Goal: Communication & Community: Share content

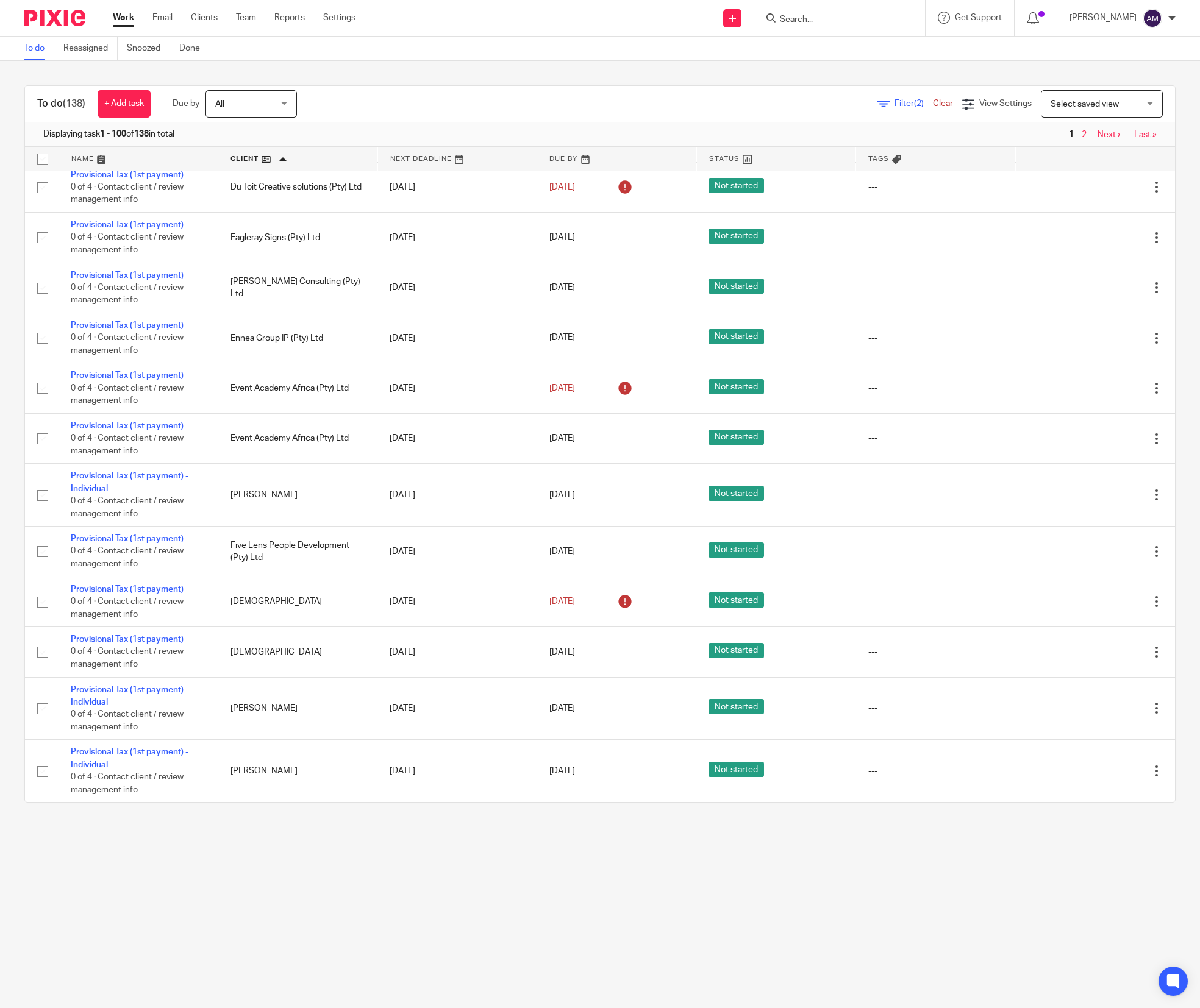
scroll to position [1829, 0]
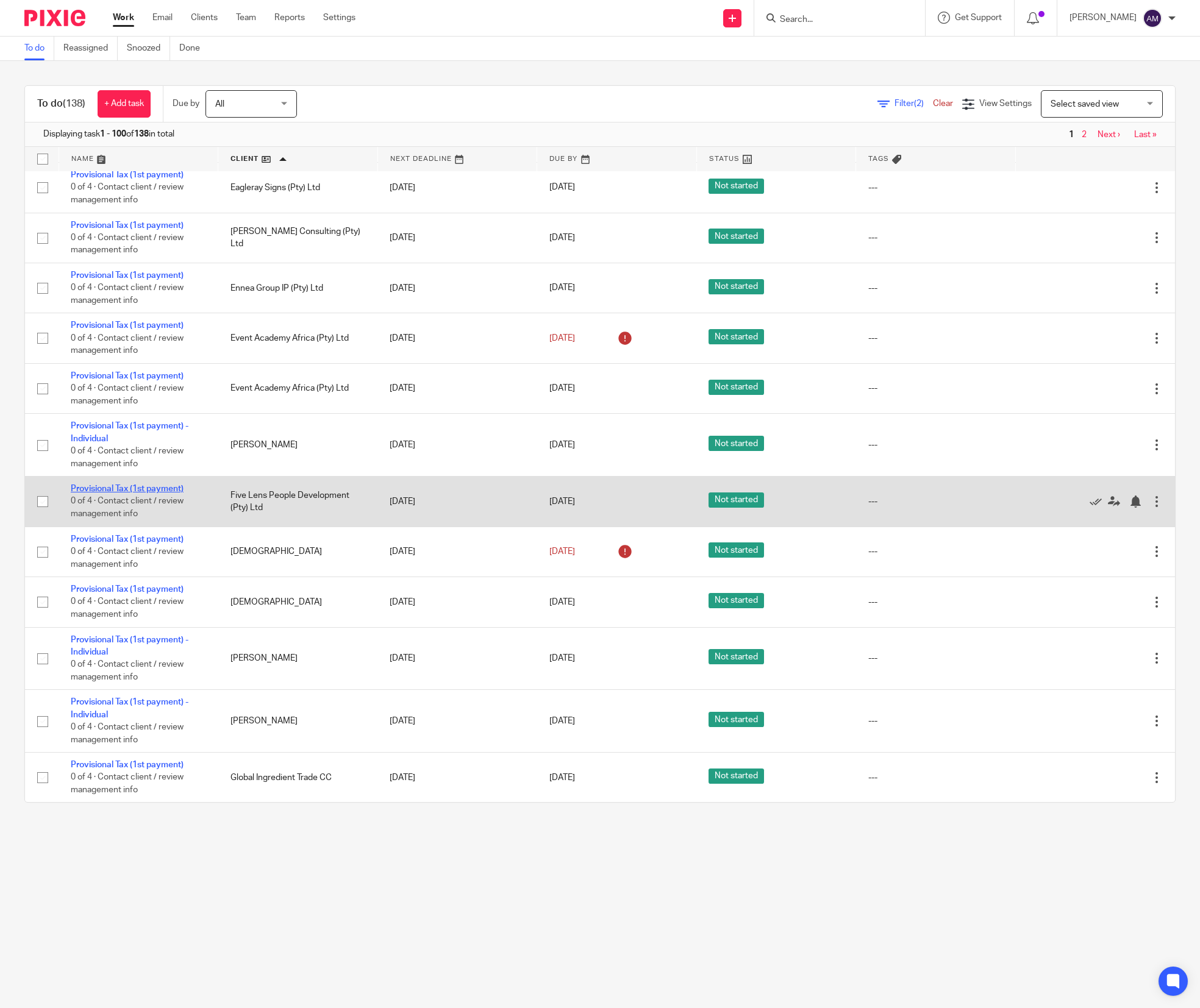
click at [153, 493] on link "Provisional Tax (1st payment)" at bounding box center [127, 489] width 113 height 8
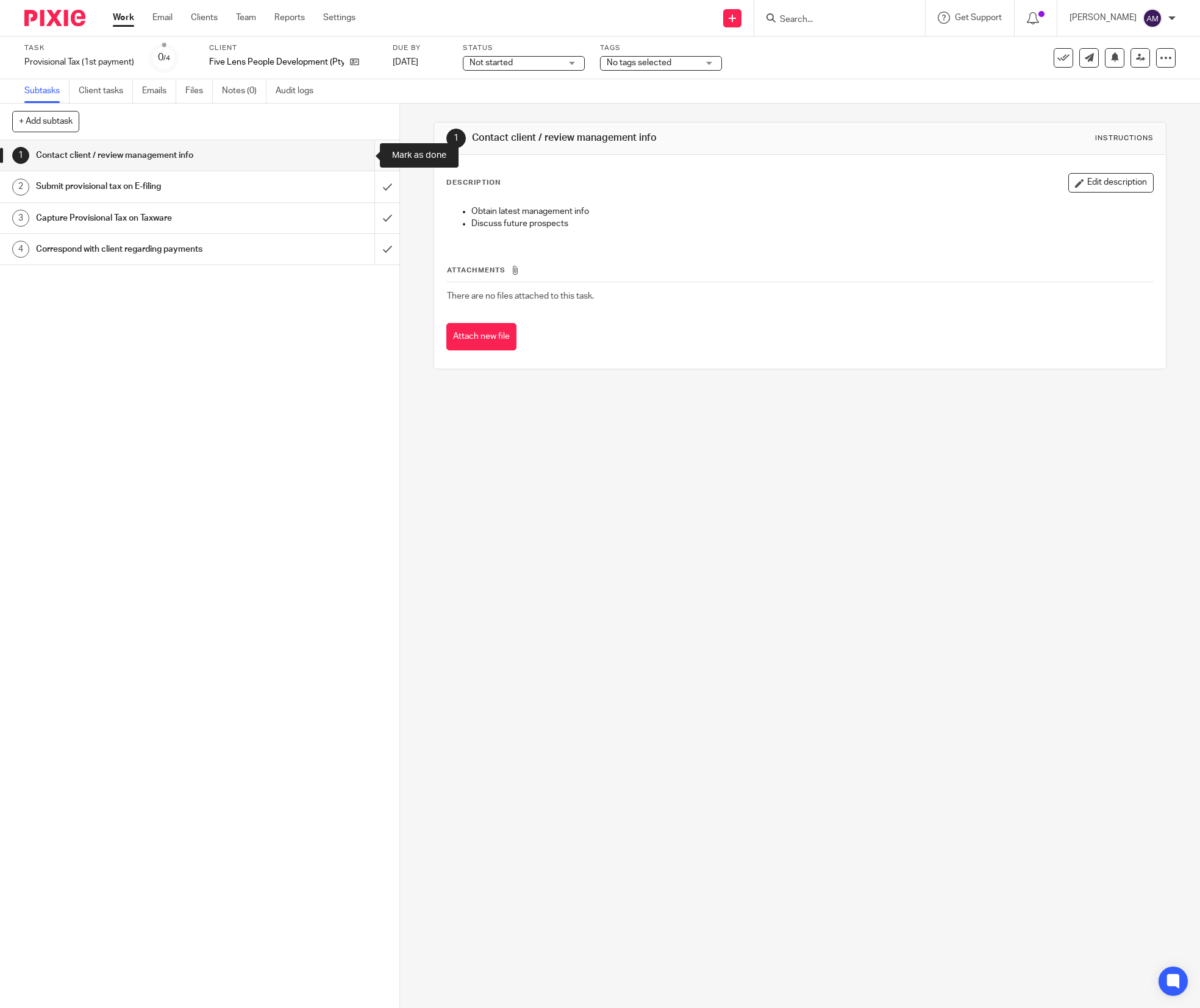
click at [363, 155] on input "submit" at bounding box center [199, 155] width 400 height 30
click at [361, 186] on input "submit" at bounding box center [199, 186] width 400 height 30
click at [362, 215] on input "submit" at bounding box center [199, 218] width 400 height 30
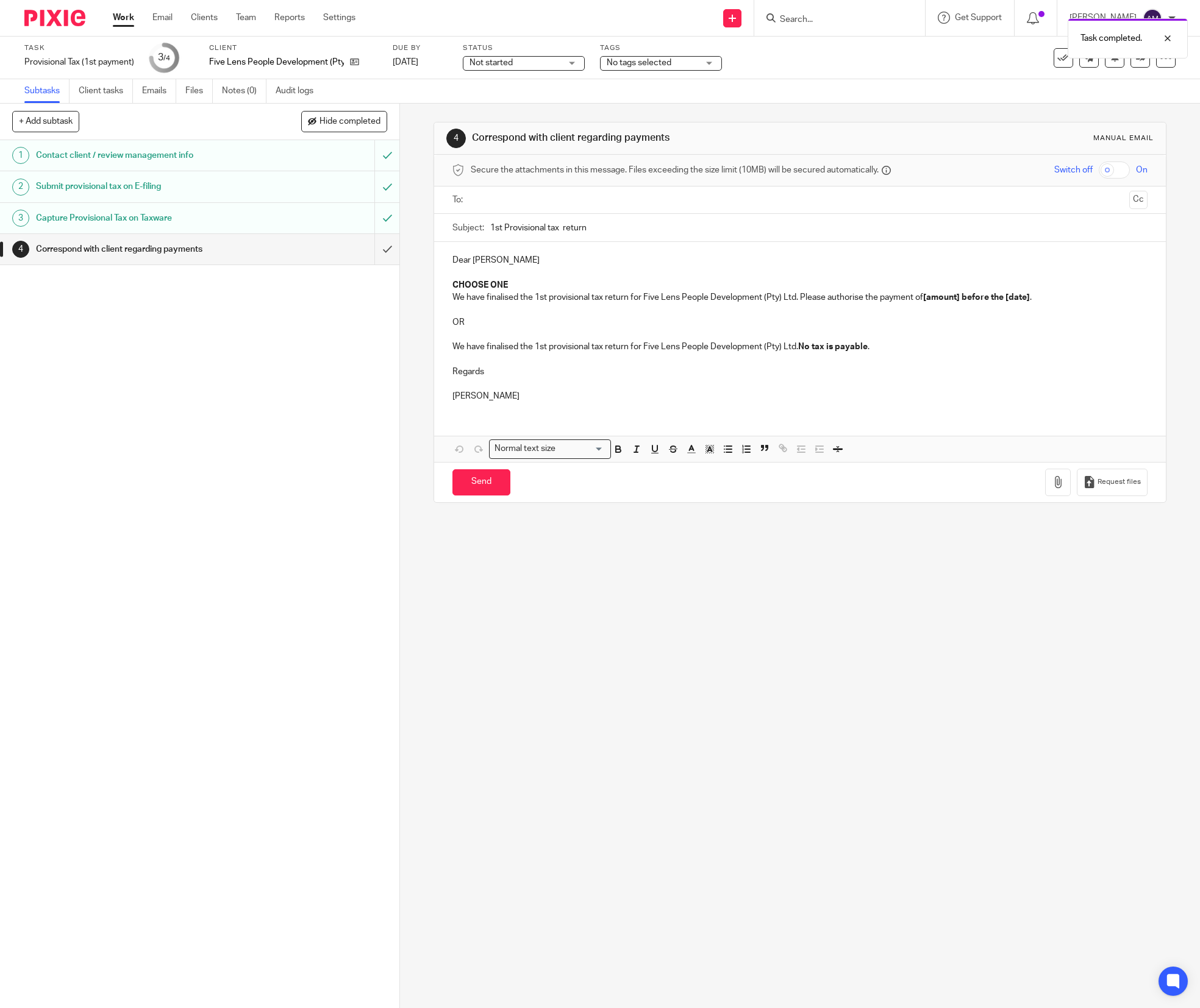
click at [509, 194] on input "text" at bounding box center [799, 199] width 649 height 14
click at [586, 206] on input "text" at bounding box center [851, 201] width 547 height 24
drag, startPoint x: 576, startPoint y: 296, endPoint x: 575, endPoint y: 287, distance: 9.1
click at [613, 235] on input "1st Provisional tax return" at bounding box center [819, 230] width 658 height 27
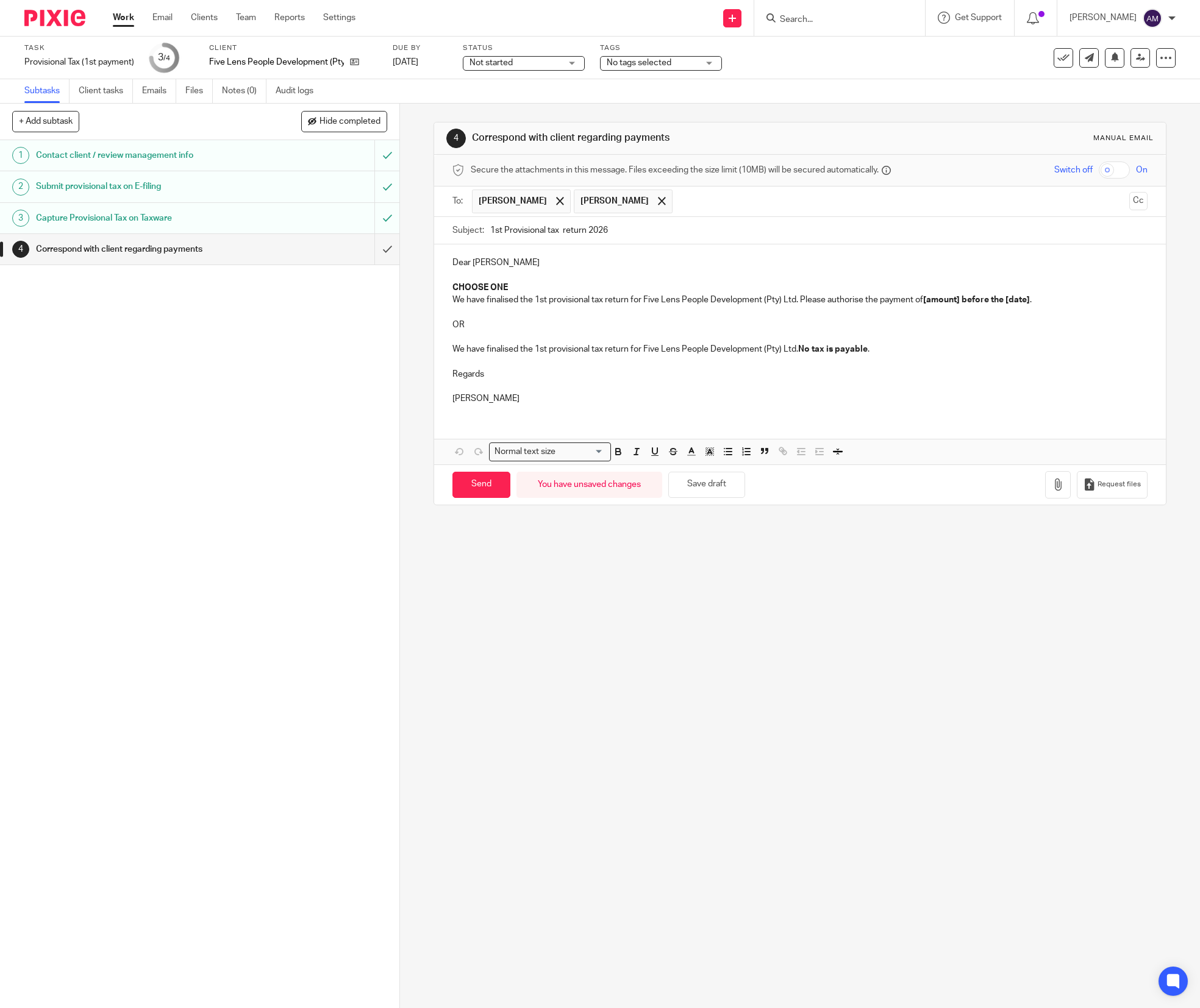
drag, startPoint x: 554, startPoint y: 232, endPoint x: 561, endPoint y: 233, distance: 7.1
type input "1st Provisional tax return 2026"
drag, startPoint x: 444, startPoint y: 285, endPoint x: 581, endPoint y: 287, distance: 137.0
click at [583, 287] on div "Dear Colin CHOOSE ONE We have finalised the 1st provisional tax return for Five…" at bounding box center [800, 330] width 732 height 170
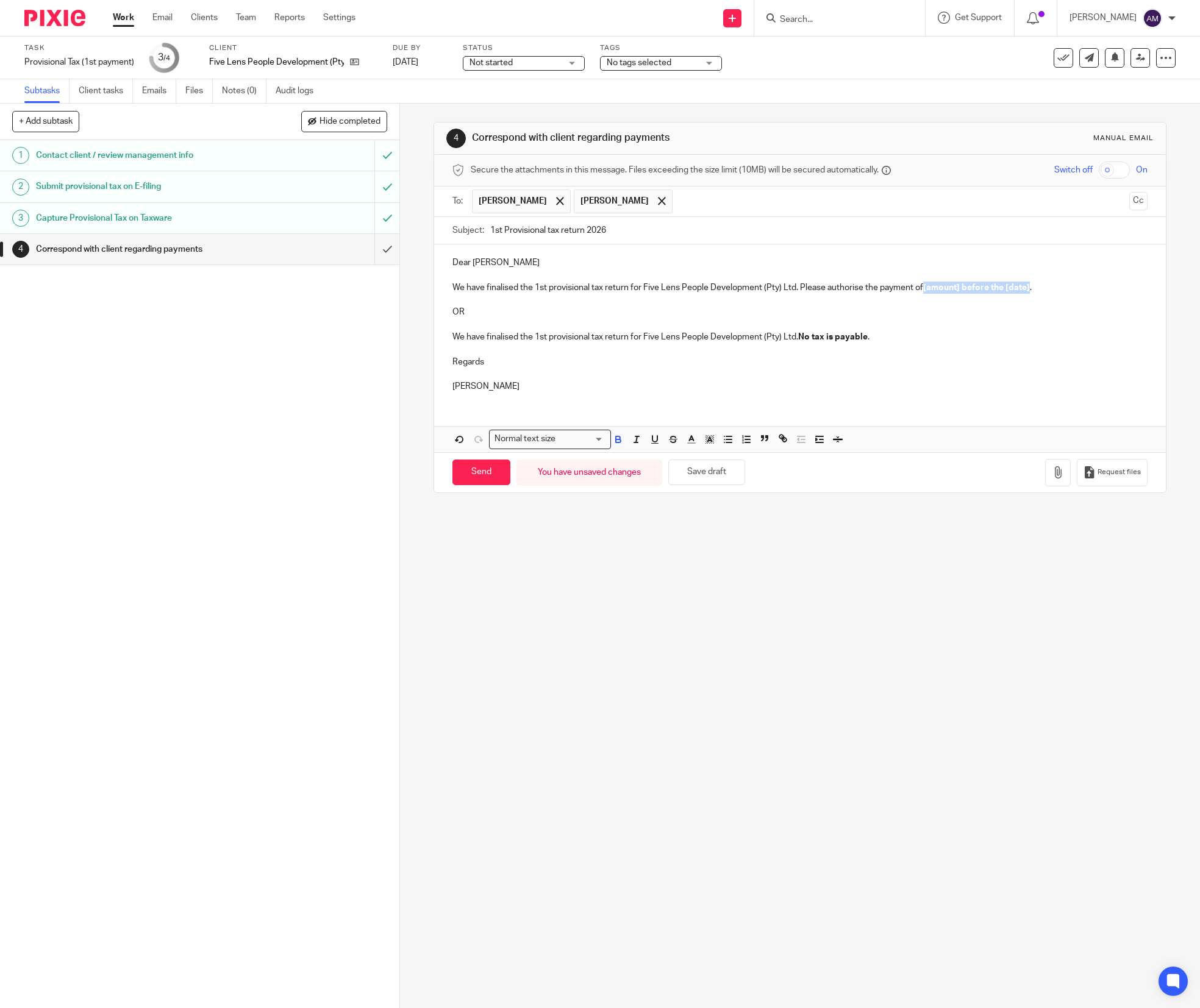
drag, startPoint x: 919, startPoint y: 290, endPoint x: 1008, endPoint y: 318, distance: 93.3
click at [1021, 292] on strong "[amount] before the [date]" at bounding box center [976, 288] width 106 height 8
drag, startPoint x: 444, startPoint y: 303, endPoint x: 971, endPoint y: 339, distance: 528.2
click at [971, 339] on div "Dear Colin We have finalised the 1st provisional tax return for Five Lens Peopl…" at bounding box center [800, 323] width 732 height 157
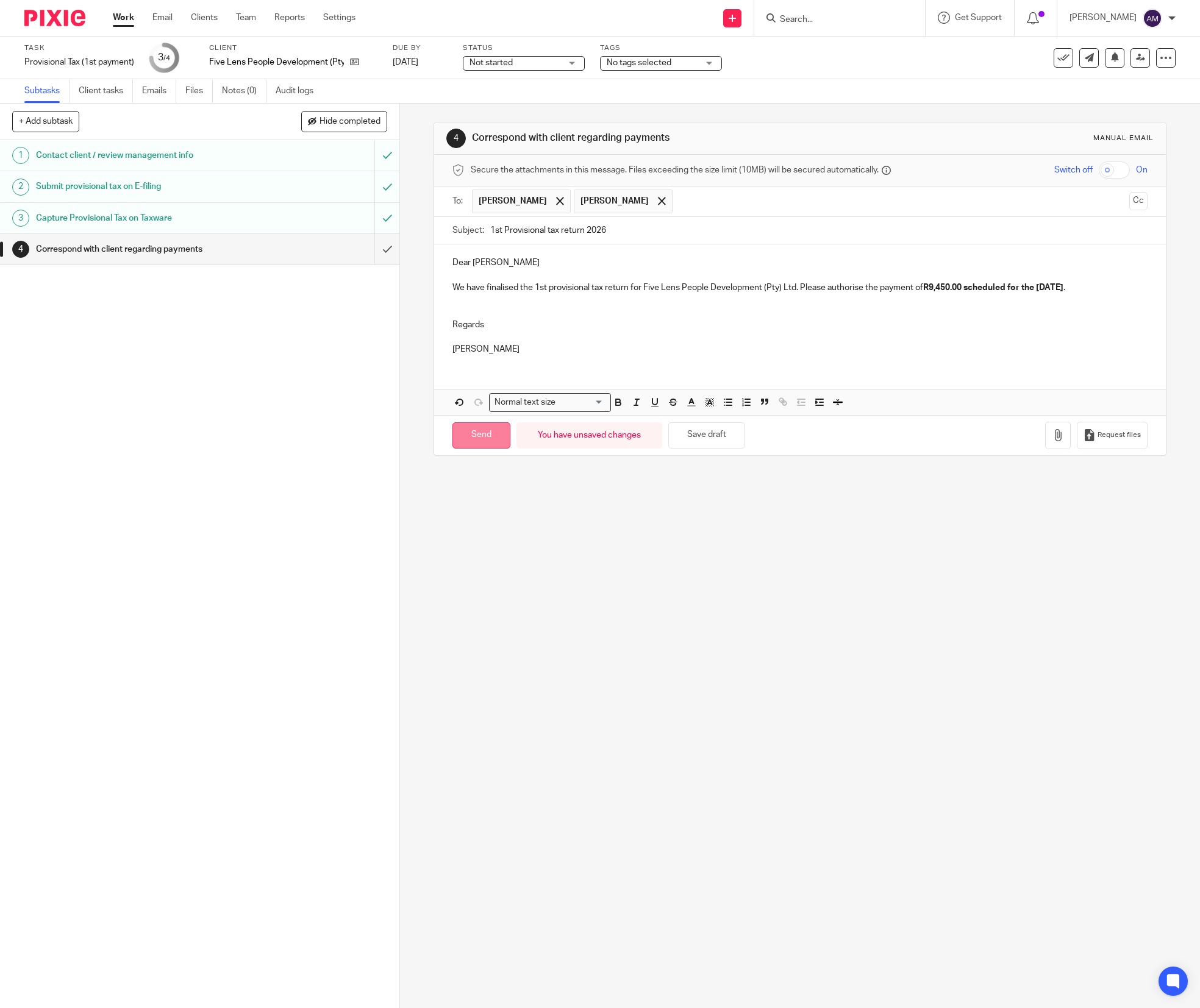
click at [473, 440] on input "Send" at bounding box center [481, 436] width 58 height 26
type input "Sent"
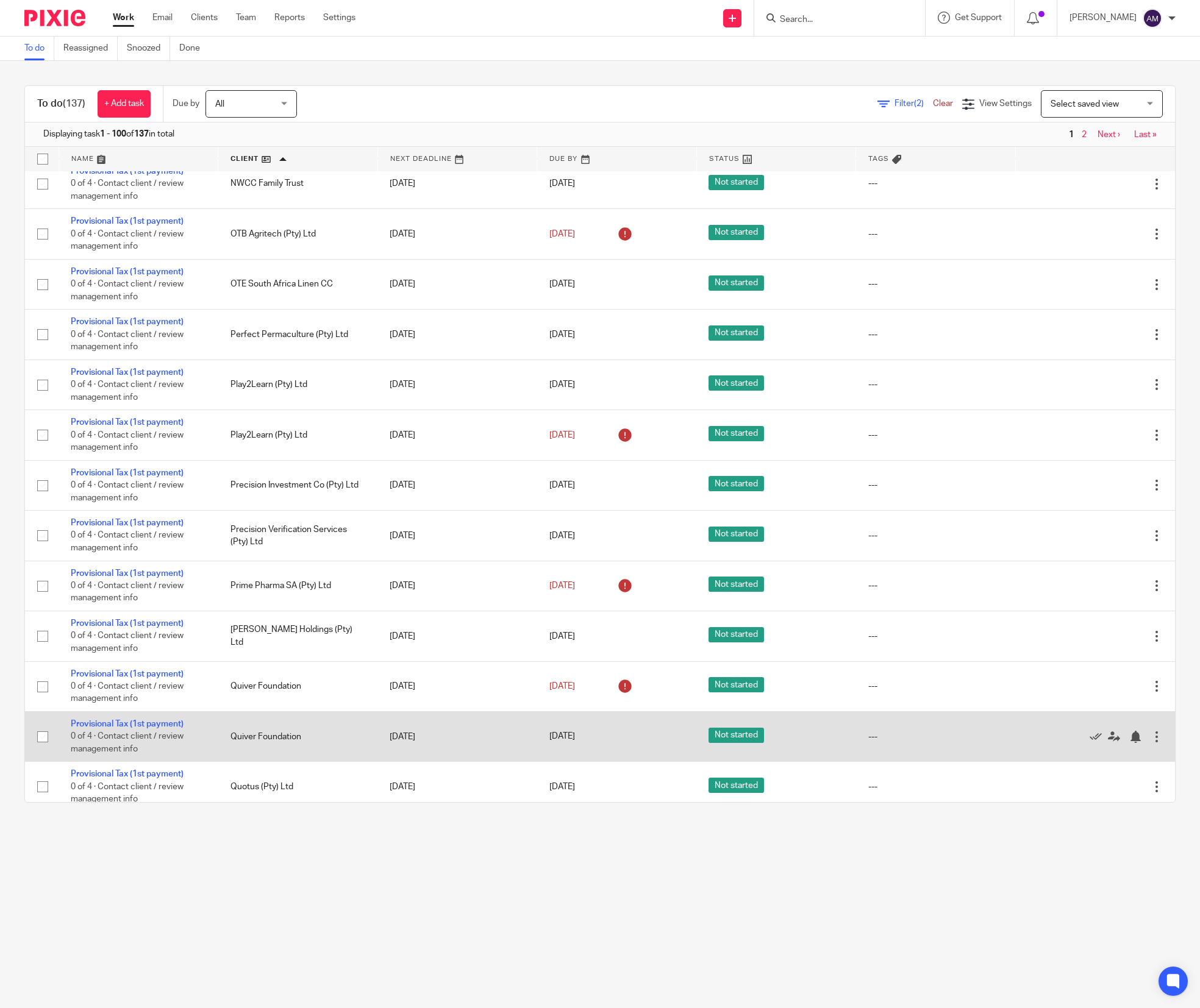
scroll to position [4519, 0]
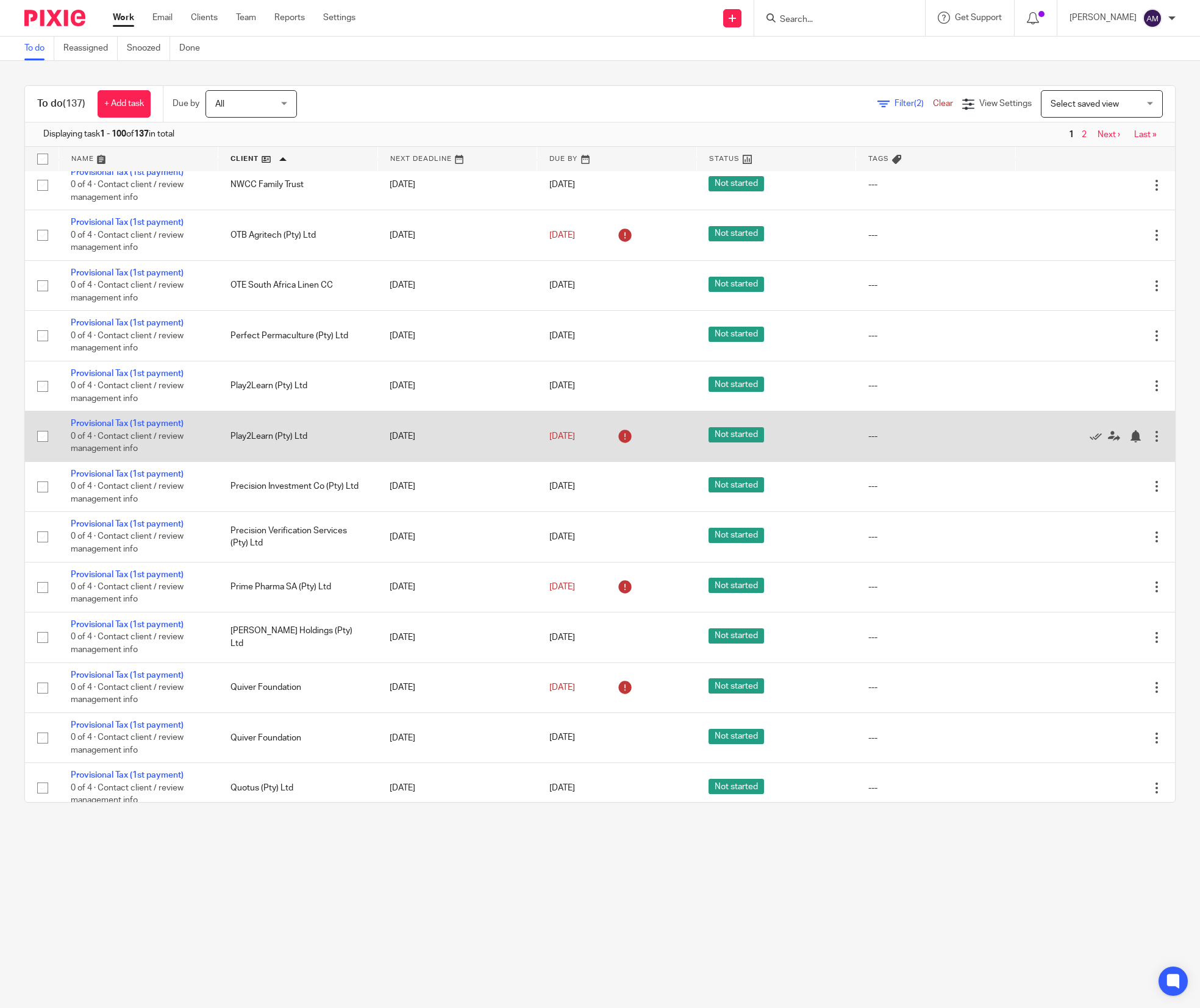
click at [1151, 443] on div at bounding box center [1156, 436] width 12 height 12
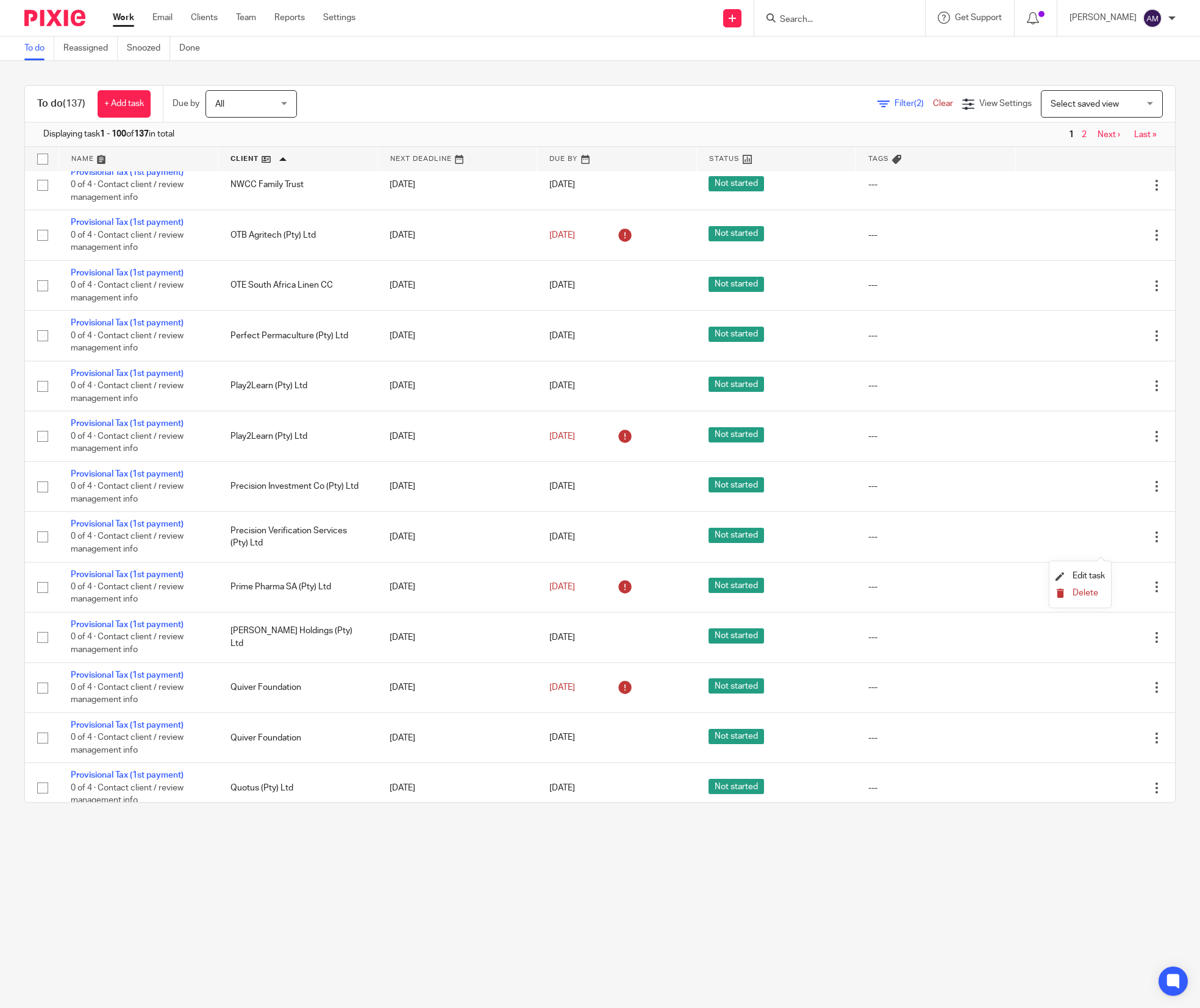
click at [1090, 593] on span "Delete" at bounding box center [1085, 593] width 26 height 8
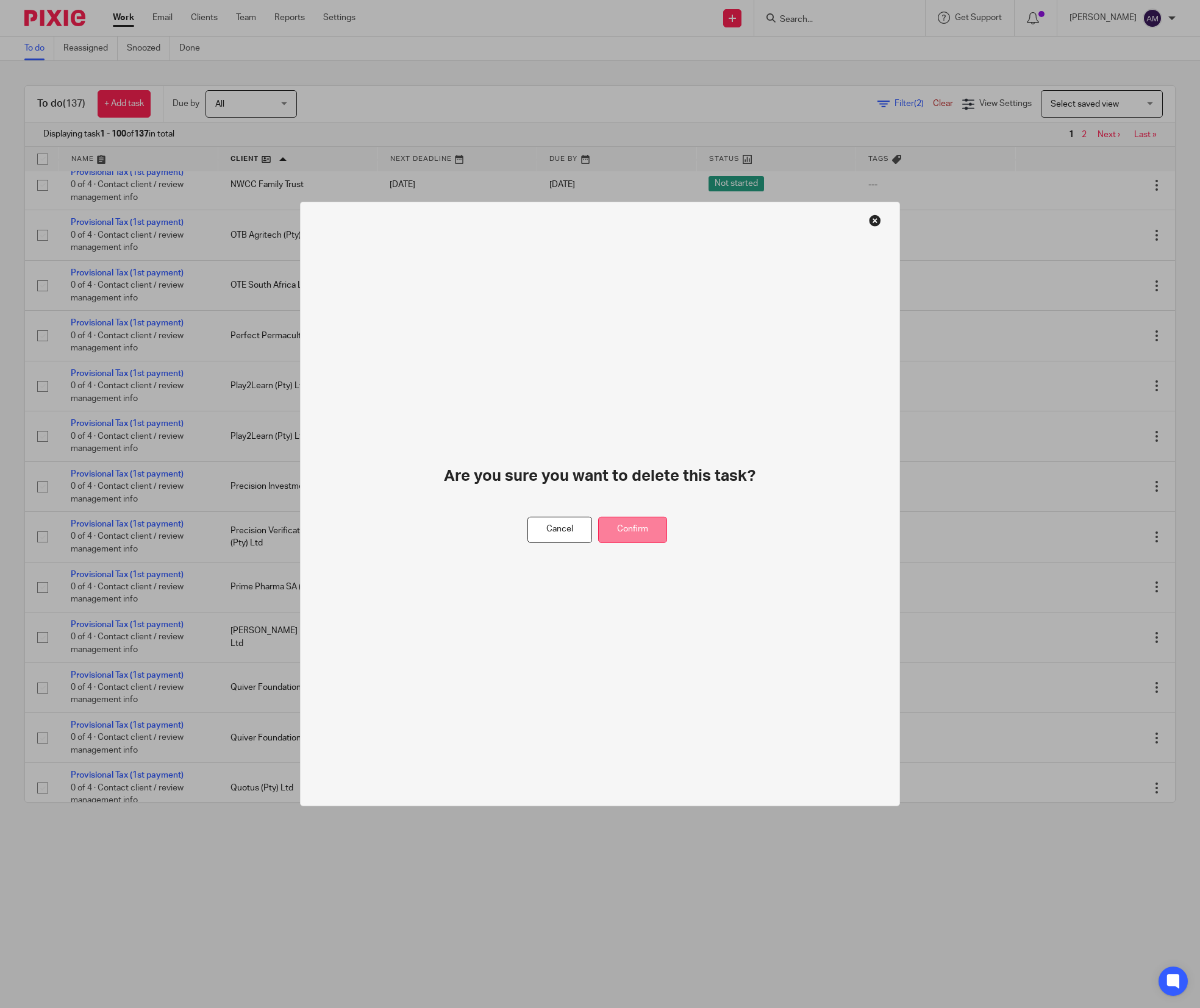
click at [636, 529] on button "Confirm" at bounding box center [633, 530] width 69 height 26
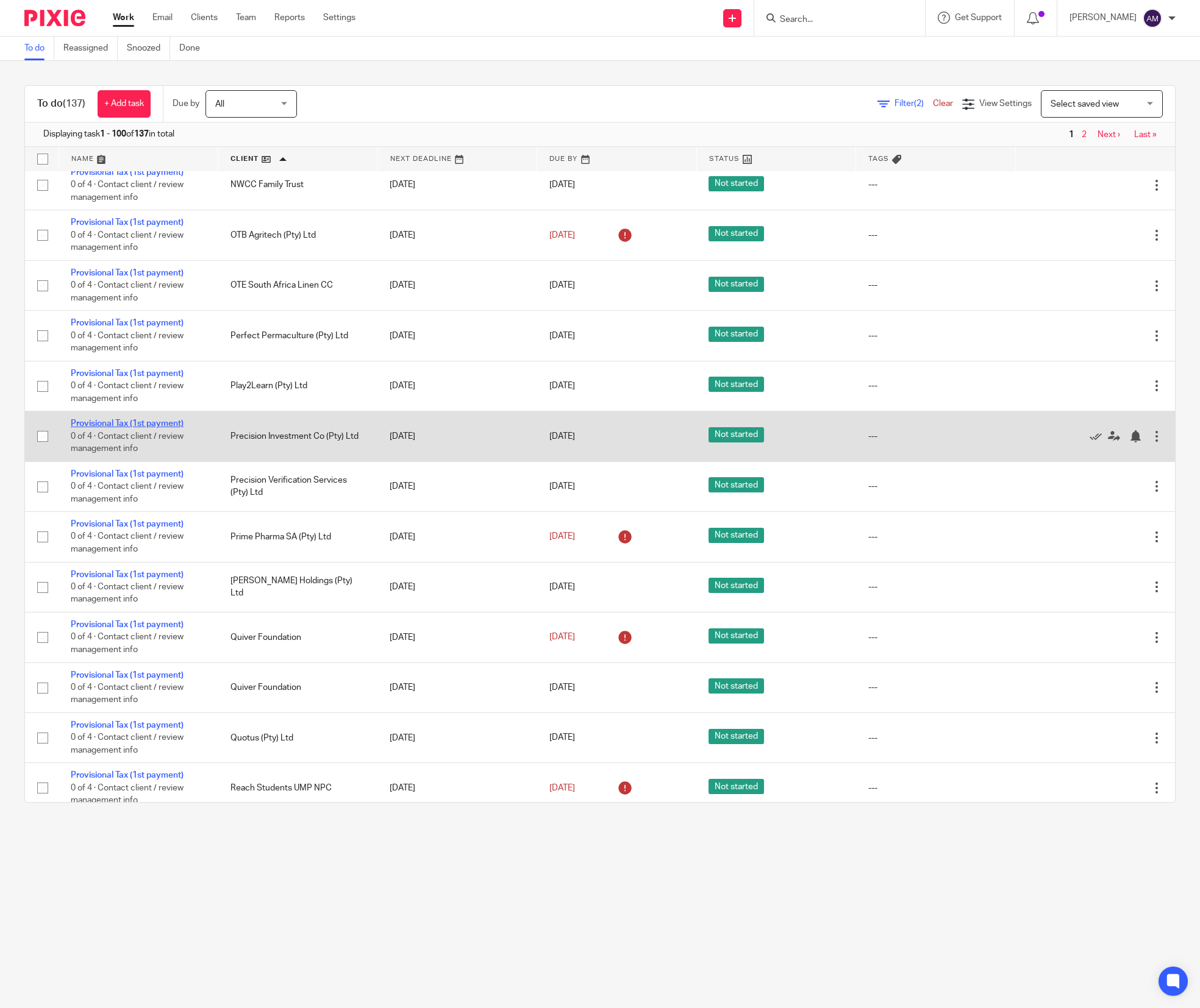
click at [119, 428] on link "Provisional Tax (1st payment)" at bounding box center [127, 424] width 113 height 8
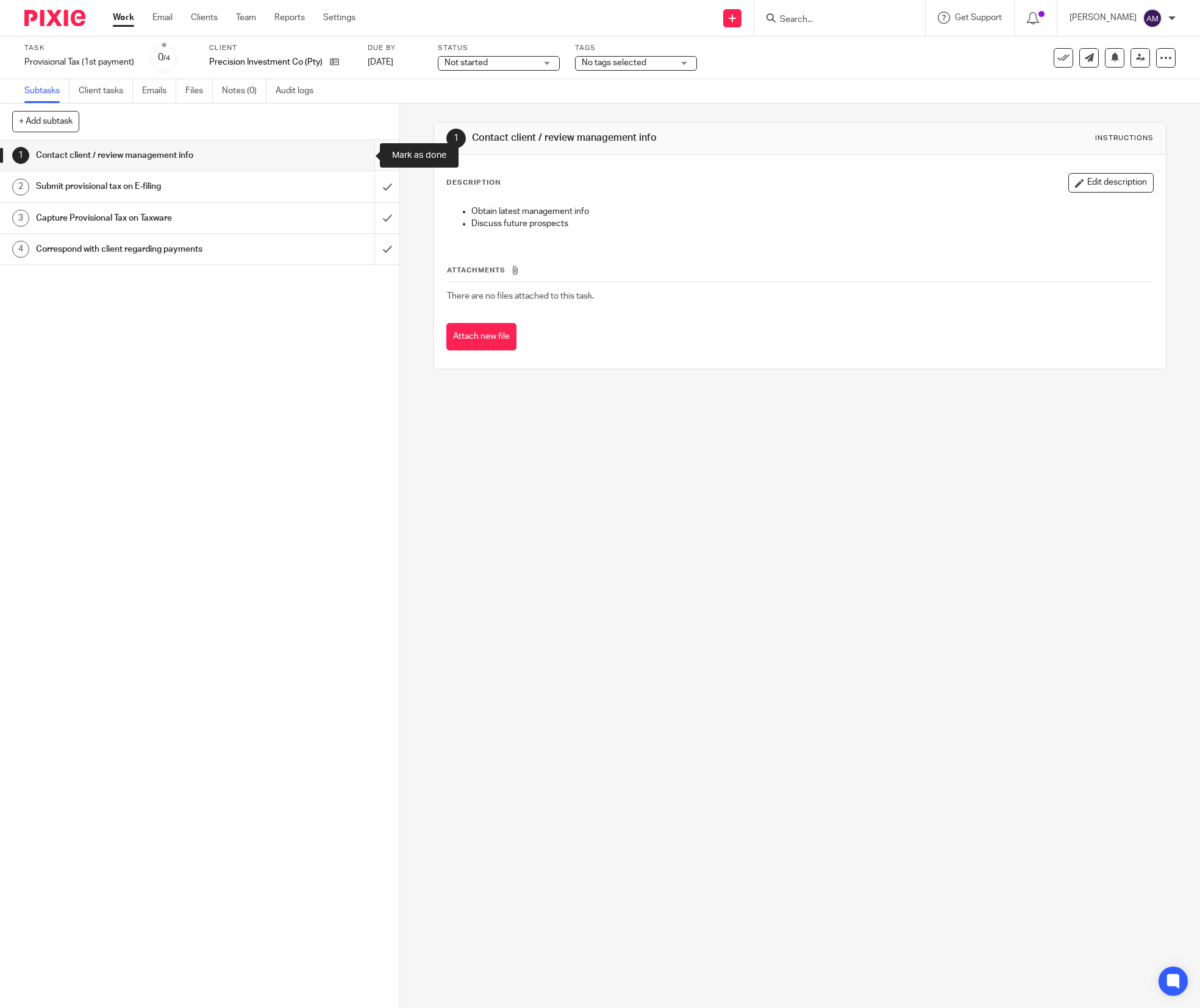
click at [362, 153] on input "submit" at bounding box center [199, 155] width 400 height 30
click at [358, 180] on input "submit" at bounding box center [199, 186] width 400 height 30
click at [359, 216] on input "submit" at bounding box center [199, 218] width 400 height 30
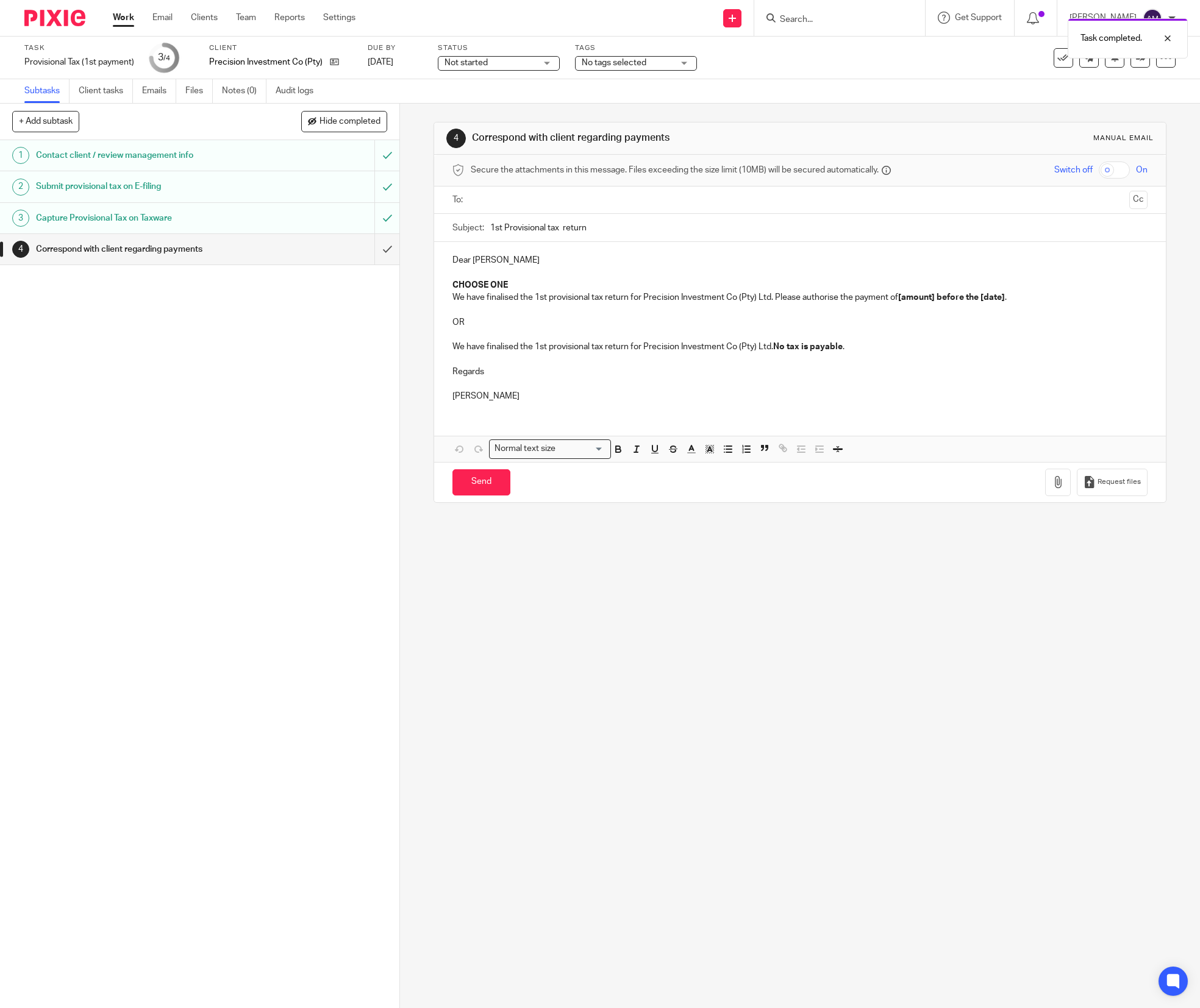
click at [666, 198] on input "text" at bounding box center [799, 199] width 649 height 14
click at [665, 233] on input "1st Provisional tax return" at bounding box center [819, 230] width 658 height 27
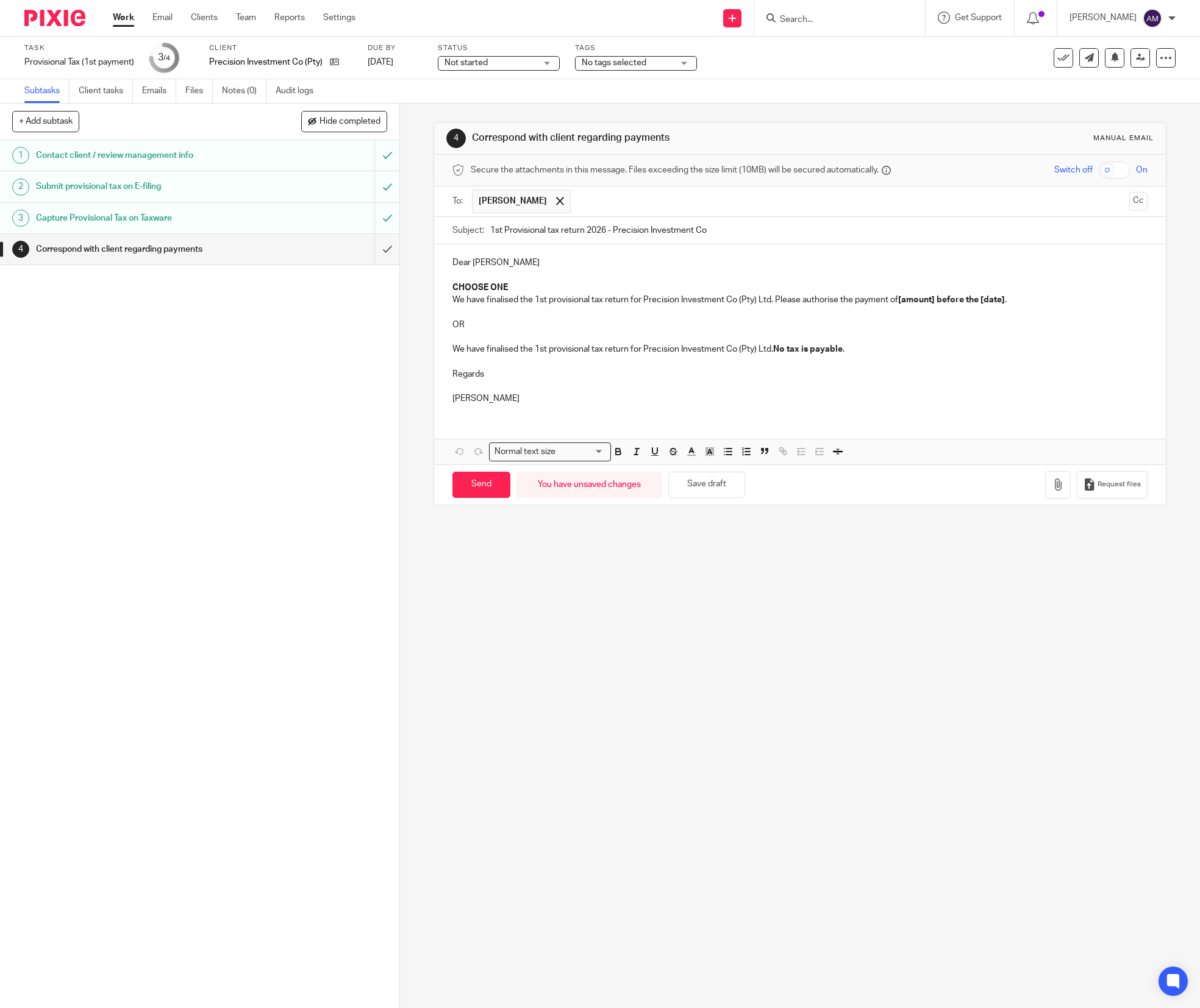
type input "1st Provisional tax return 2026 - Precision Investment Co"
drag, startPoint x: 449, startPoint y: 282, endPoint x: 474, endPoint y: 335, distance: 58.6
click at [474, 335] on div "Dear Lloyd CHOOSE ONE We have finalised the 1st provisional tax return for Prec…" at bounding box center [800, 330] width 732 height 170
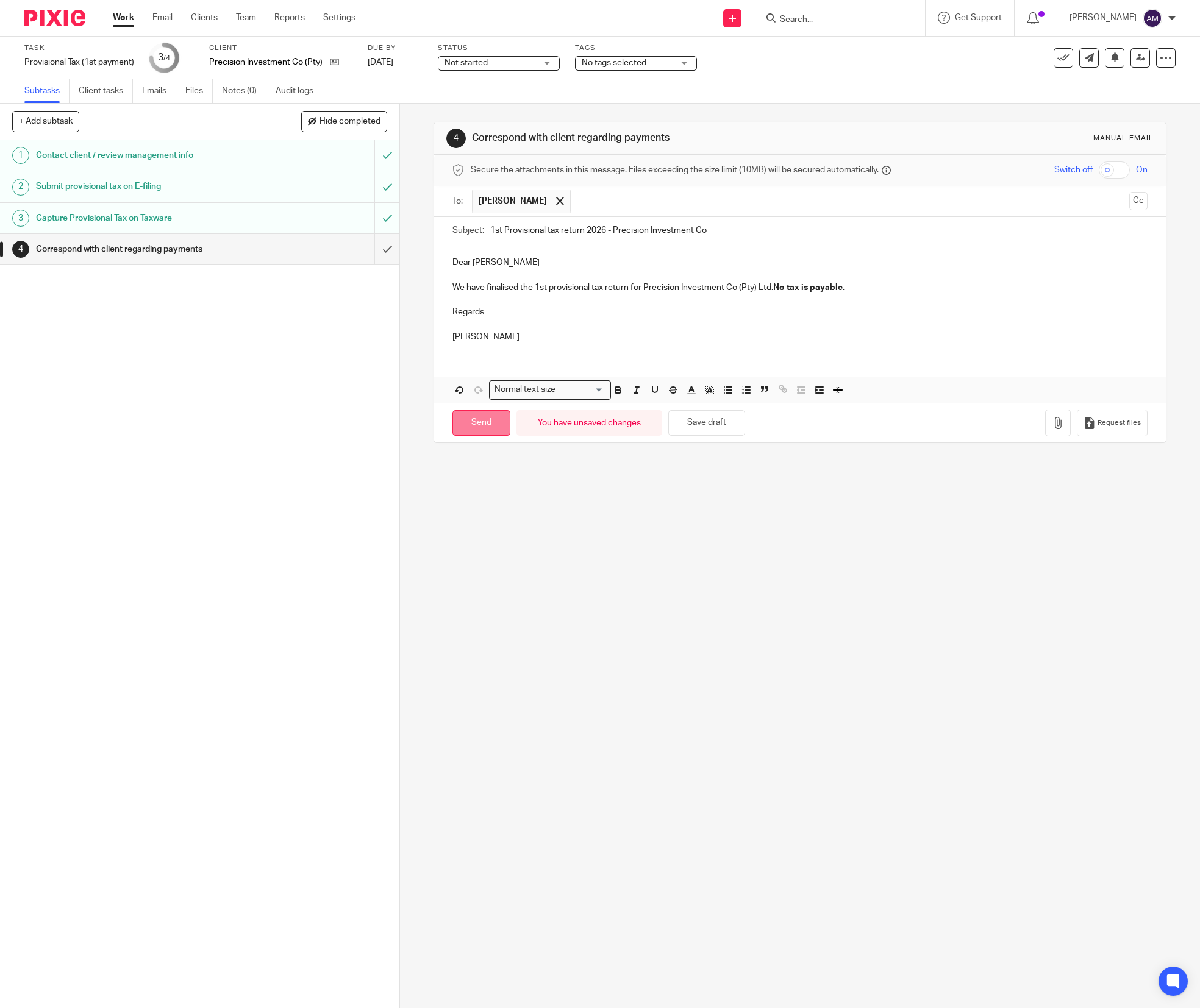
click at [479, 434] on input "Send" at bounding box center [481, 424] width 58 height 26
type input "Sent"
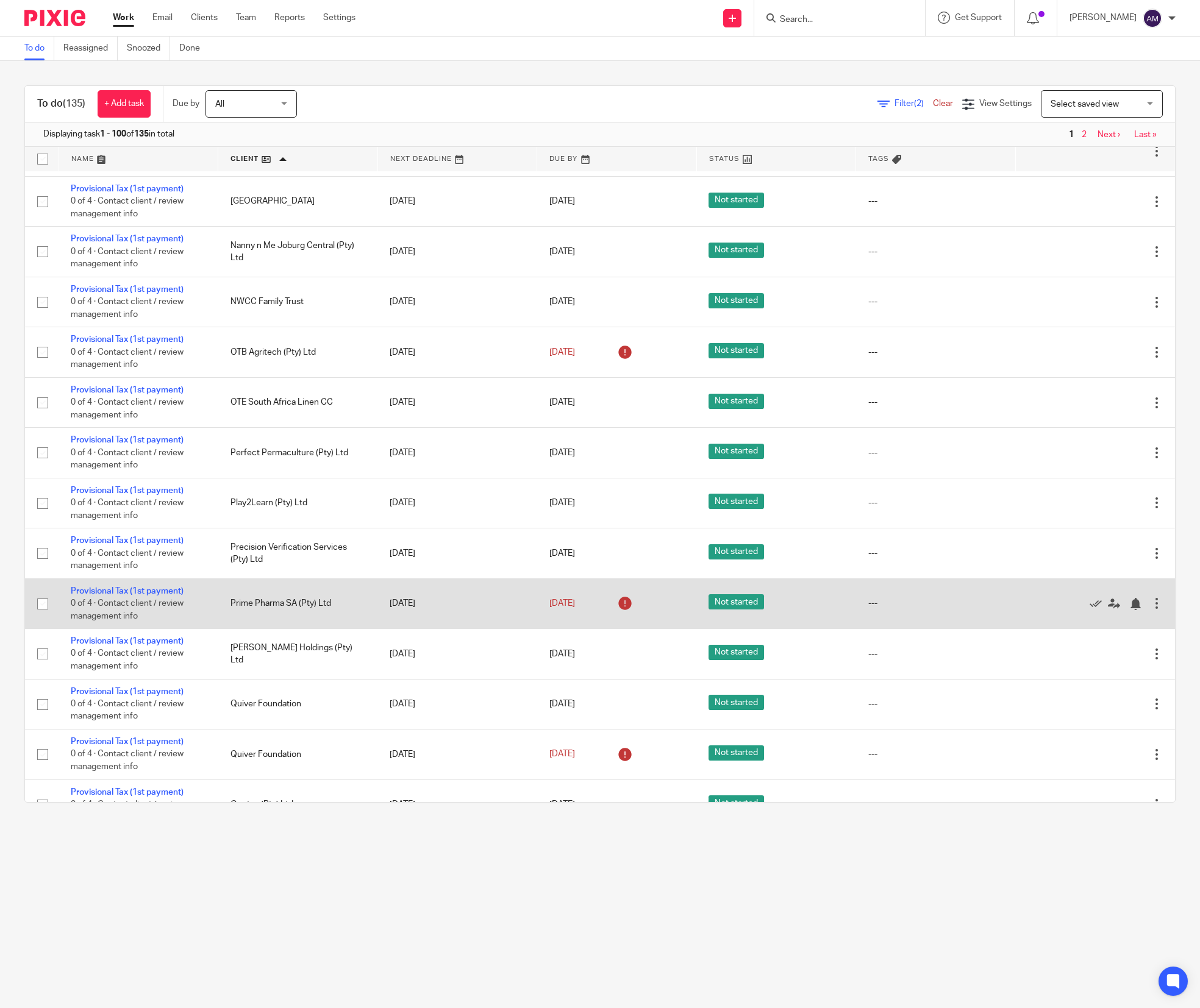
scroll to position [4397, 0]
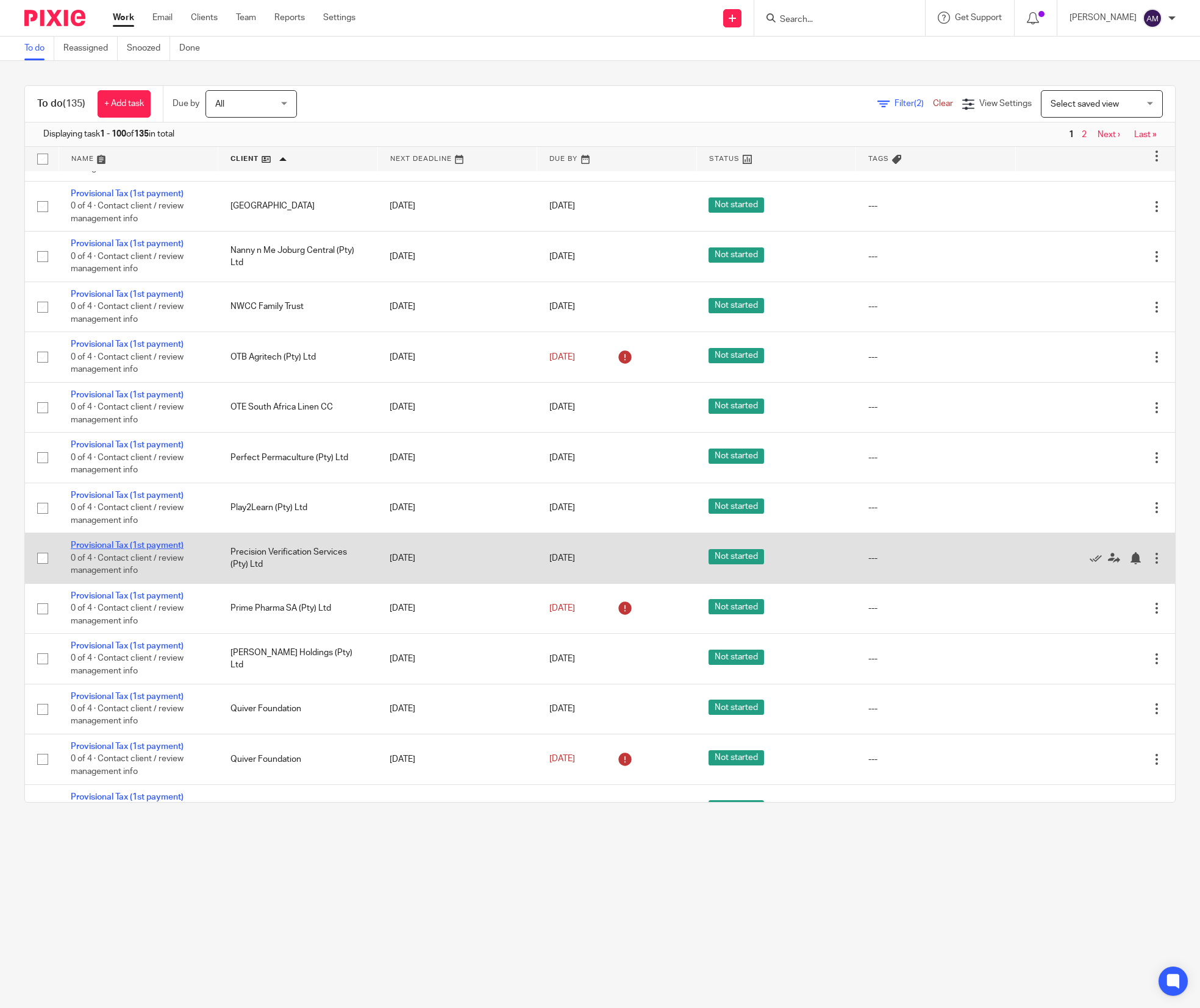
click at [111, 550] on link "Provisional Tax (1st payment)" at bounding box center [127, 546] width 113 height 8
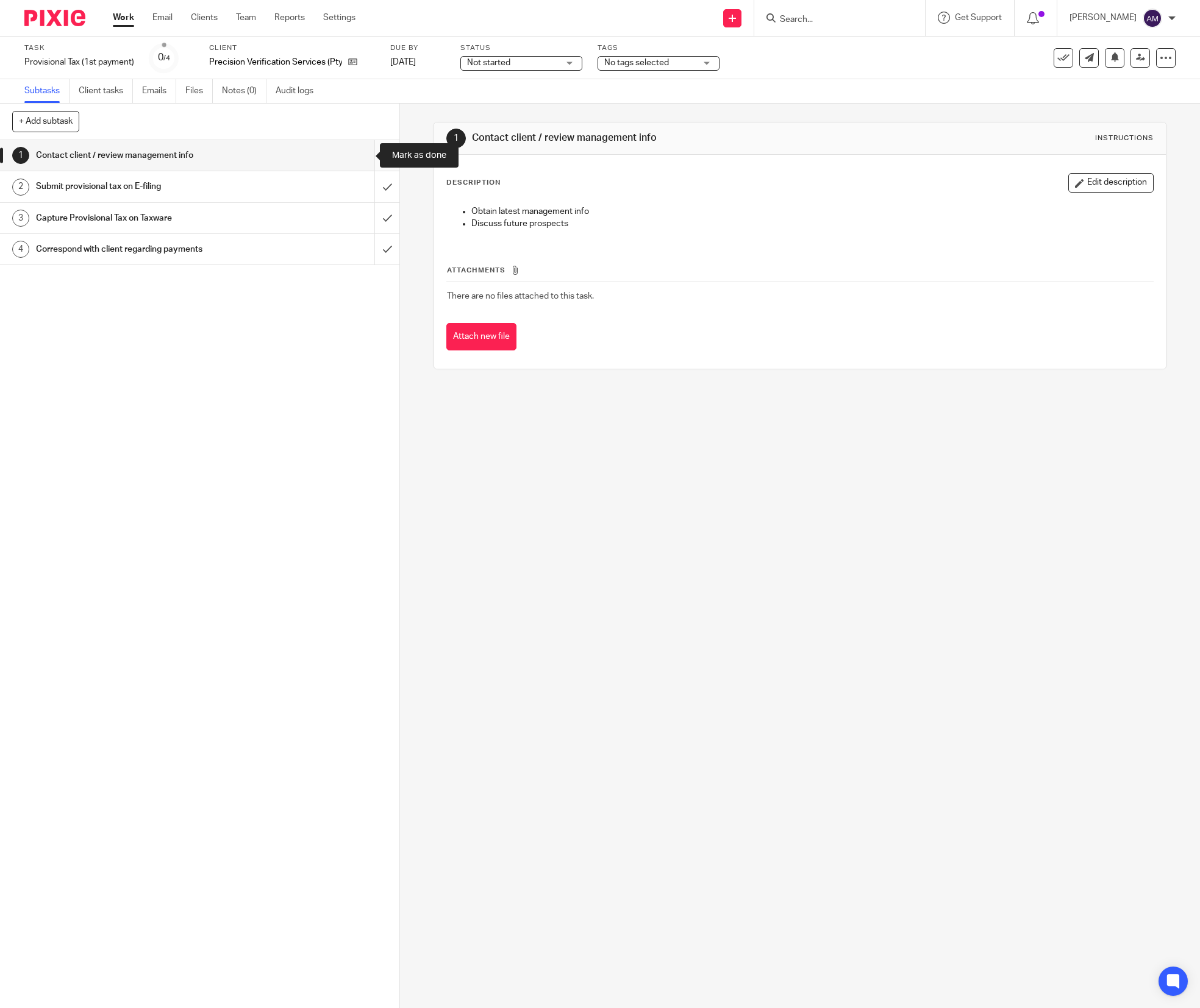
click at [356, 157] on input "submit" at bounding box center [199, 155] width 400 height 30
click at [359, 189] on input "submit" at bounding box center [199, 186] width 400 height 30
click at [359, 207] on input "submit" at bounding box center [199, 218] width 400 height 30
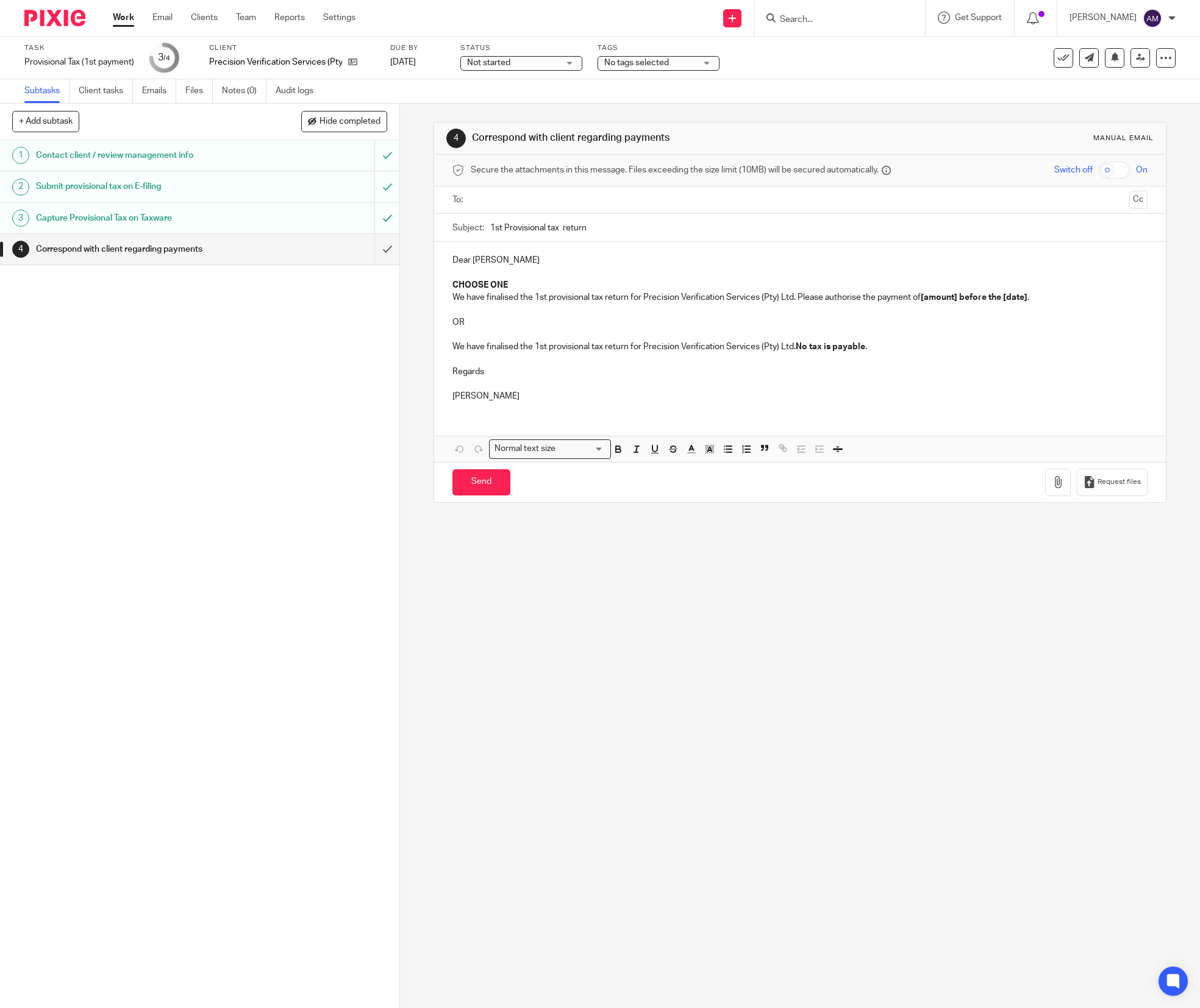
click at [578, 198] on input "text" at bounding box center [799, 199] width 649 height 14
click at [551, 231] on input "1st Provisional tax return" at bounding box center [819, 230] width 658 height 27
click at [620, 227] on input "1st Provisional tax return" at bounding box center [819, 230] width 658 height 27
type input "1st Provisional tax return 2026 - precision Verification"
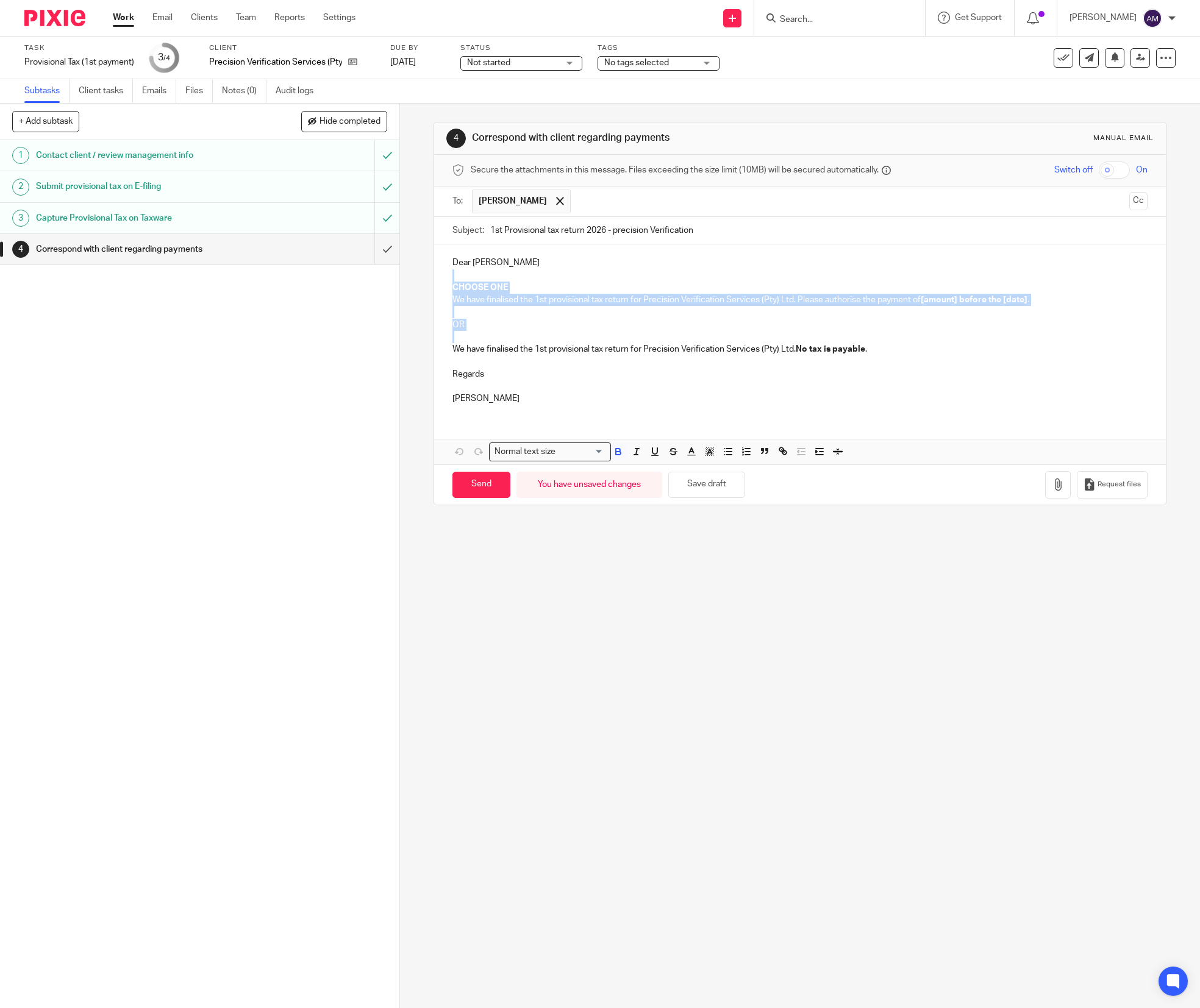
drag, startPoint x: 449, startPoint y: 296, endPoint x: 503, endPoint y: 343, distance: 71.6
click at [498, 344] on div "Dear [PERSON_NAME] CHOOSE ONE We have finalised the 1st provisional tax return …" at bounding box center [800, 330] width 732 height 170
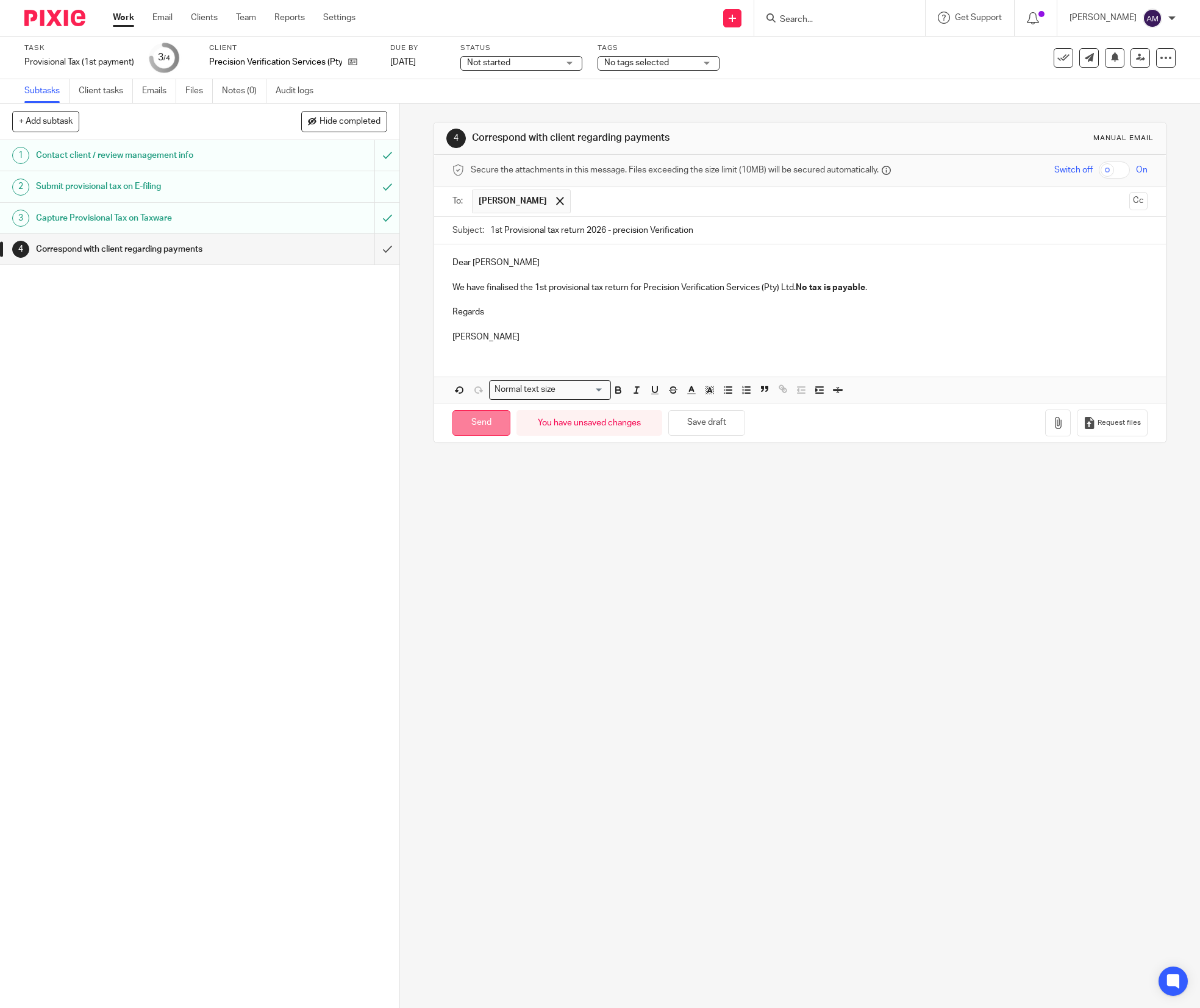
click at [476, 428] on input "Send" at bounding box center [481, 424] width 58 height 26
type input "Sent"
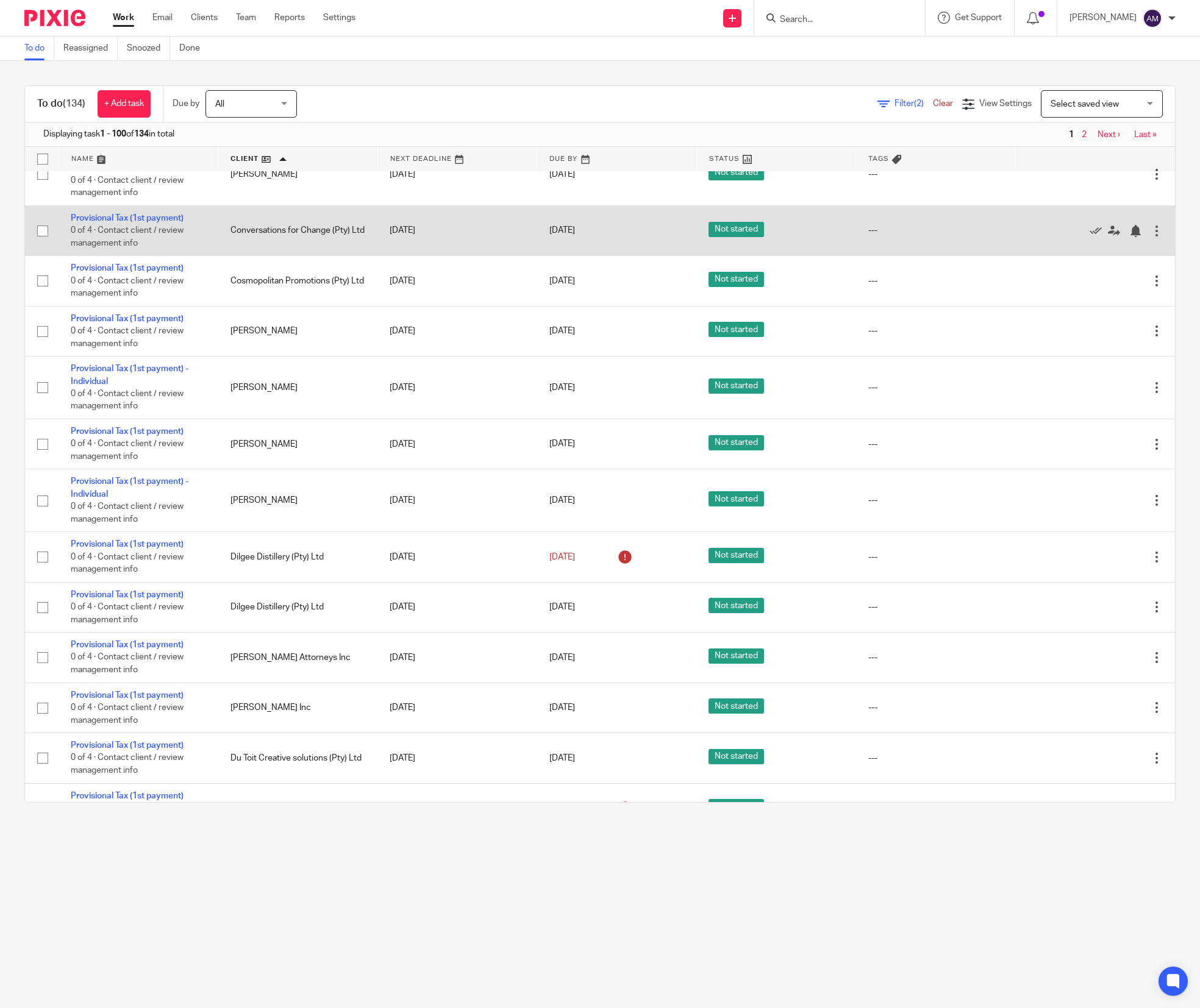
scroll to position [1341, 0]
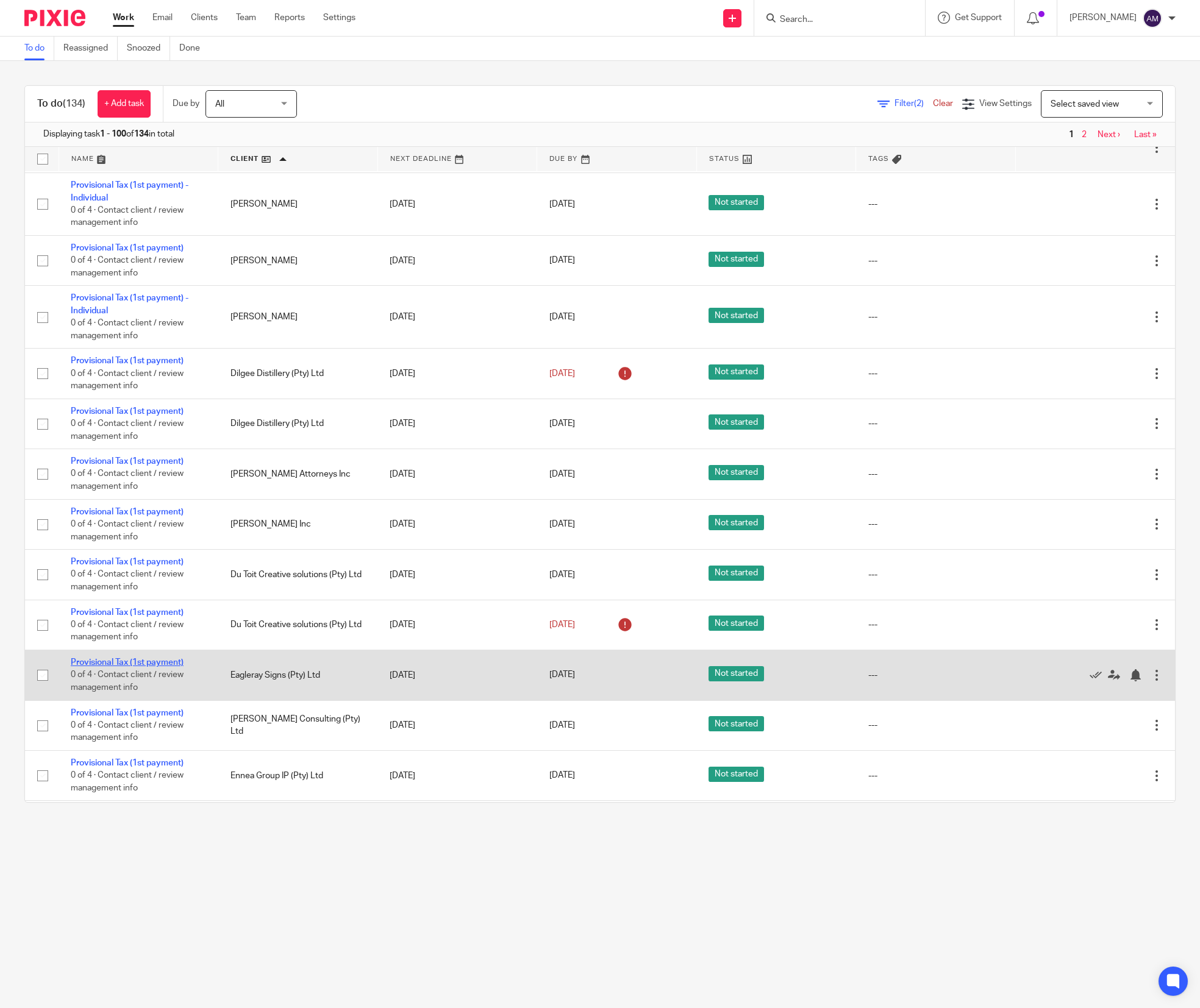
click at [143, 667] on link "Provisional Tax (1st payment)" at bounding box center [127, 663] width 113 height 8
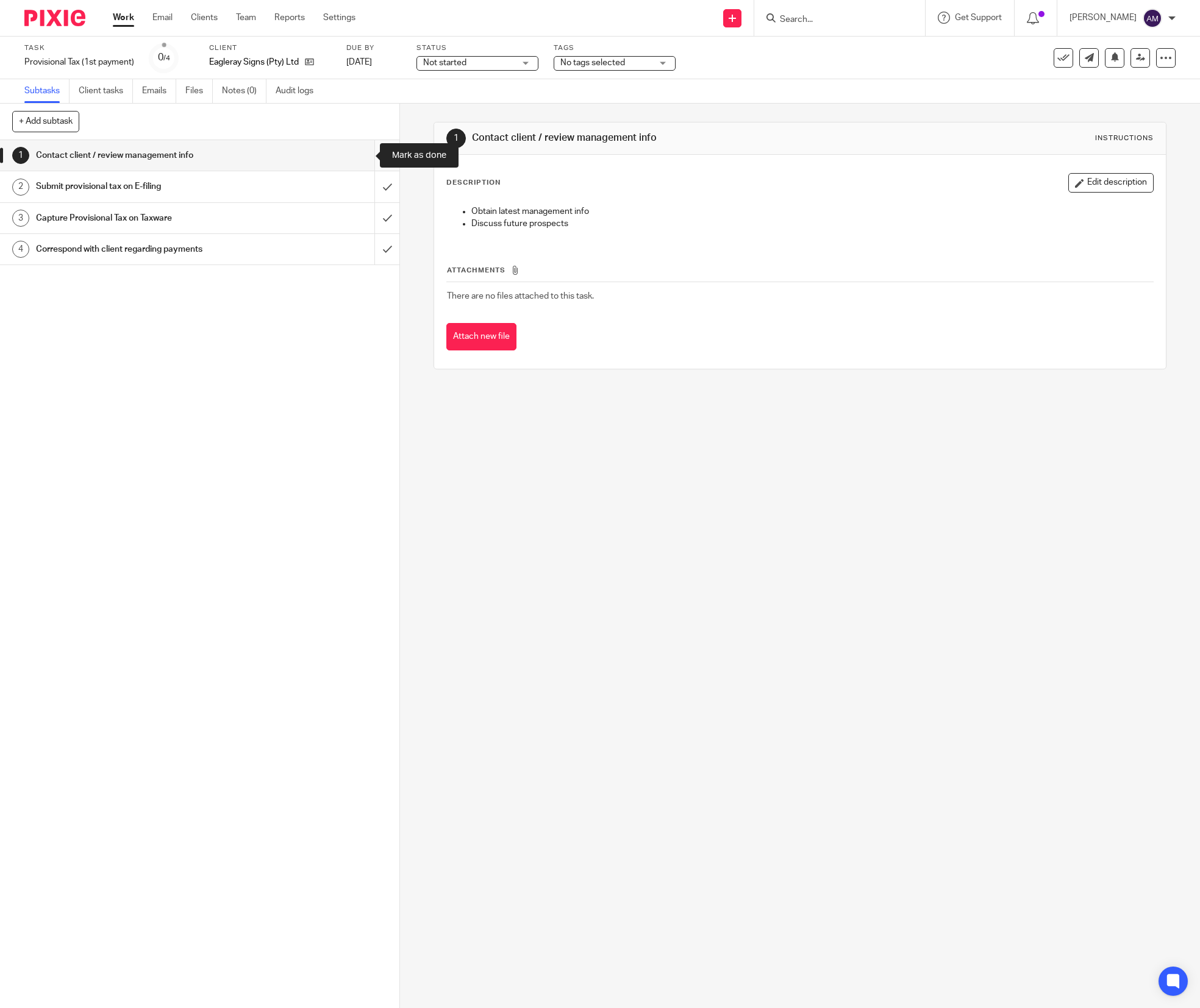
click at [361, 152] on input "submit" at bounding box center [199, 155] width 400 height 30
click at [367, 183] on input "submit" at bounding box center [199, 186] width 400 height 30
click at [362, 215] on input "submit" at bounding box center [199, 218] width 400 height 30
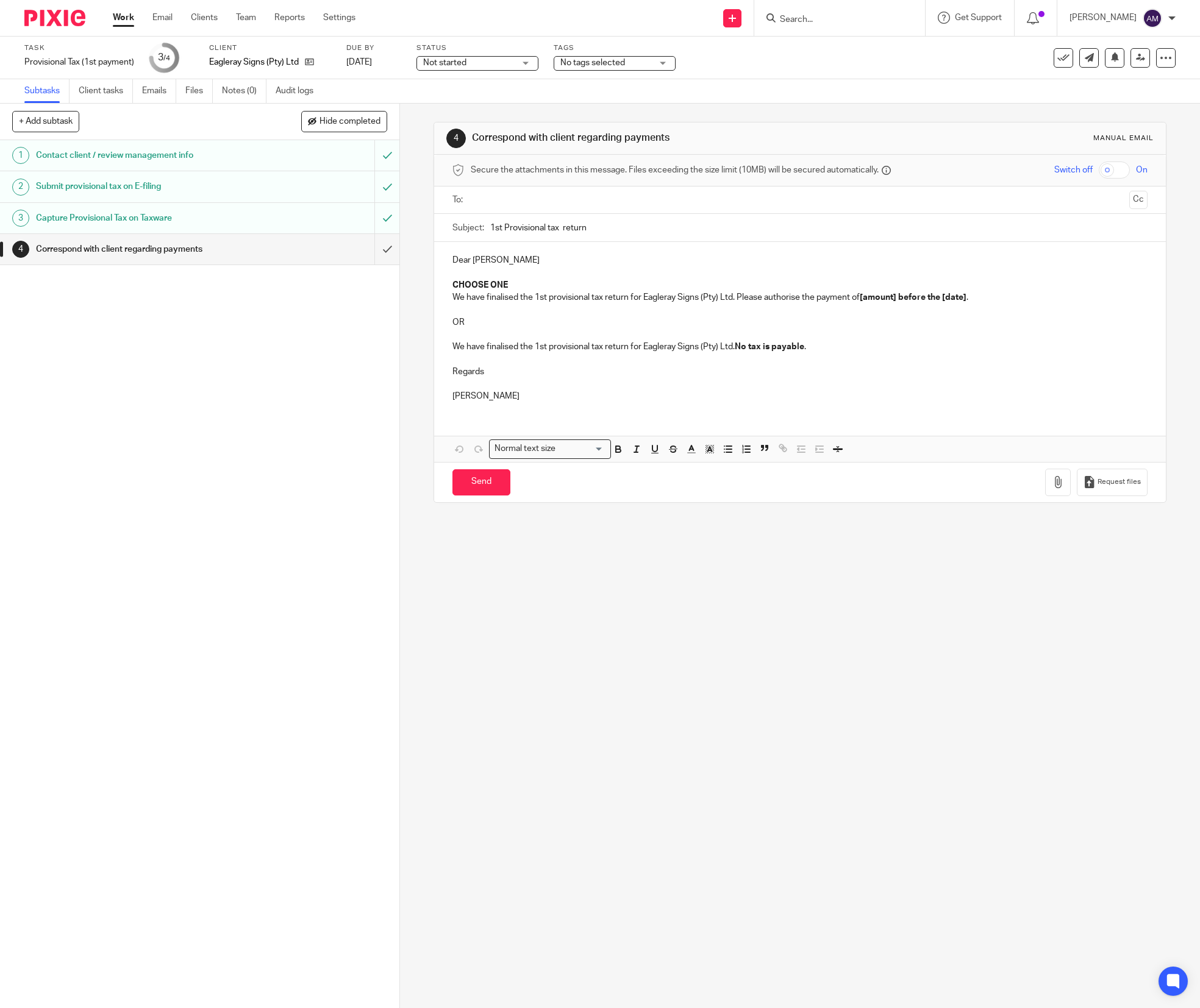
click at [498, 203] on input "text" at bounding box center [799, 199] width 649 height 14
click at [559, 209] on div at bounding box center [560, 201] width 14 height 18
click at [550, 199] on input "text" at bounding box center [799, 199] width 649 height 14
click at [556, 233] on input "1st Provisional tax return" at bounding box center [819, 230] width 658 height 27
click at [593, 230] on input "1st Provisional tax return" at bounding box center [819, 230] width 658 height 27
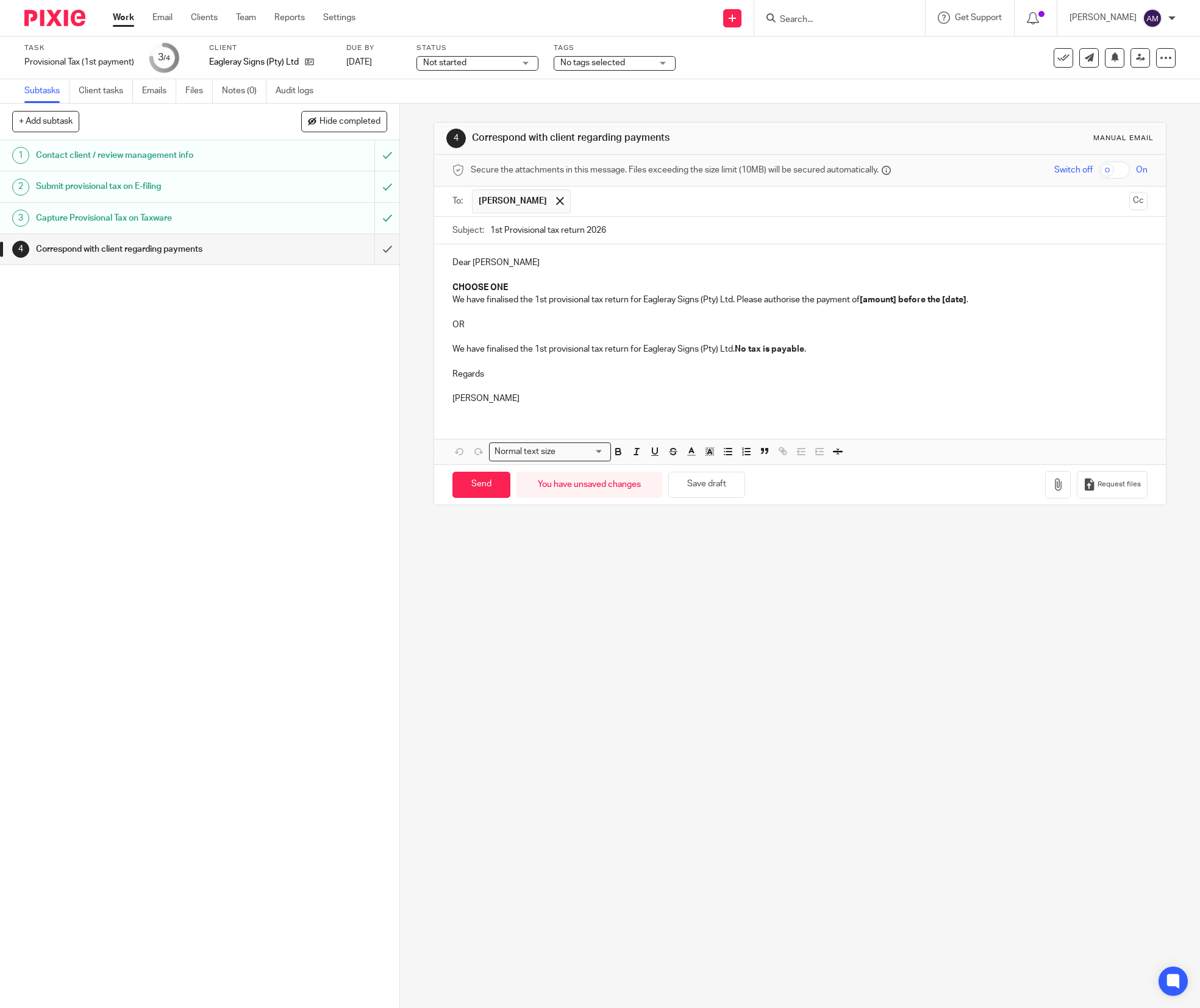
type input "1st Provisional tax return 2026"
drag, startPoint x: 442, startPoint y: 274, endPoint x: 456, endPoint y: 326, distance: 53.9
click at [456, 326] on div "Dear Theresa CHOOSE ONE We have finalised the 1st provisional tax return for Ea…" at bounding box center [800, 330] width 732 height 170
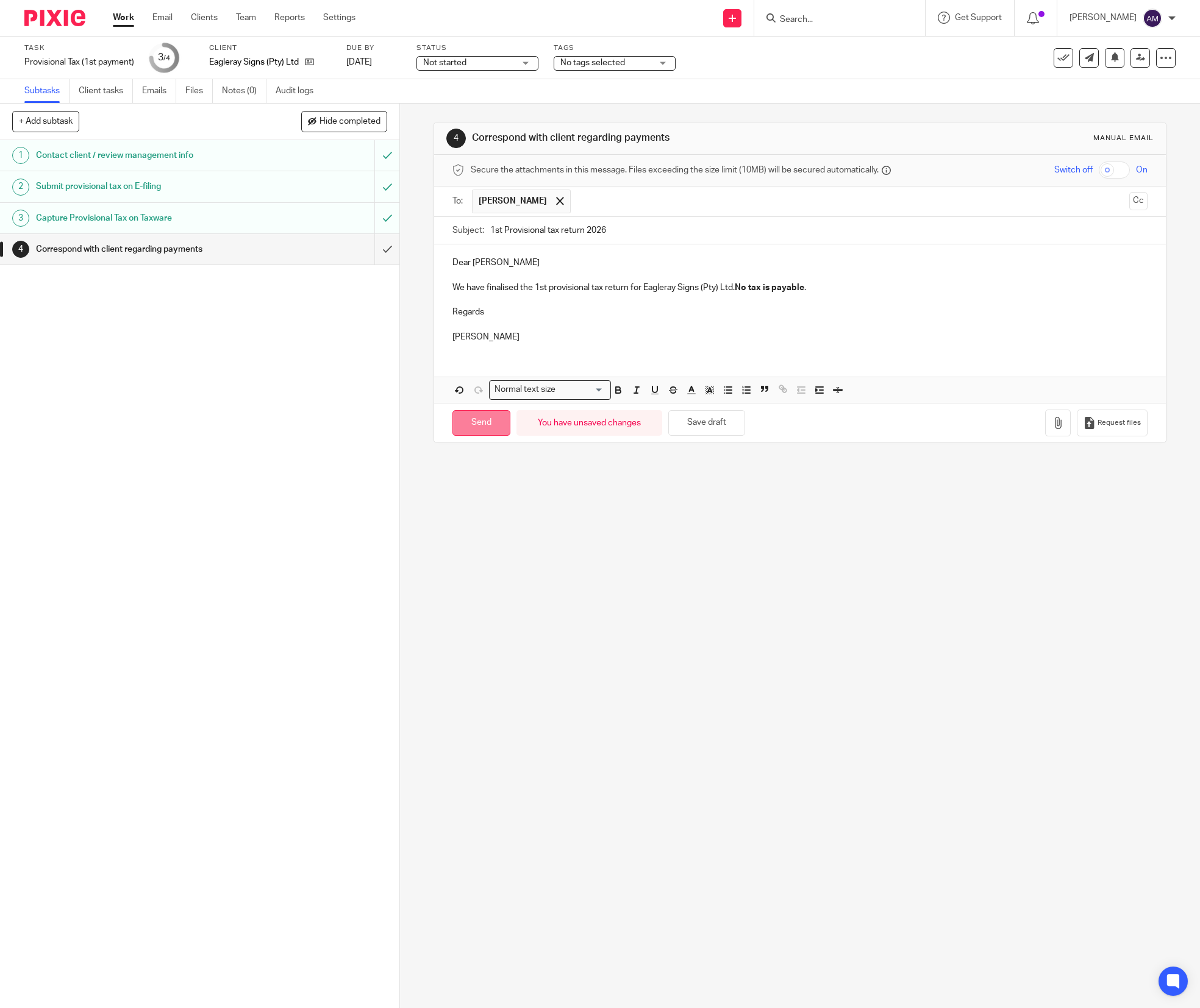
click at [480, 429] on input "Send" at bounding box center [481, 424] width 58 height 26
type input "Sent"
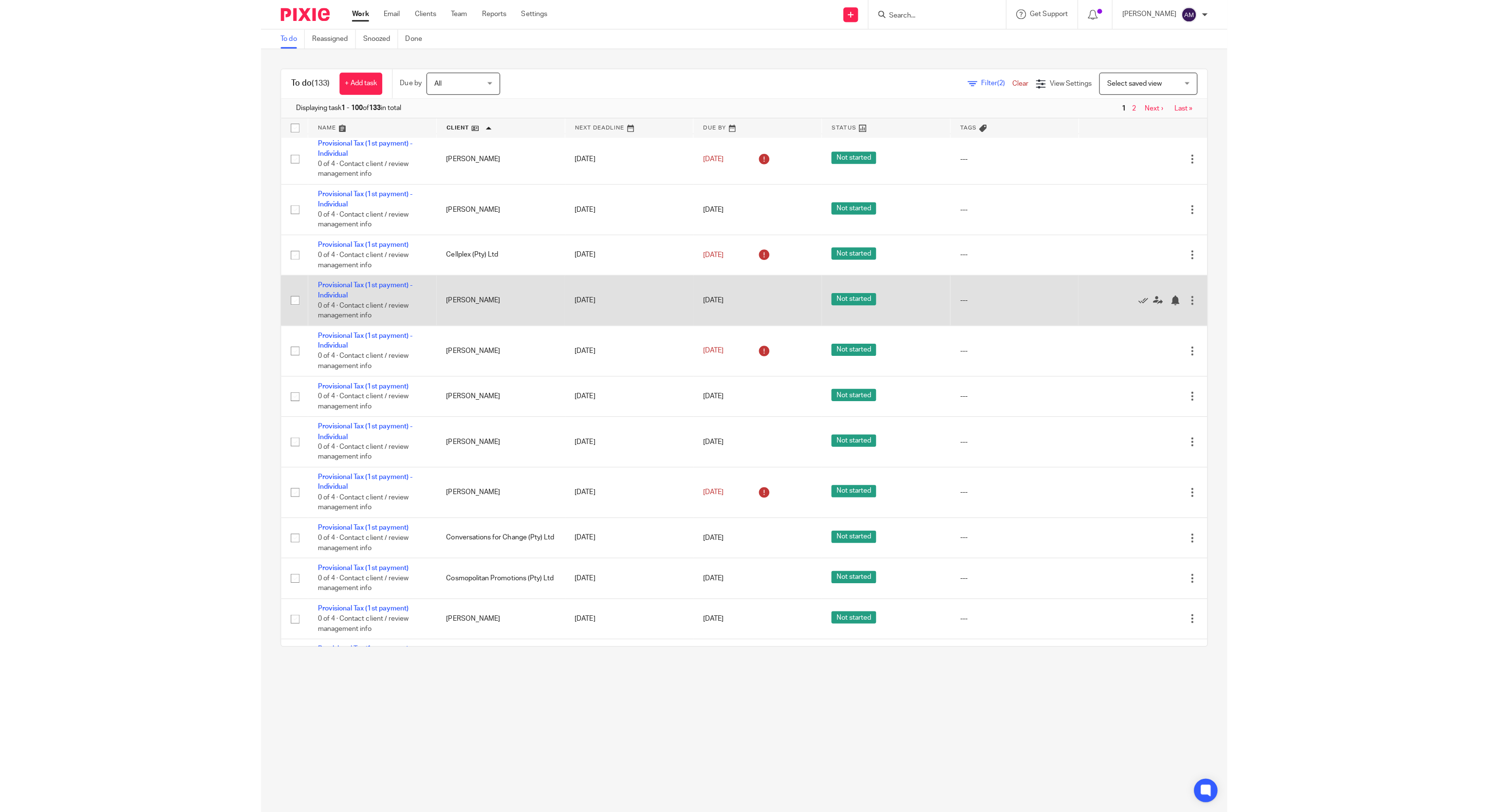
scroll to position [584, 0]
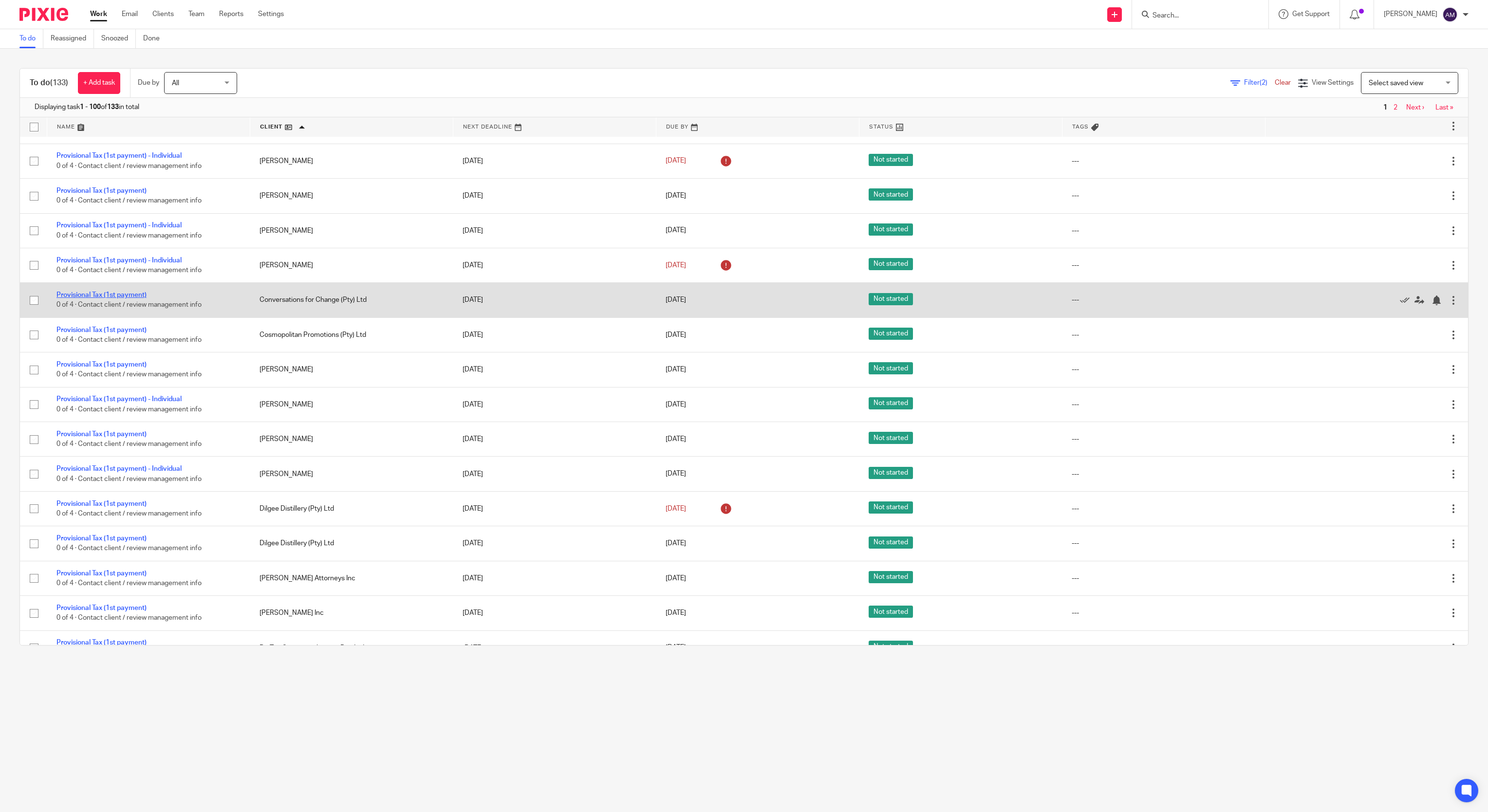
click at [68, 298] on link "Provisional Tax (1st payment)" at bounding box center [101, 295] width 90 height 7
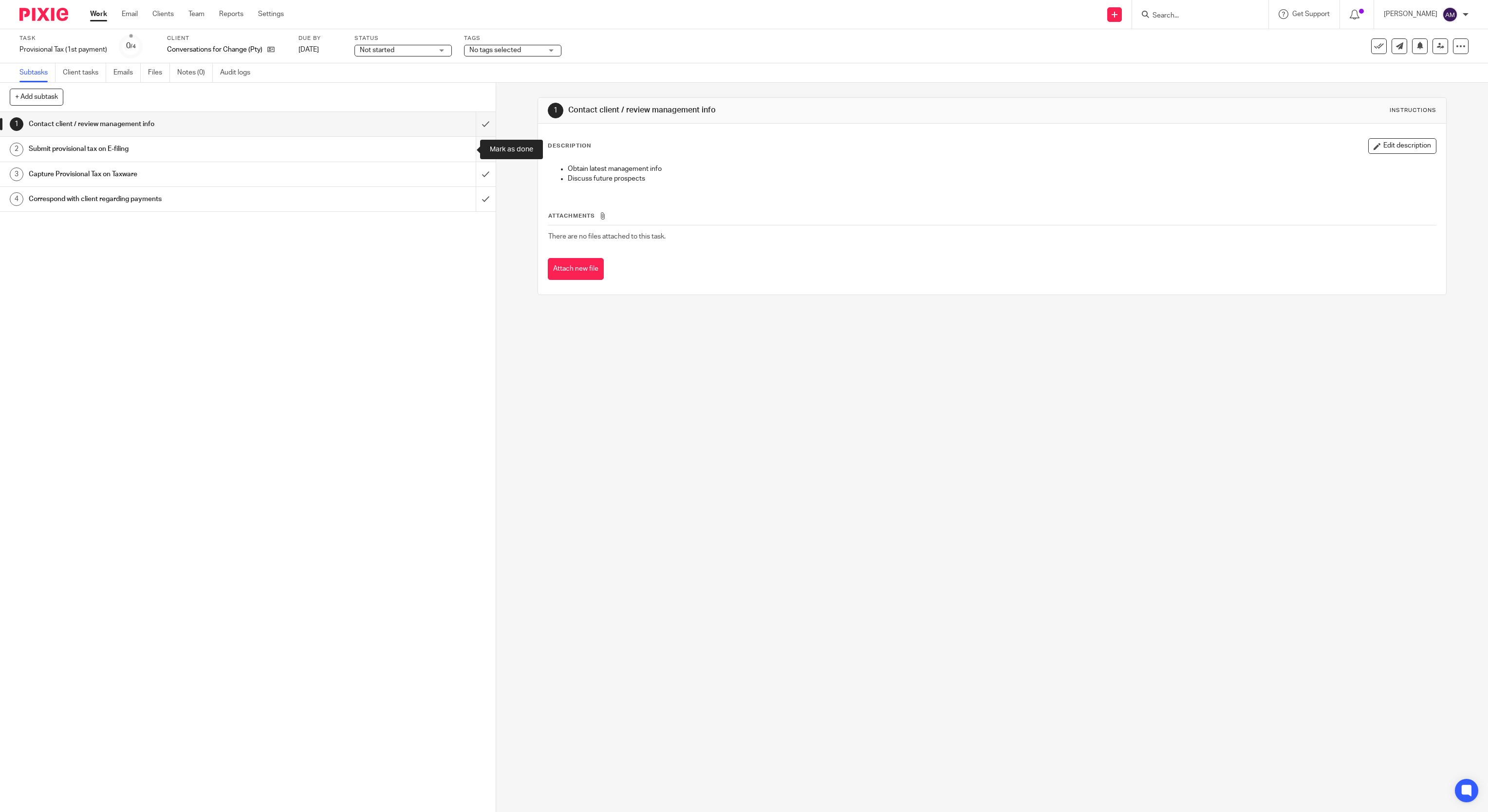
click at [464, 146] on input "submit" at bounding box center [247, 149] width 496 height 24
click at [463, 173] on input "submit" at bounding box center [247, 174] width 496 height 24
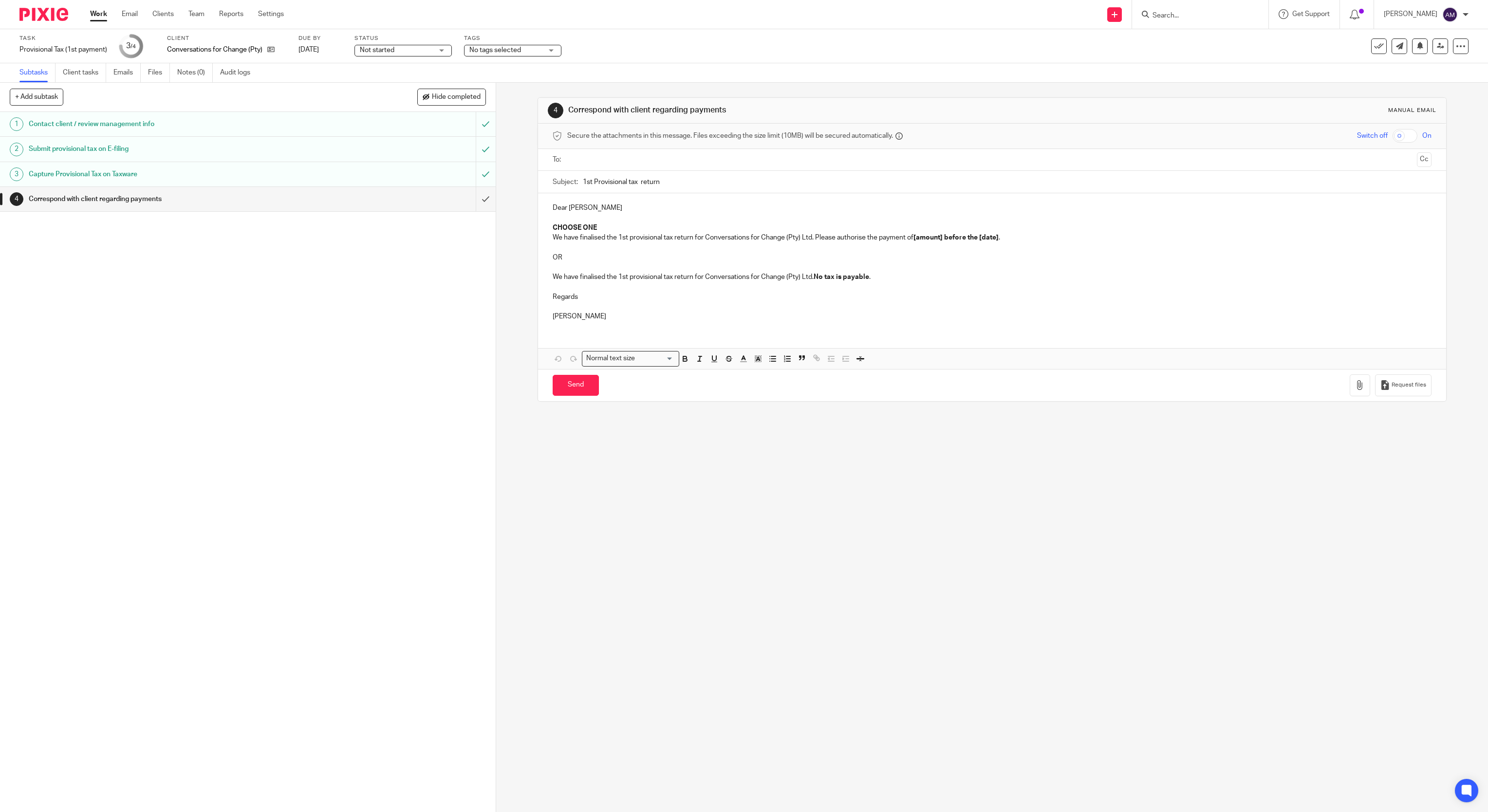
click at [665, 161] on input "text" at bounding box center [992, 159] width 842 height 11
click at [629, 184] on input "1st Provisional tax return" at bounding box center [1007, 184] width 849 height 22
click at [672, 186] on input "1st Provisional tax return" at bounding box center [1007, 184] width 849 height 22
type input "1st Provisional tax return 2026"
drag, startPoint x: 547, startPoint y: 226, endPoint x: 559, endPoint y: 263, distance: 38.9
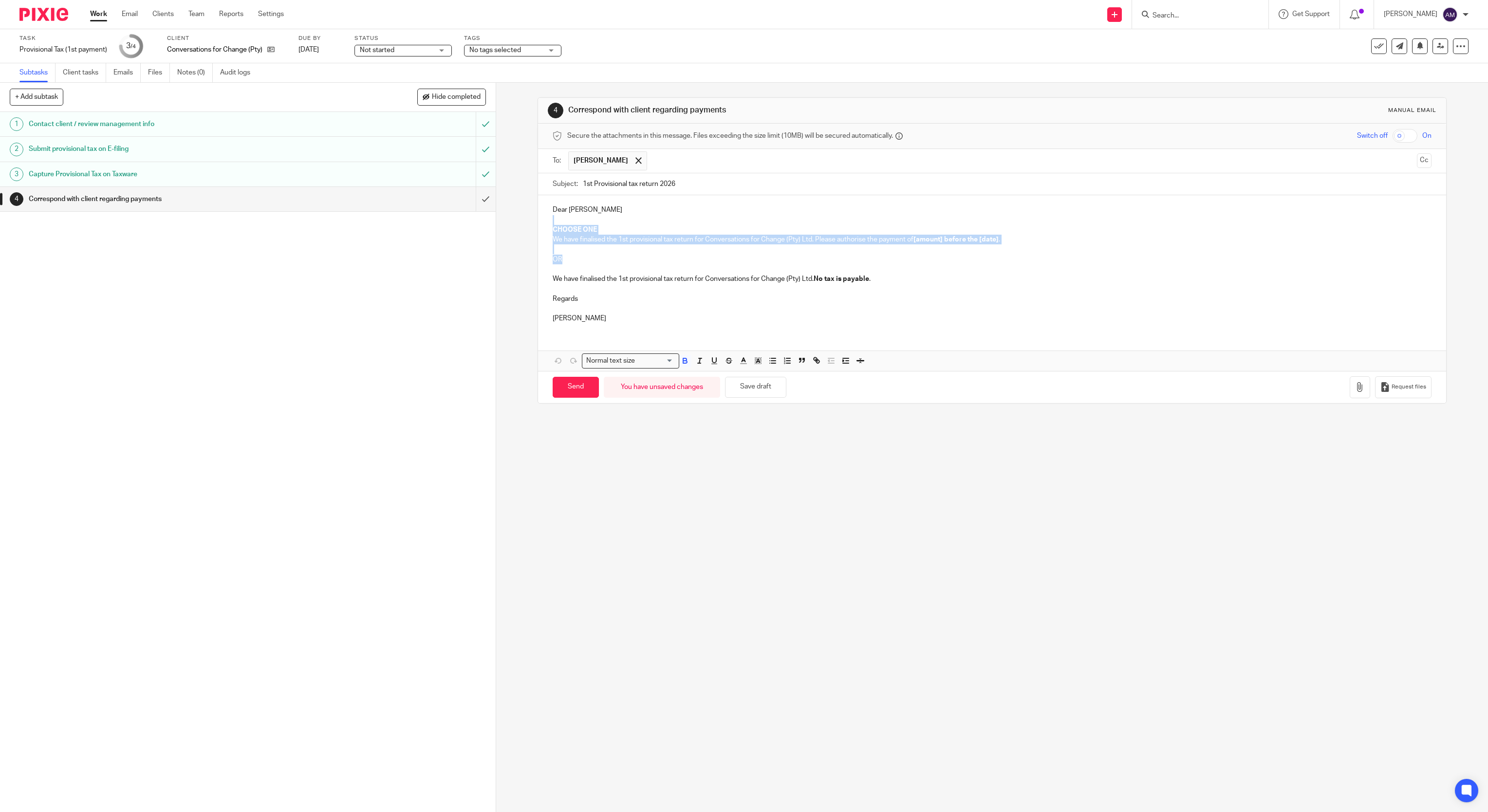
click at [559, 263] on div "Dear Lisa CHOOSE ONE We have finalised the 1st provisional tax return for Conve…" at bounding box center [992, 263] width 908 height 136
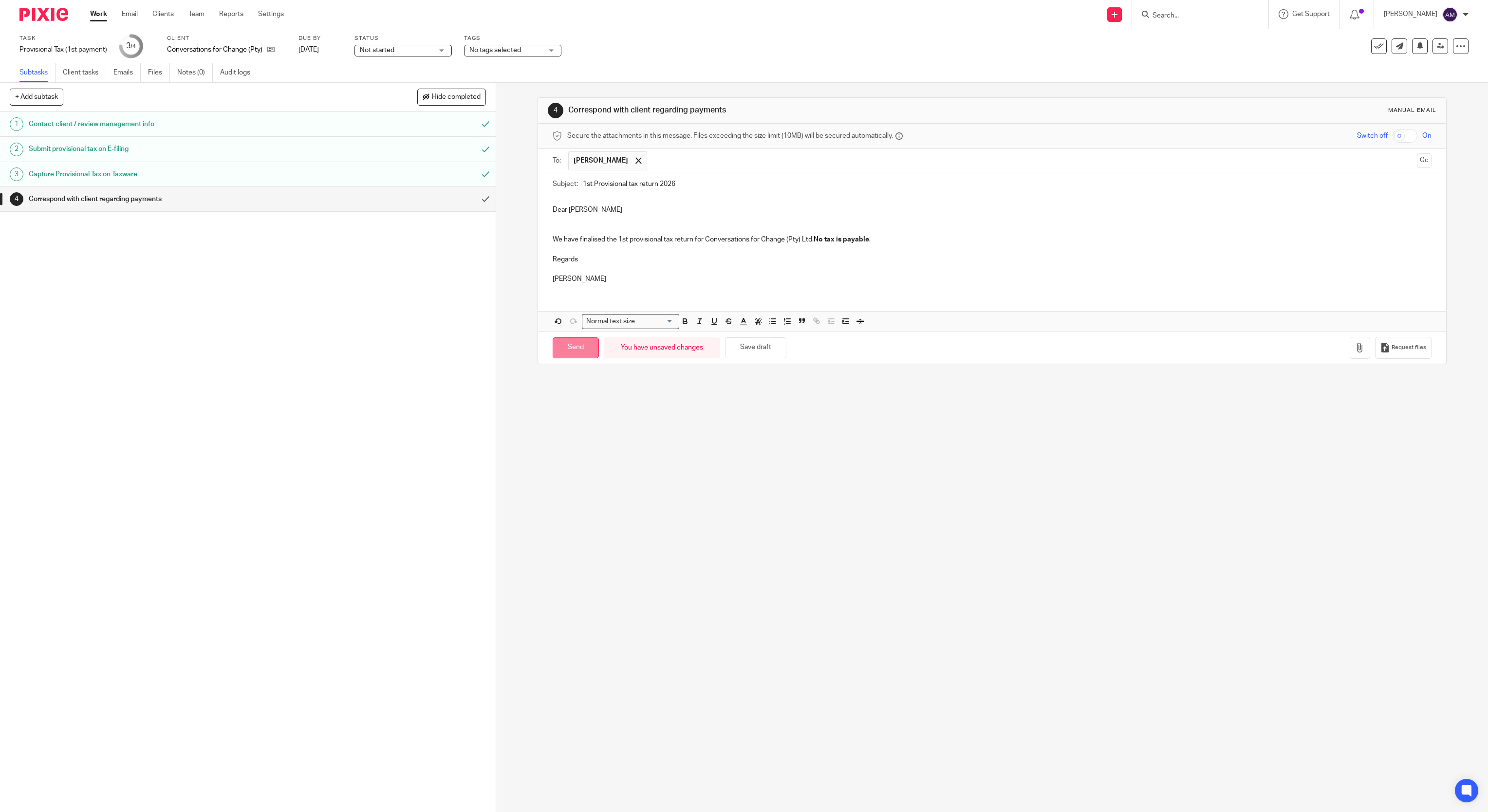
click at [580, 356] on input "Send" at bounding box center [576, 348] width 46 height 21
type input "Sent"
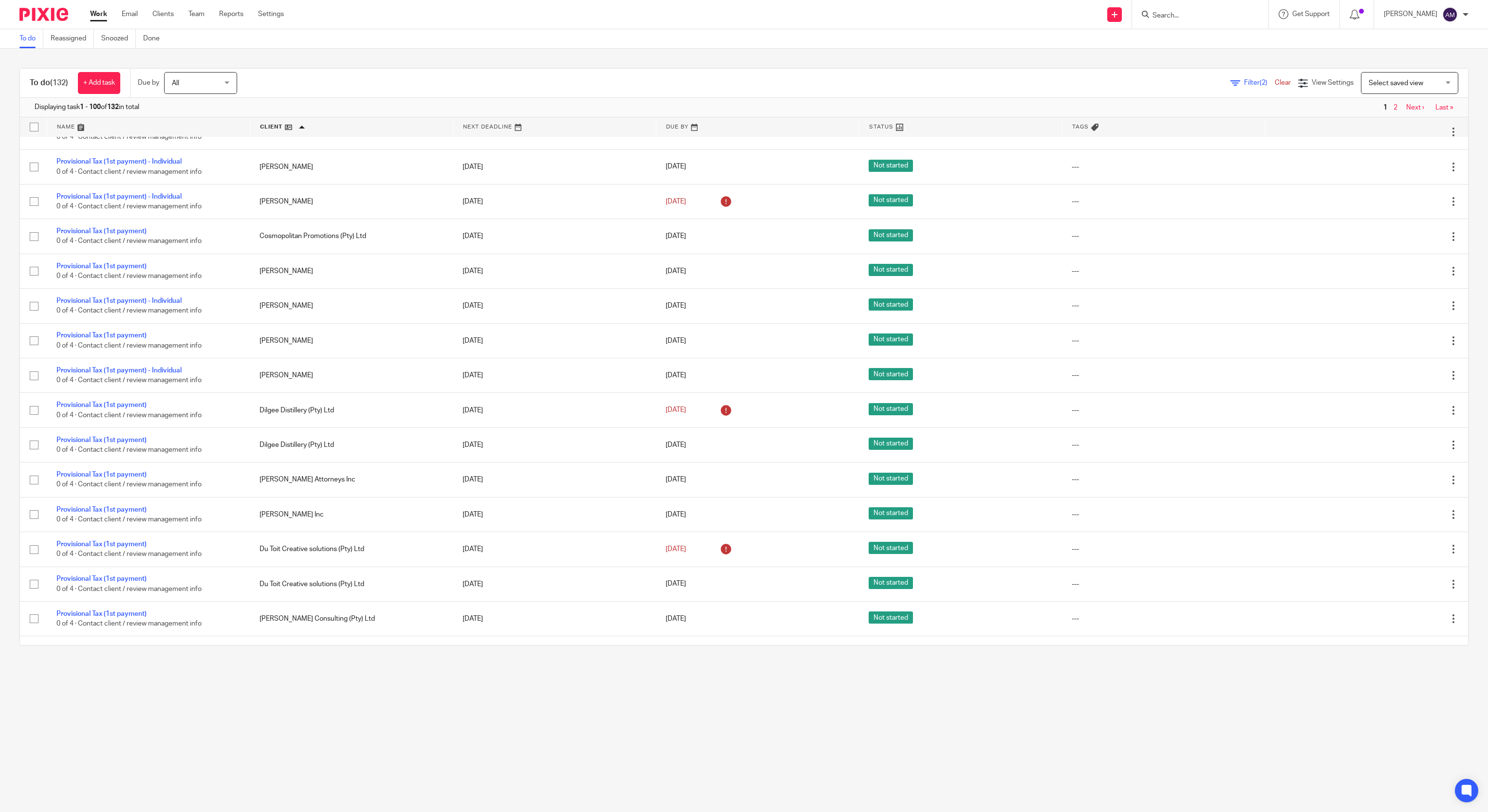
scroll to position [682, 0]
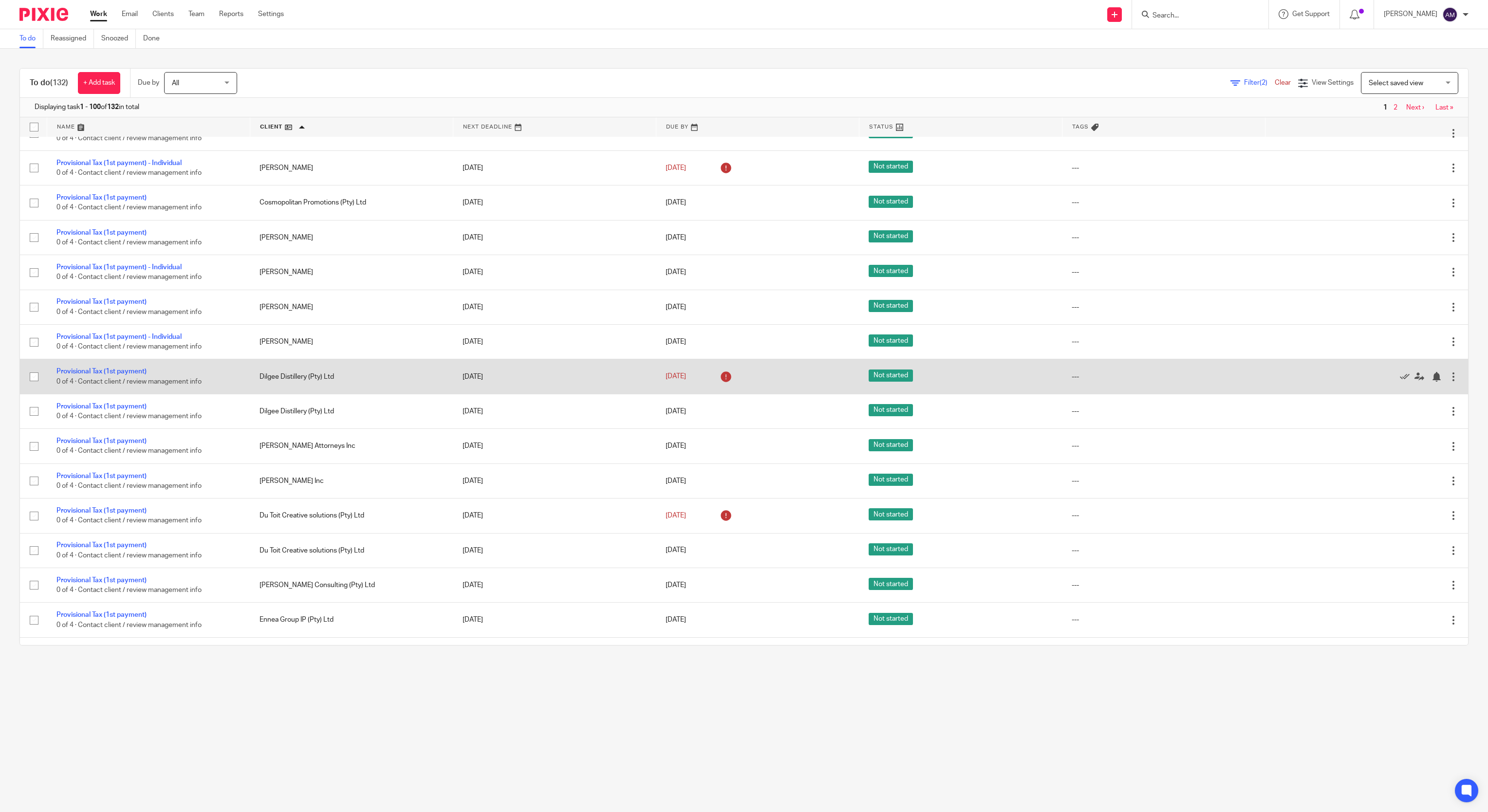
click at [1449, 382] on div at bounding box center [1453, 376] width 10 height 10
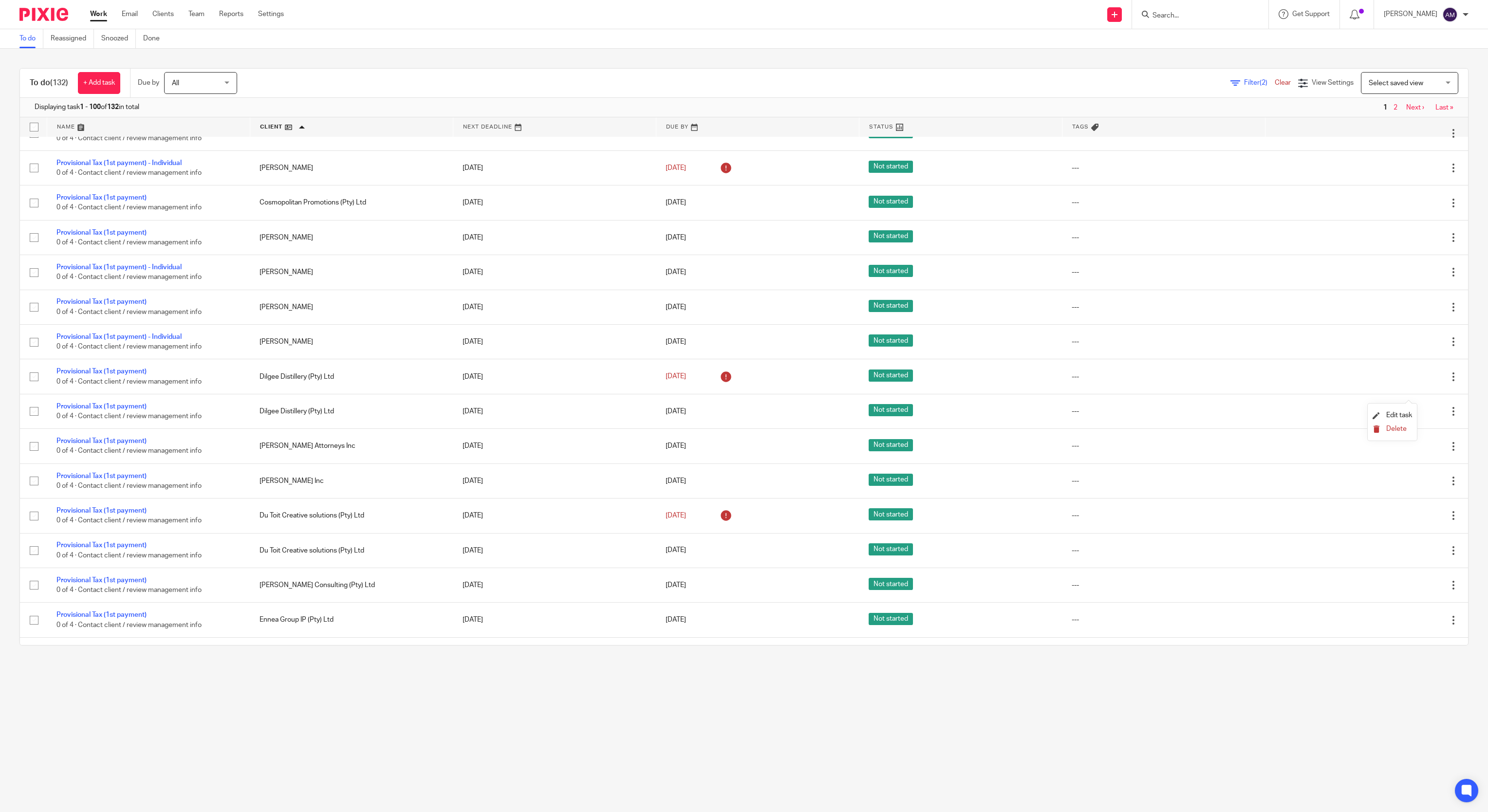
click at [1398, 431] on span "Delete" at bounding box center [1396, 428] width 20 height 7
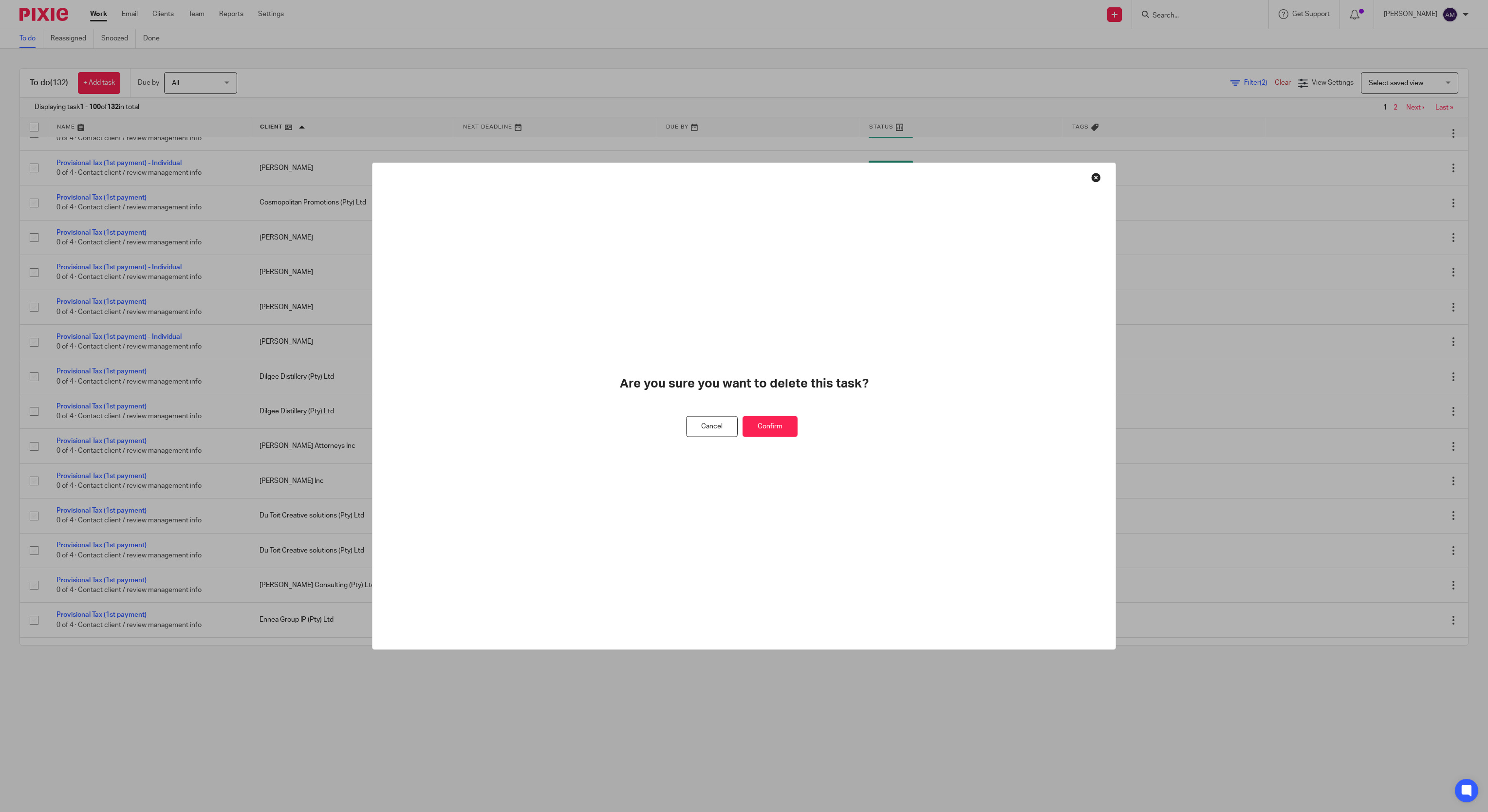
drag, startPoint x: 796, startPoint y: 420, endPoint x: 786, endPoint y: 424, distance: 10.8
click at [790, 423] on button "Confirm" at bounding box center [770, 426] width 55 height 21
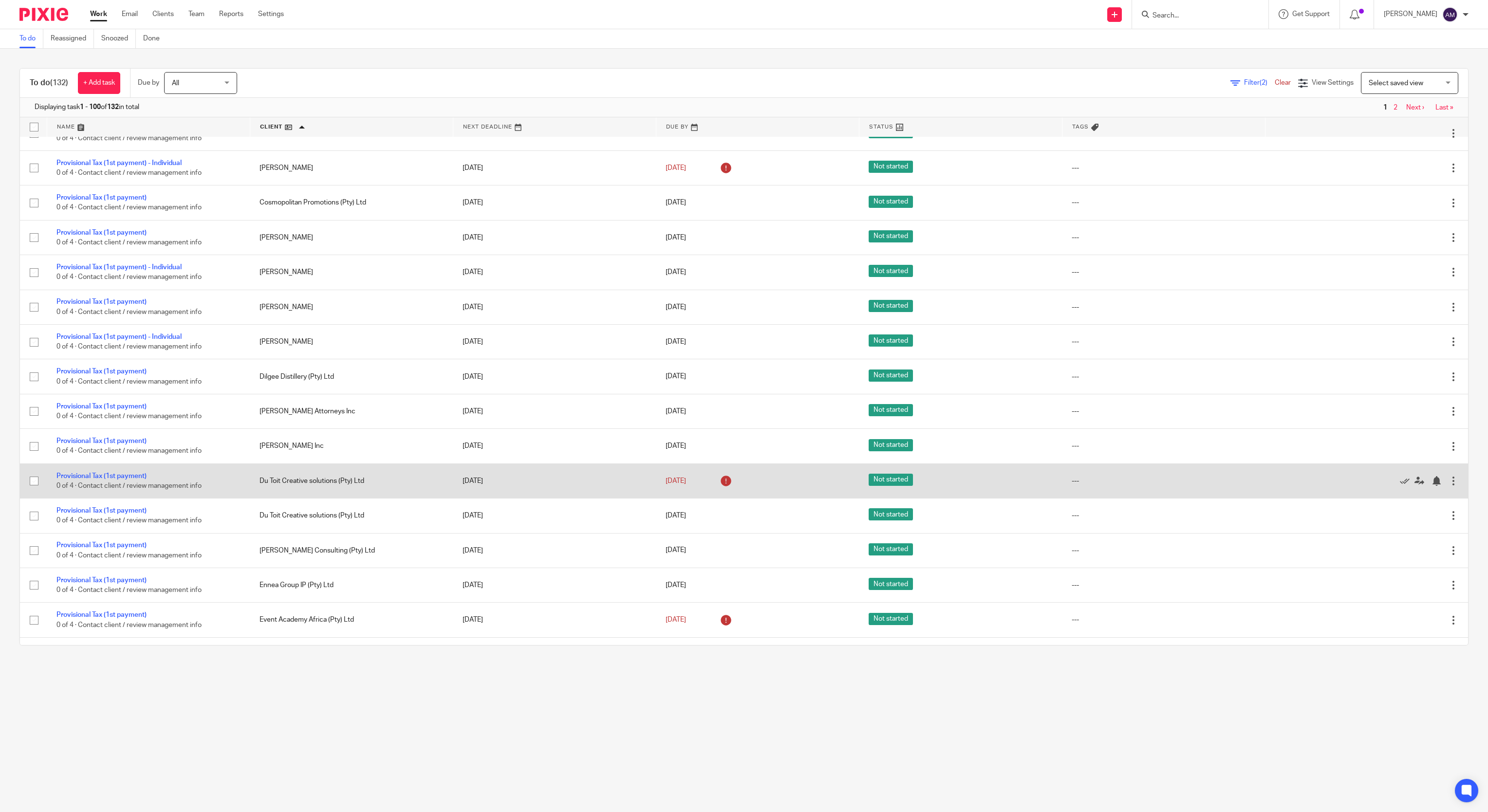
click at [1449, 486] on div at bounding box center [1453, 480] width 10 height 10
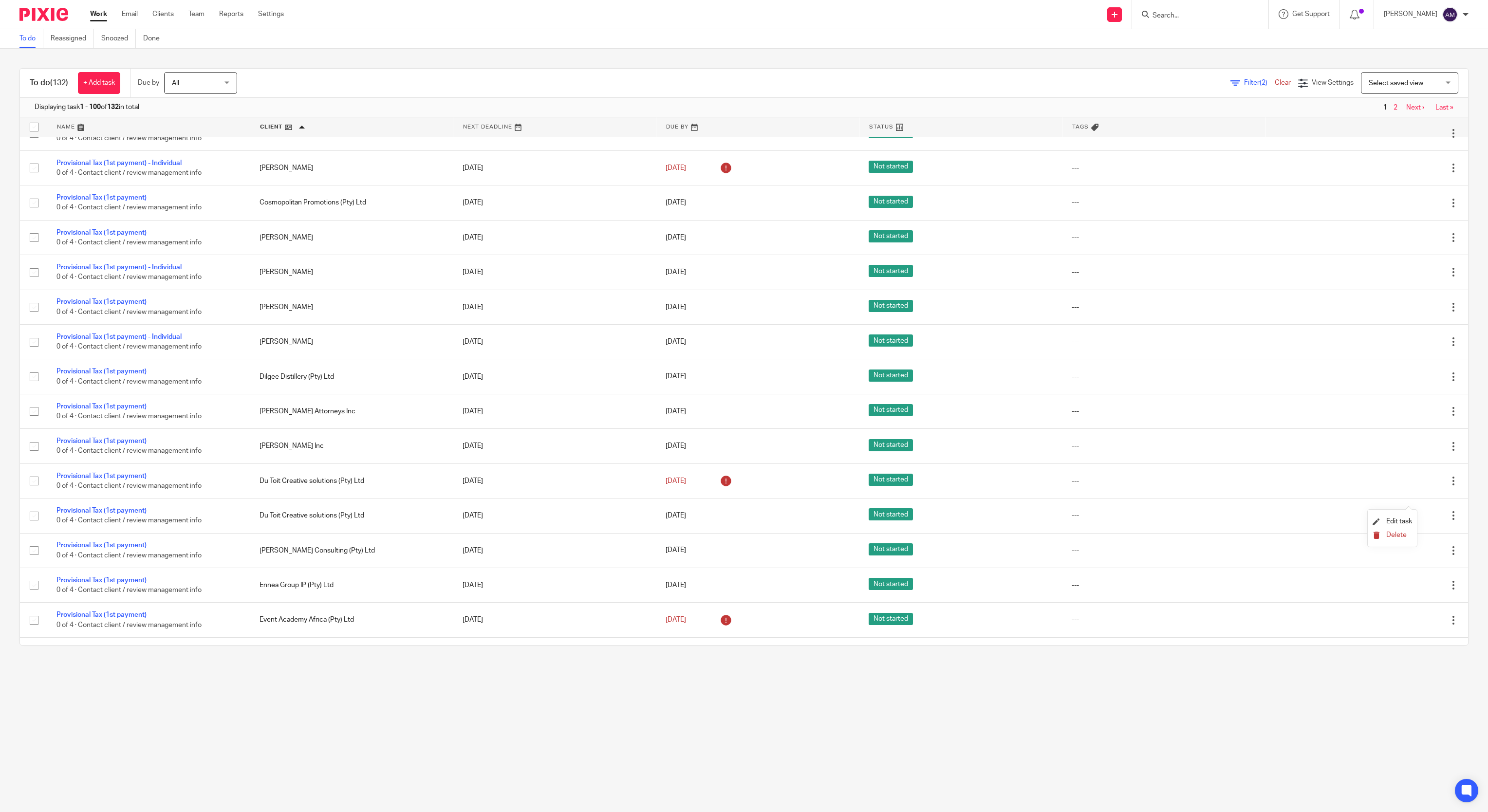
click at [1398, 537] on span "Delete" at bounding box center [1396, 535] width 20 height 7
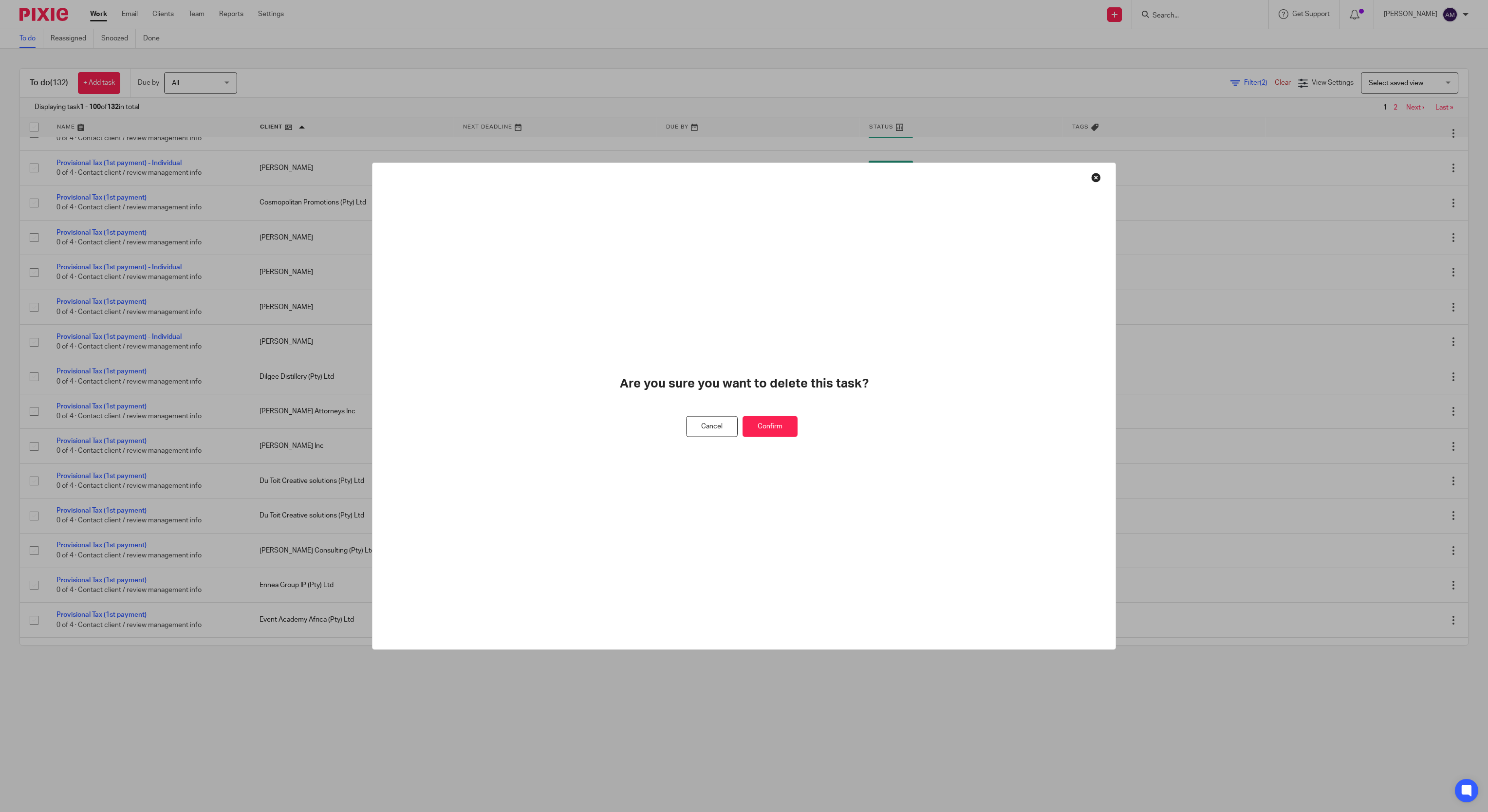
click at [775, 424] on button "Confirm" at bounding box center [770, 426] width 55 height 21
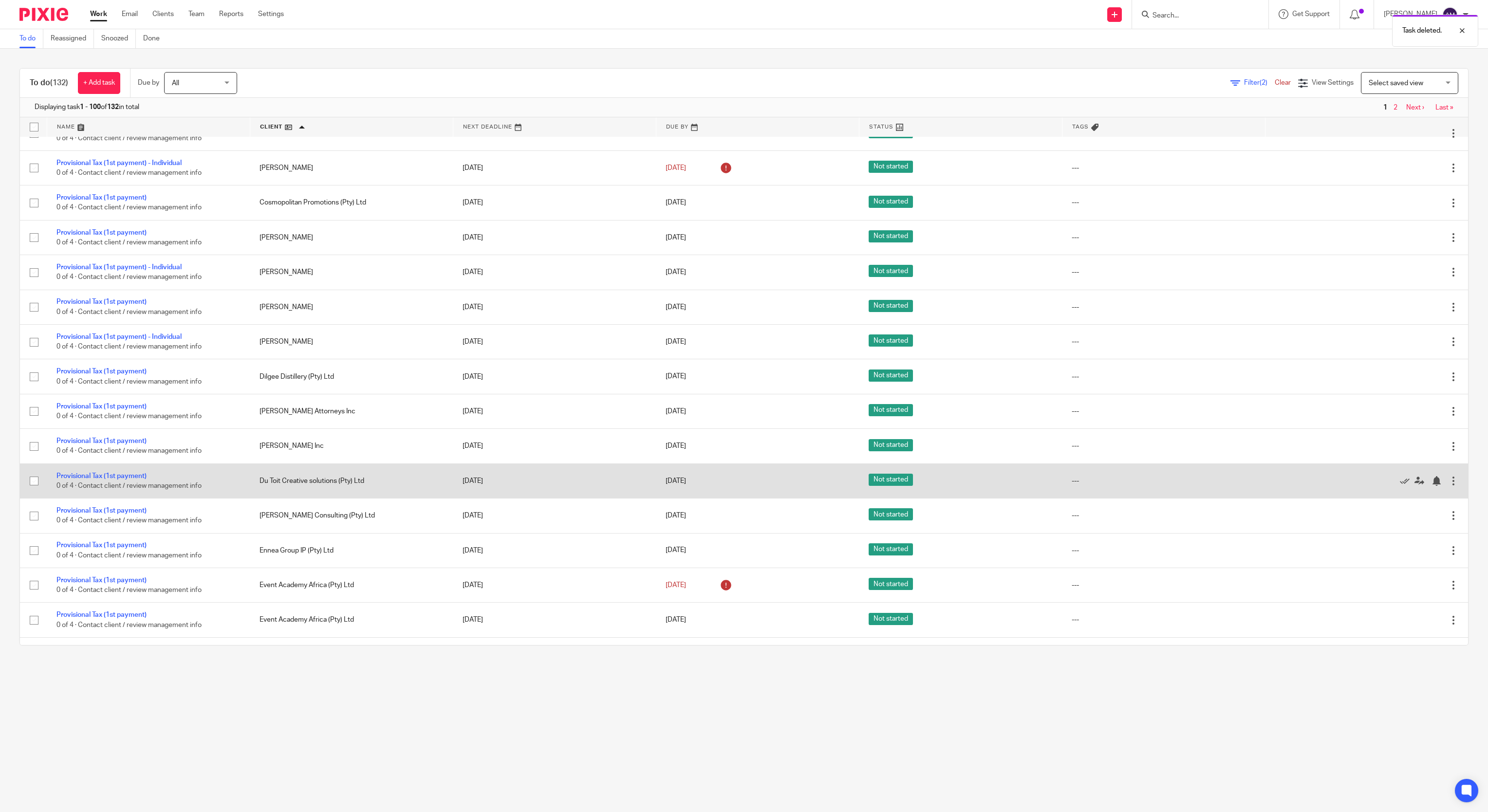
click at [1449, 486] on div at bounding box center [1453, 480] width 10 height 10
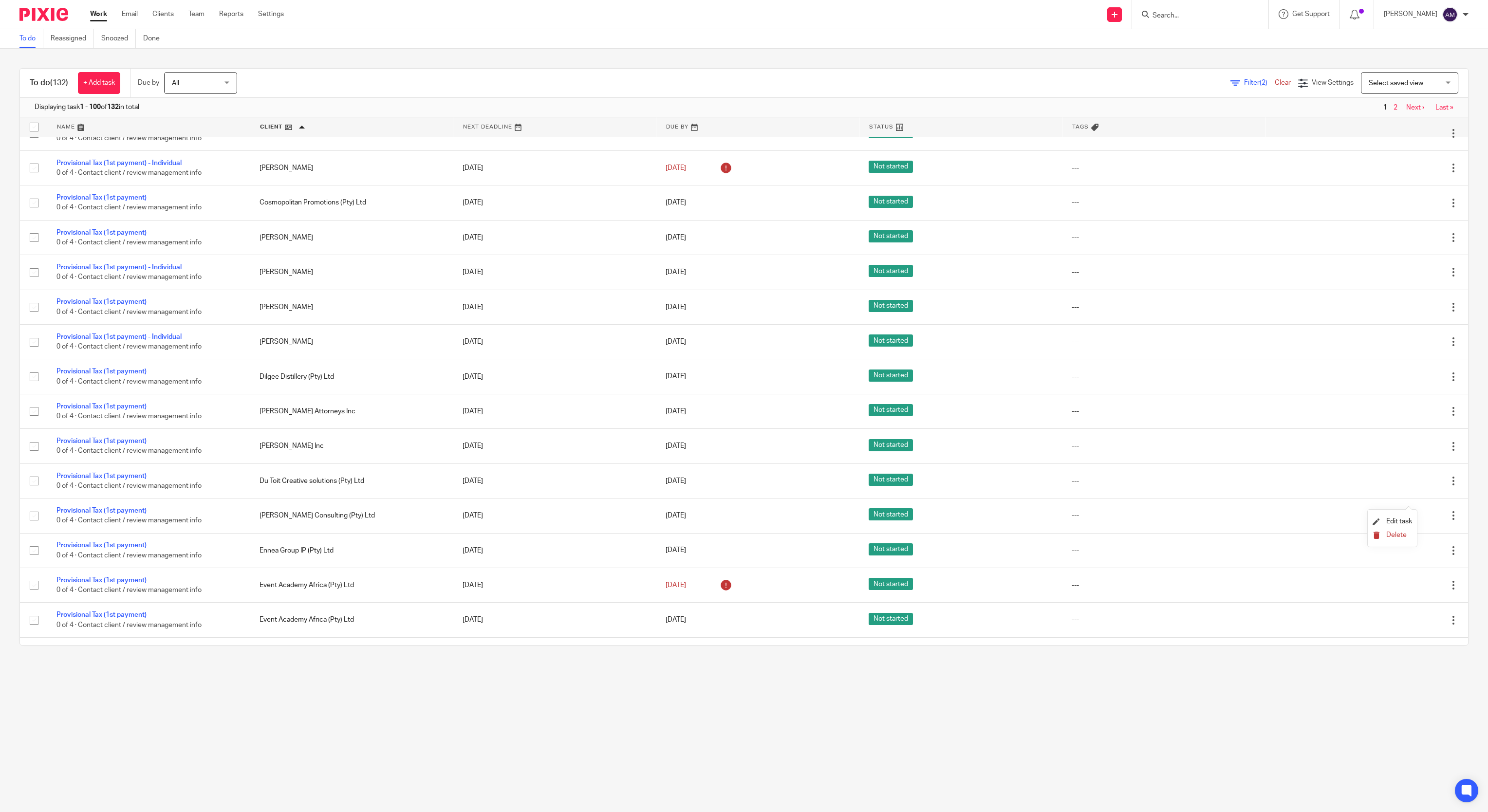
click at [1398, 534] on span "Delete" at bounding box center [1396, 535] width 20 height 7
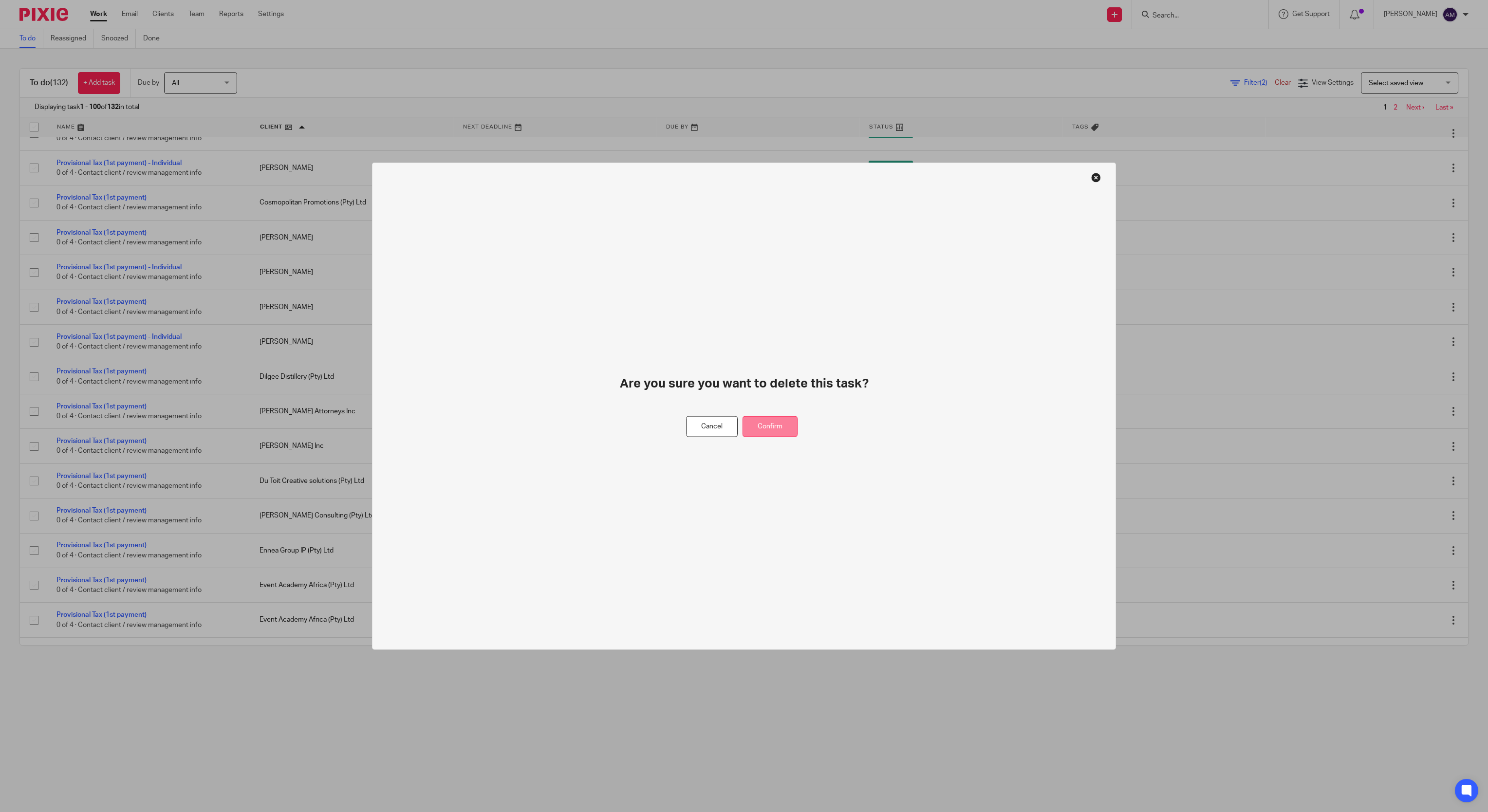
click at [773, 430] on button "Confirm" at bounding box center [770, 426] width 55 height 21
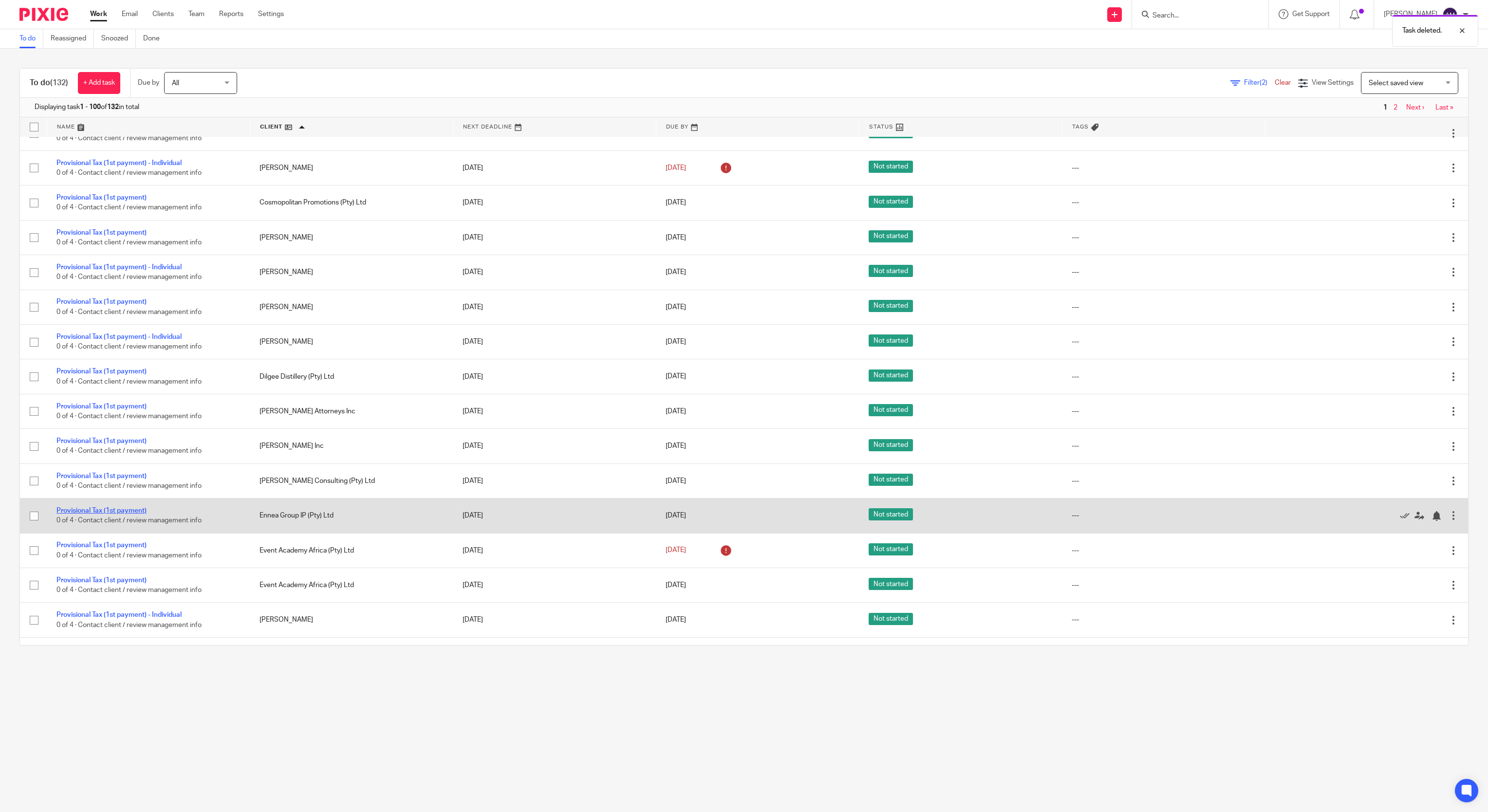
click at [74, 514] on link "Provisional Tax (1st payment)" at bounding box center [101, 511] width 90 height 7
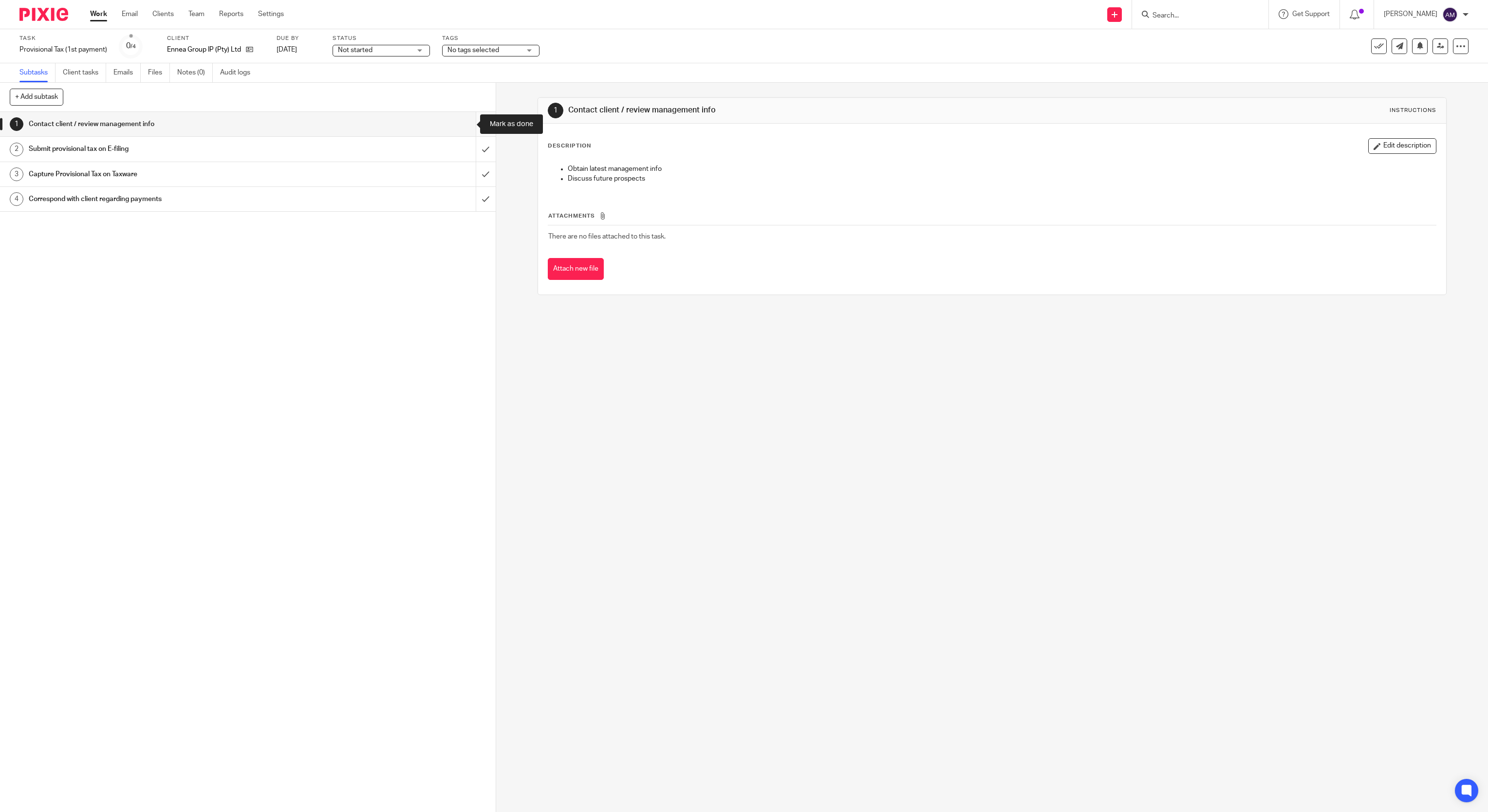
click at [461, 124] on input "submit" at bounding box center [247, 124] width 496 height 24
drag, startPoint x: 464, startPoint y: 145, endPoint x: 465, endPoint y: 164, distance: 19.0
click at [464, 146] on input "submit" at bounding box center [247, 149] width 496 height 24
click at [465, 167] on input "submit" at bounding box center [247, 174] width 496 height 24
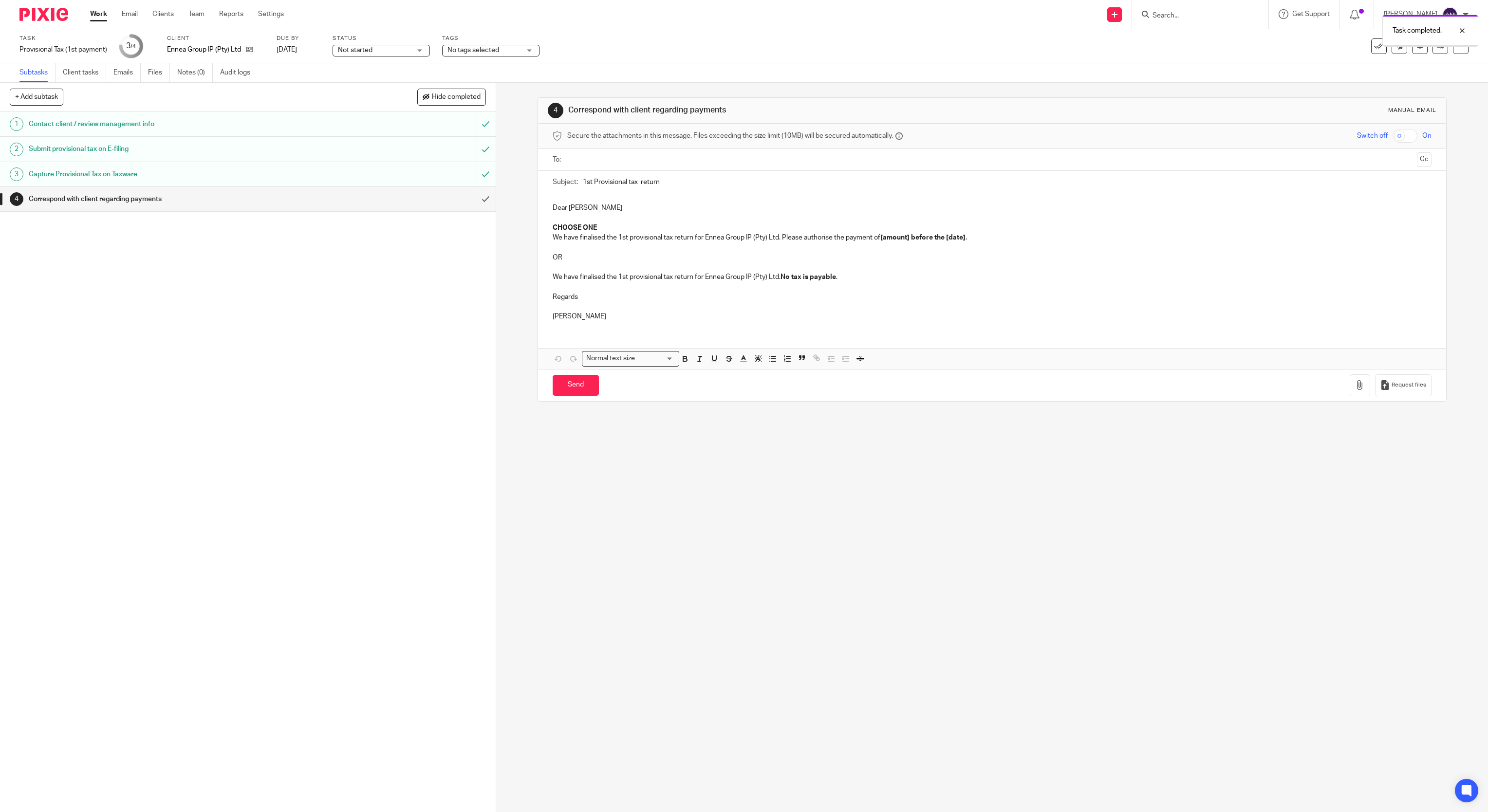
click at [691, 162] on input "text" at bounding box center [992, 159] width 842 height 11
click at [701, 161] on input "text" at bounding box center [1032, 161] width 761 height 19
click at [703, 178] on input "1st Provisional tax return" at bounding box center [1007, 184] width 849 height 22
click at [694, 178] on input "1st Provisional tax return" at bounding box center [1007, 184] width 849 height 22
type input "1st Provisional tax return 2026"
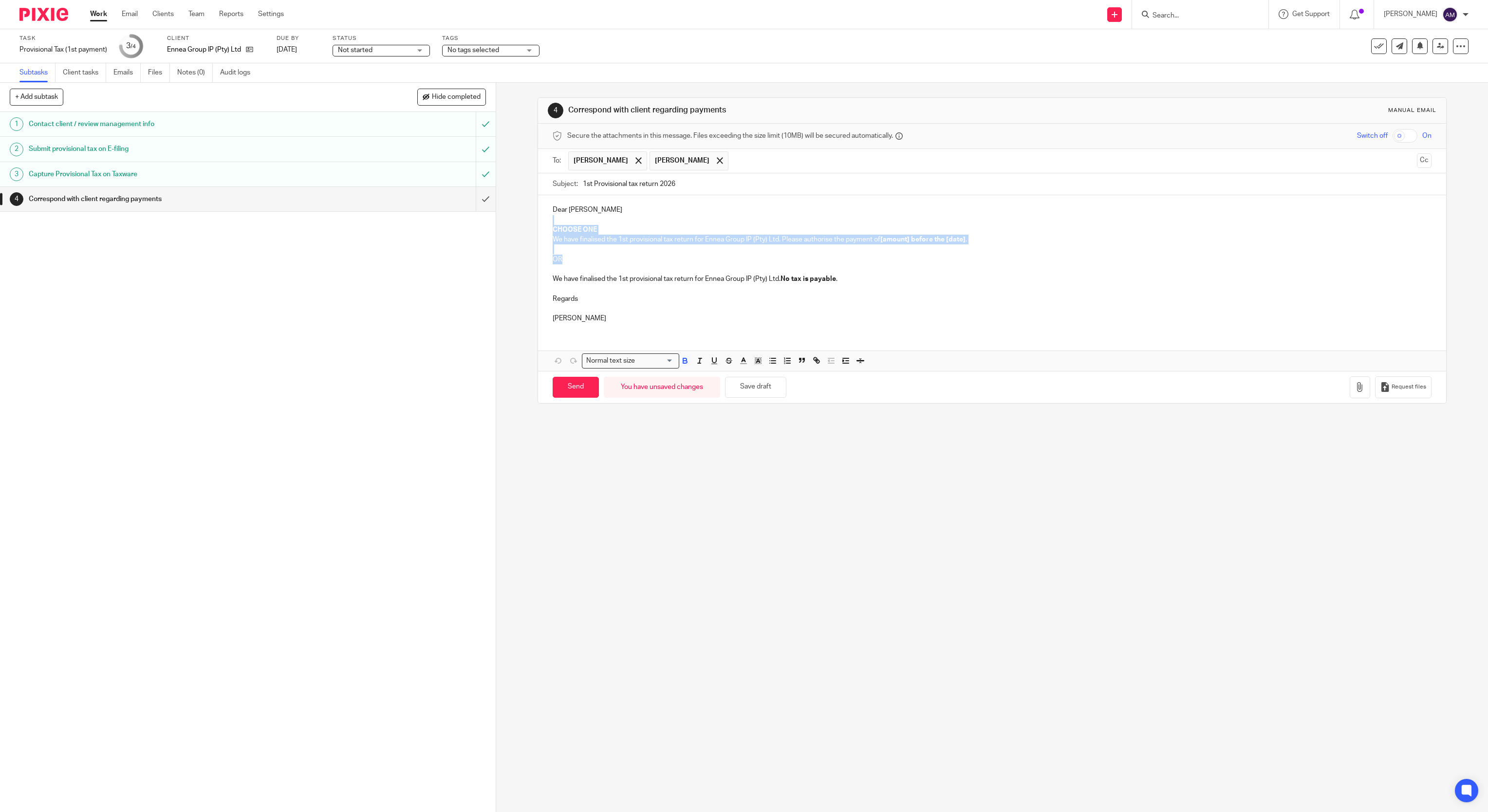
drag, startPoint x: 547, startPoint y: 226, endPoint x: 566, endPoint y: 261, distance: 39.8
click at [564, 262] on div "Dear Colin CHOOSE ONE We have finalised the 1st provisional tax return for Enne…" at bounding box center [992, 263] width 908 height 136
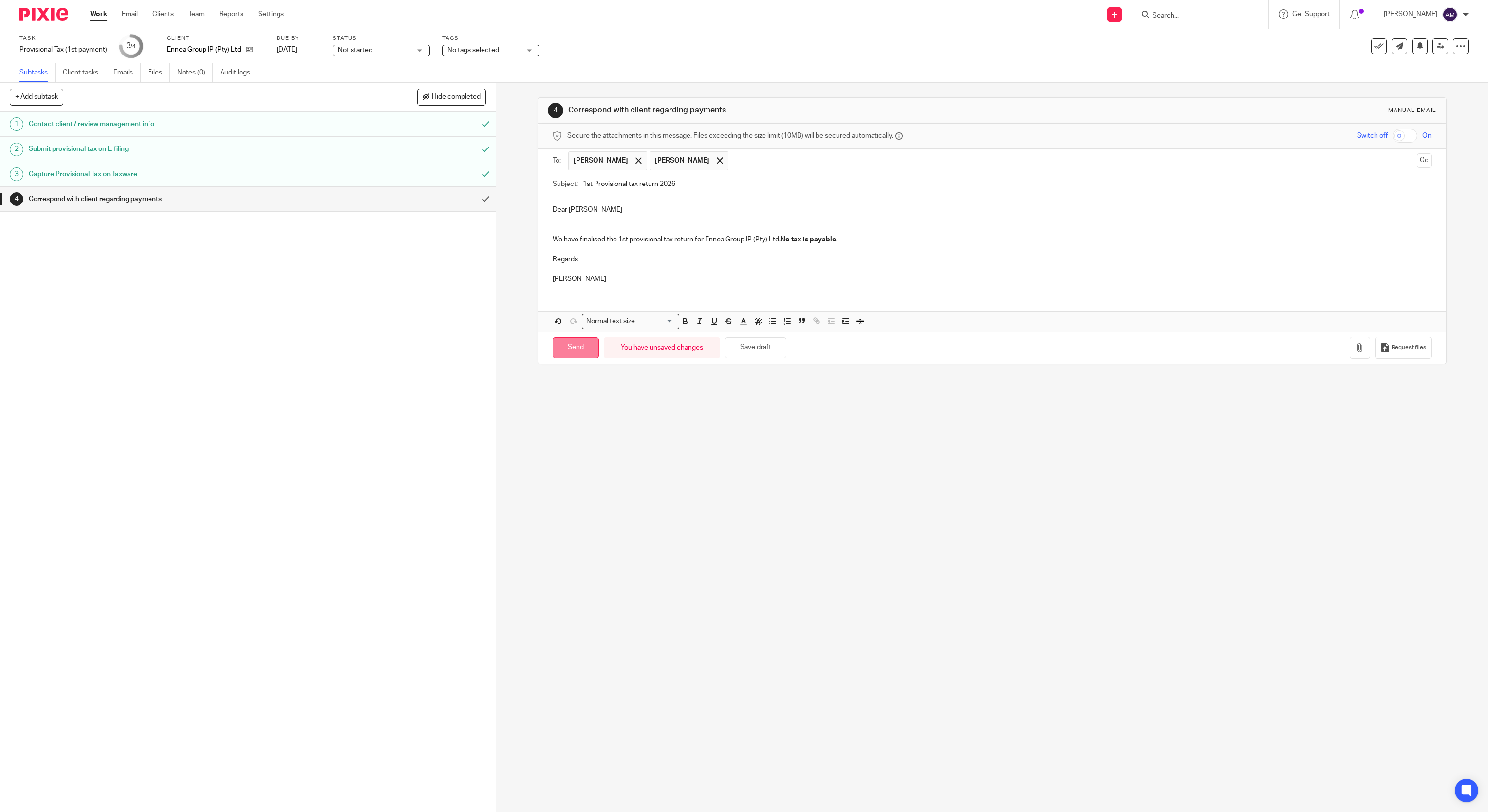
click at [571, 355] on input "Send" at bounding box center [576, 348] width 46 height 21
type input "Sent"
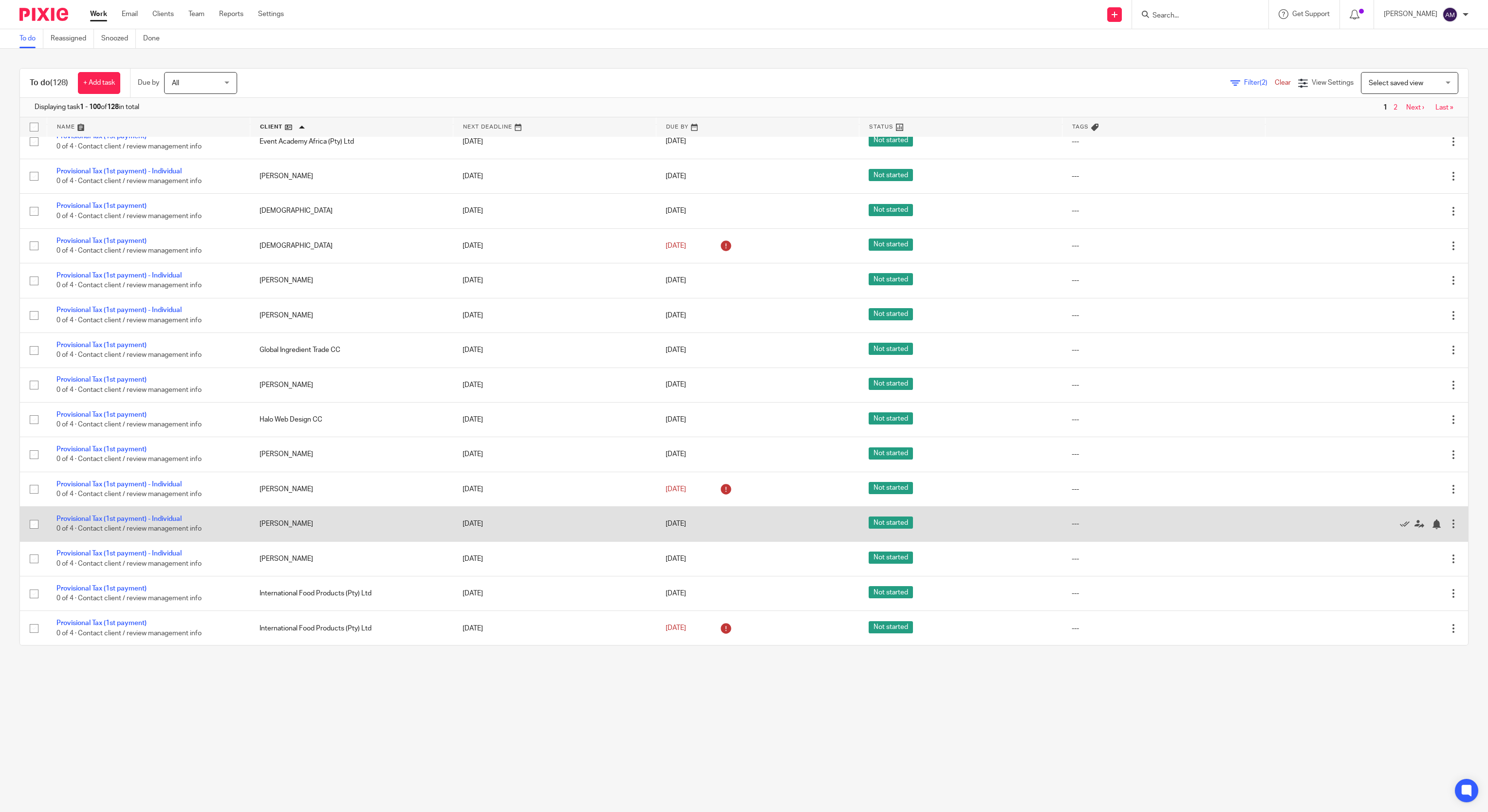
scroll to position [973, 0]
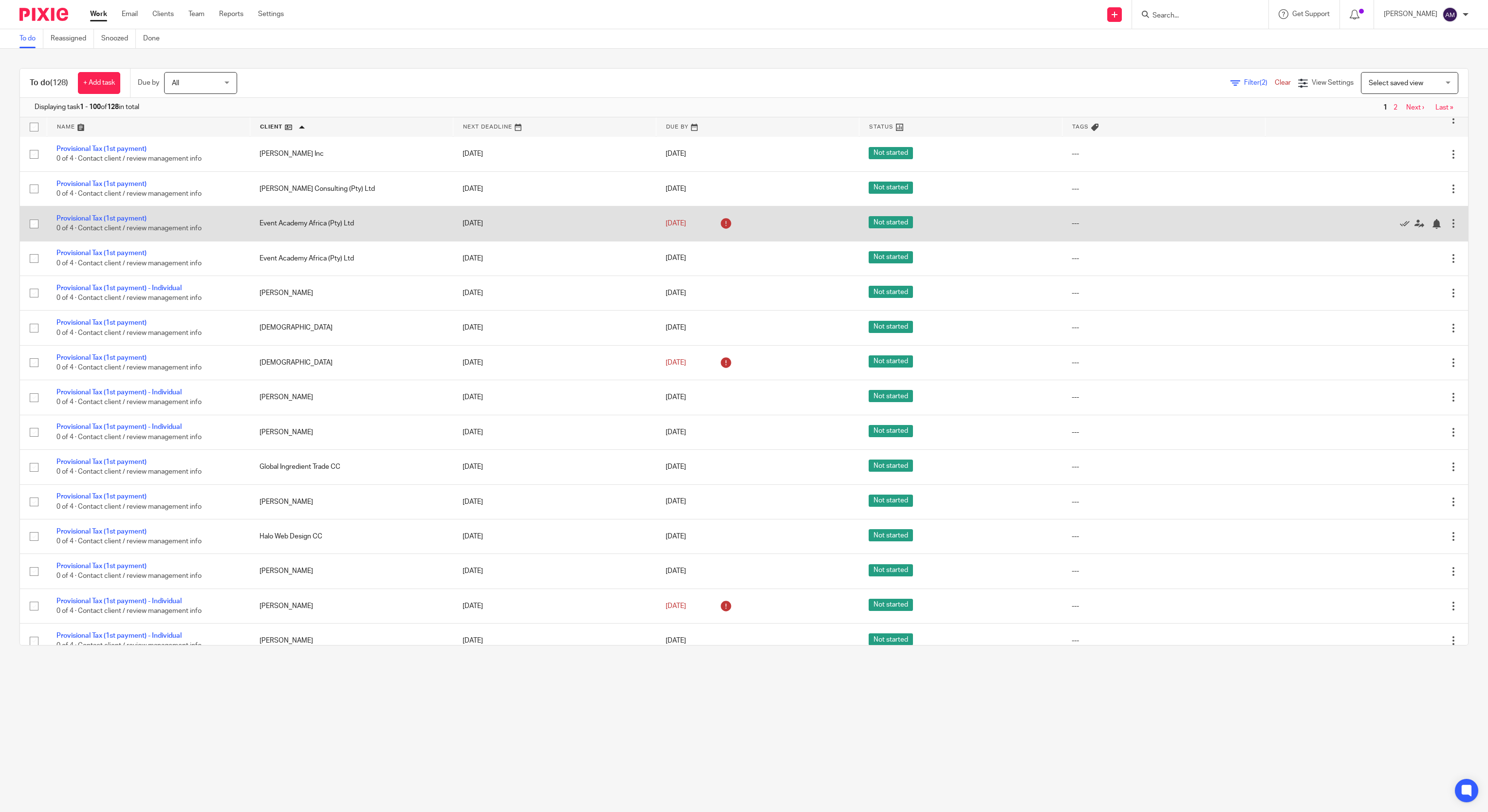
click at [1449, 228] on div at bounding box center [1453, 223] width 10 height 10
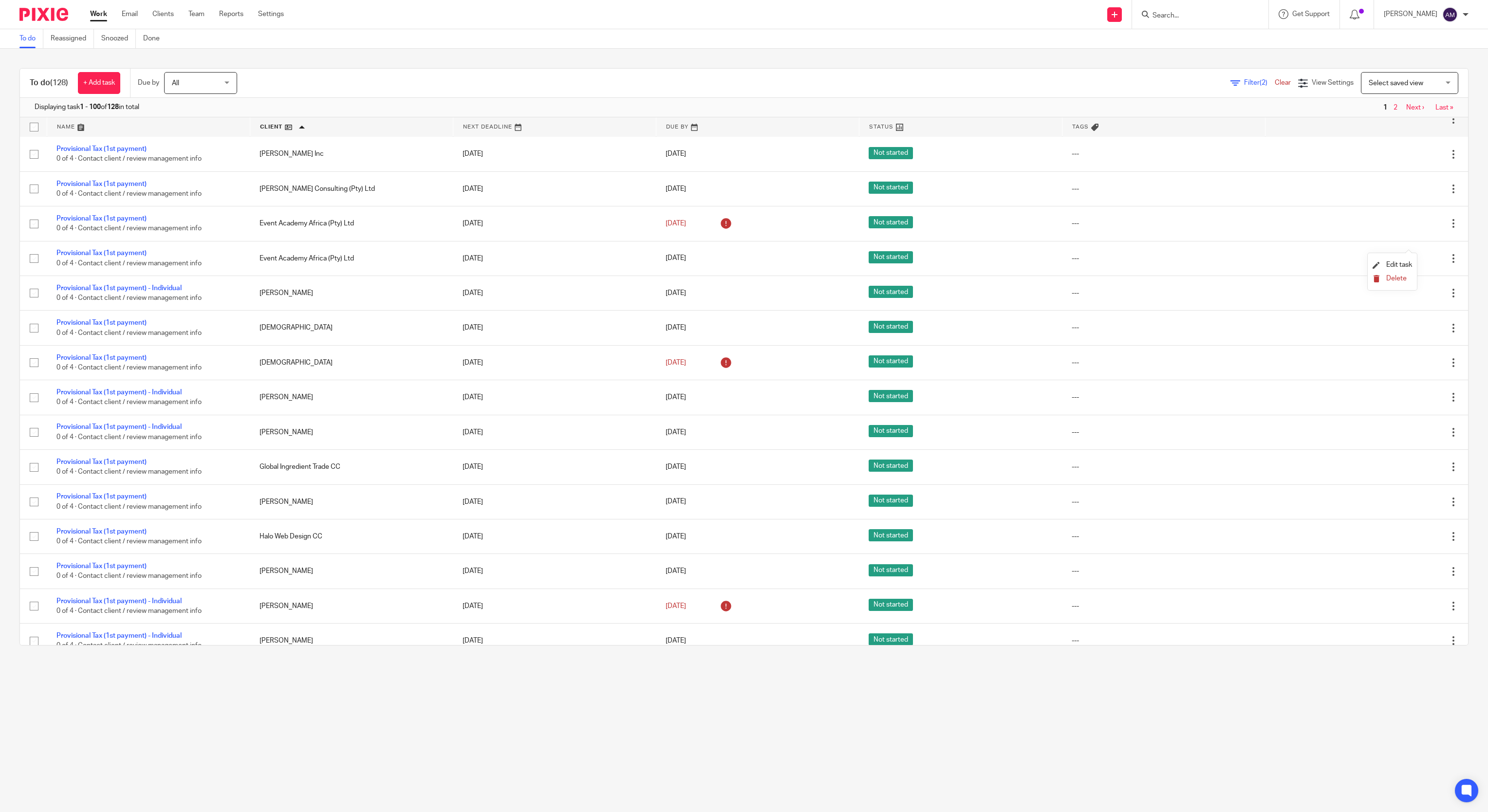
click at [1395, 278] on span "Delete" at bounding box center [1396, 278] width 20 height 7
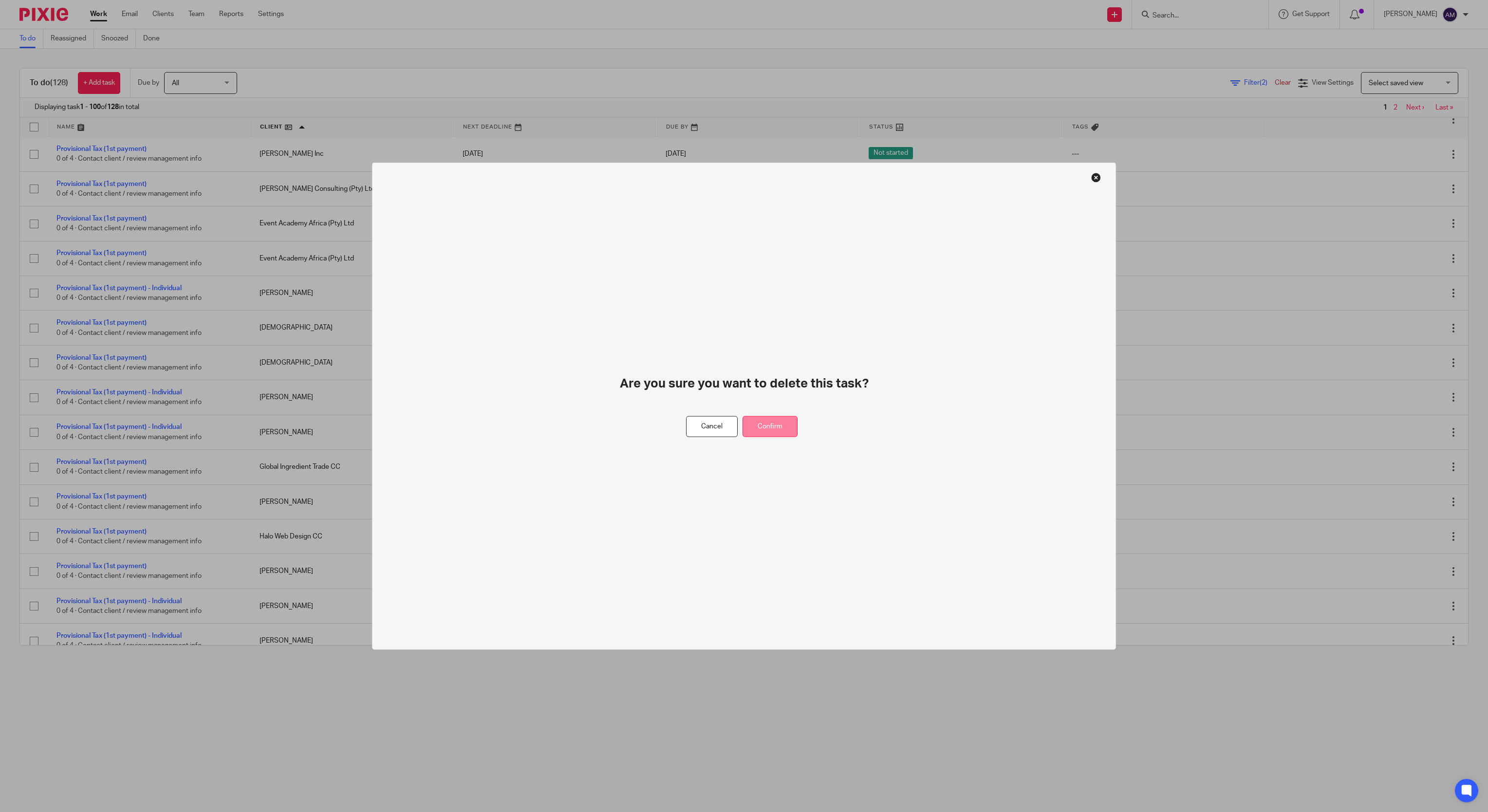
click at [786, 420] on button "Confirm" at bounding box center [770, 426] width 55 height 21
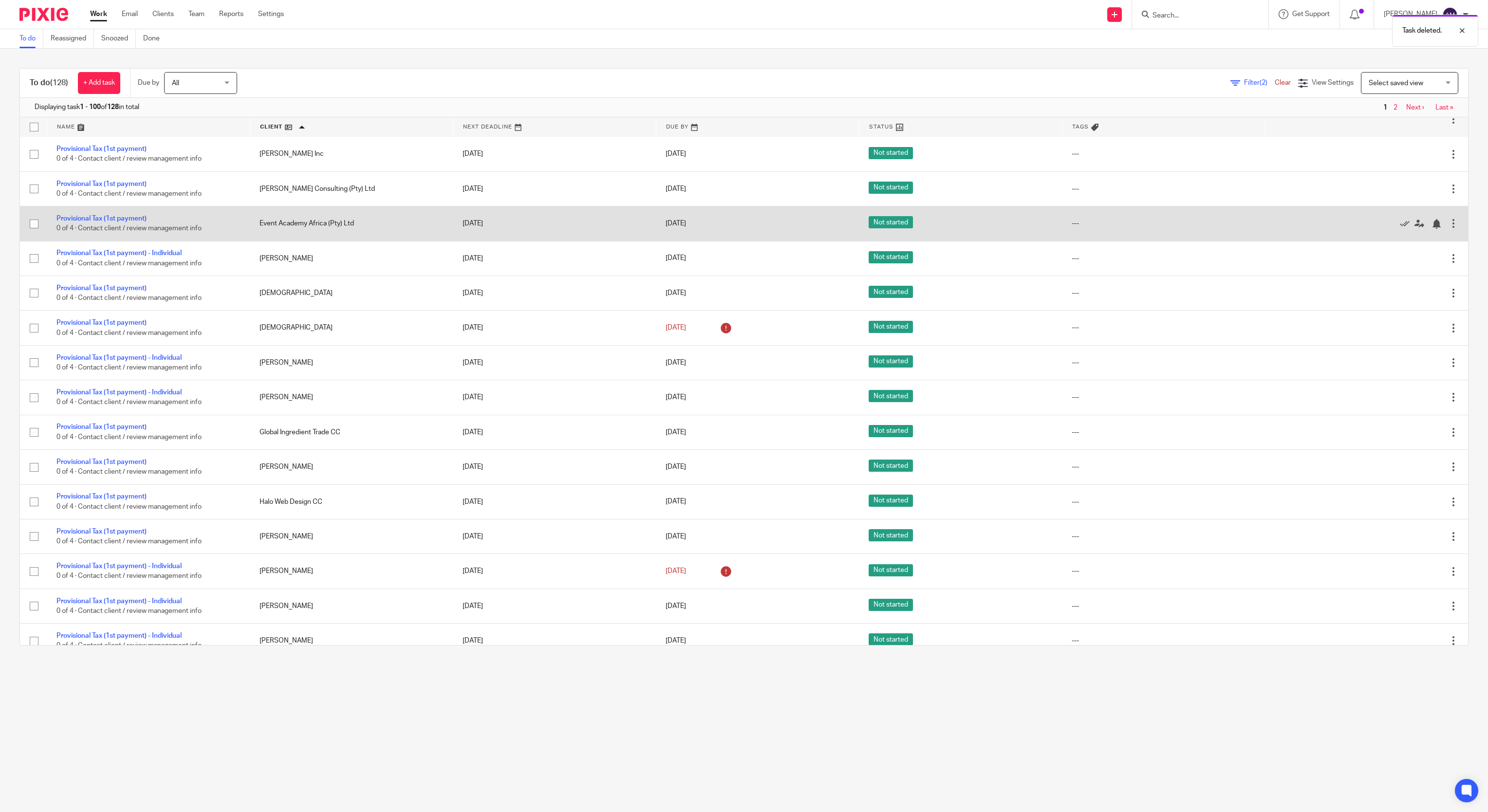
click at [1449, 228] on div at bounding box center [1453, 223] width 10 height 10
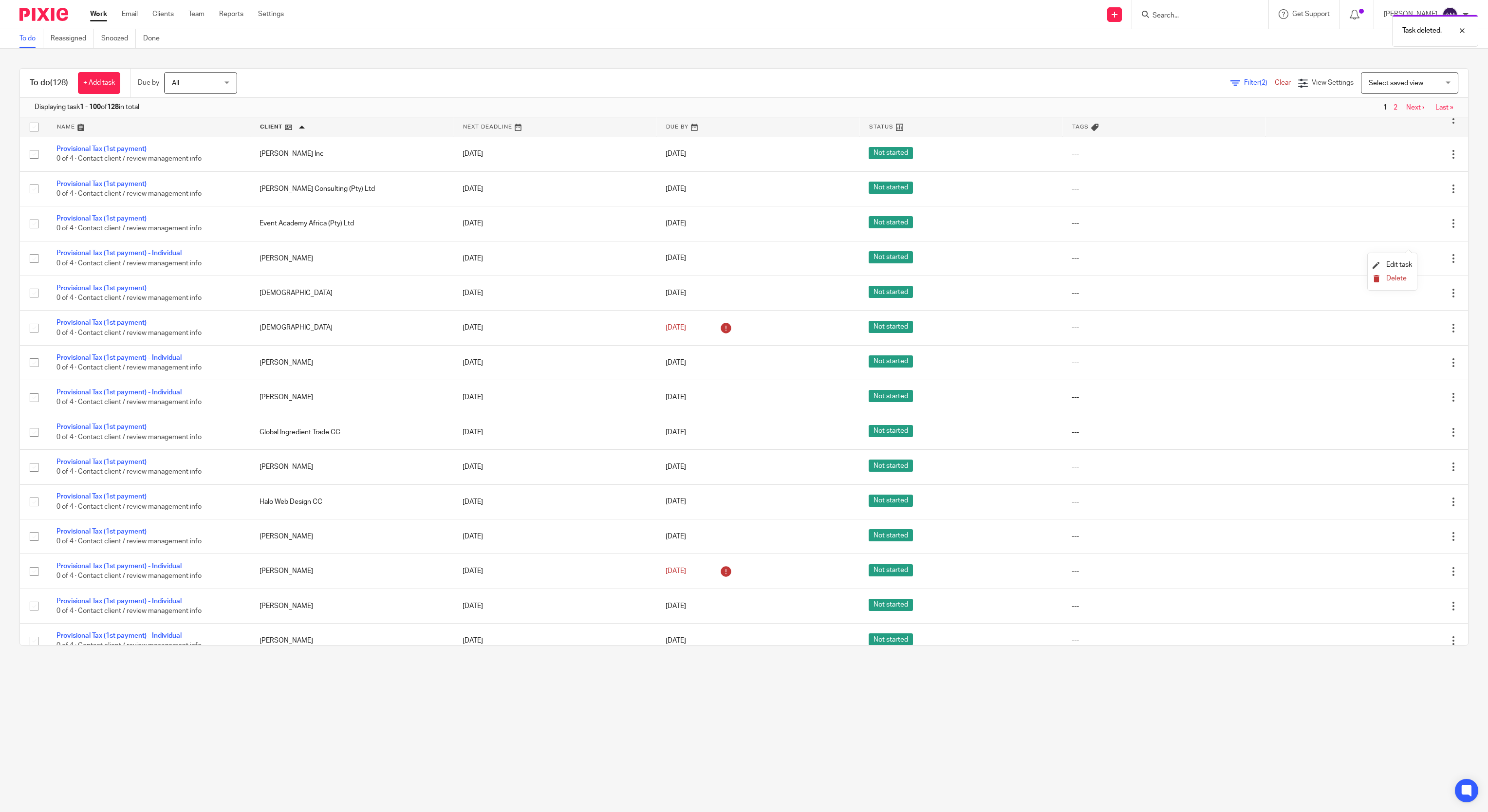
click at [1400, 279] on span "Delete" at bounding box center [1396, 278] width 20 height 7
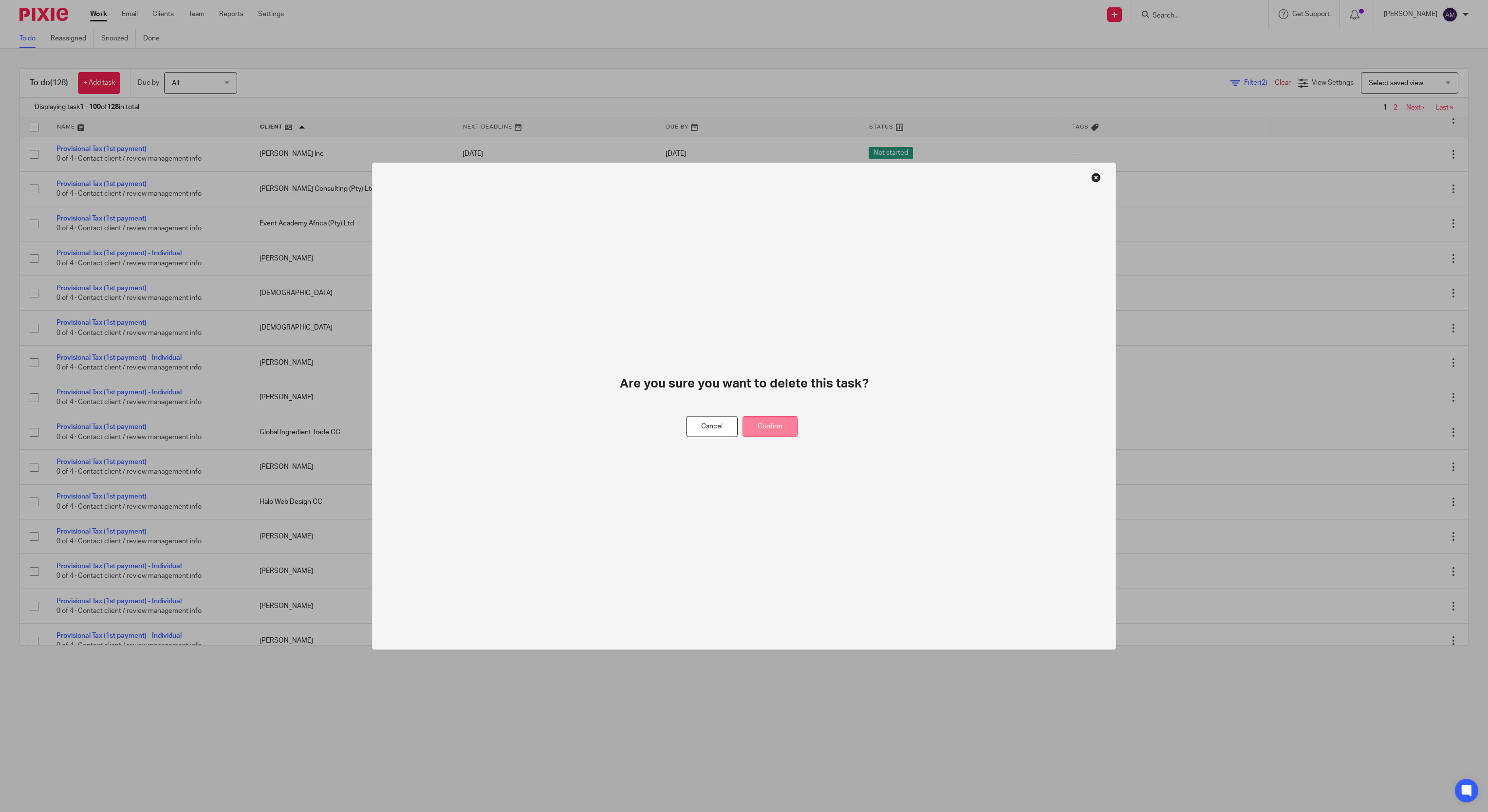
click at [771, 428] on button "Confirm" at bounding box center [770, 426] width 55 height 21
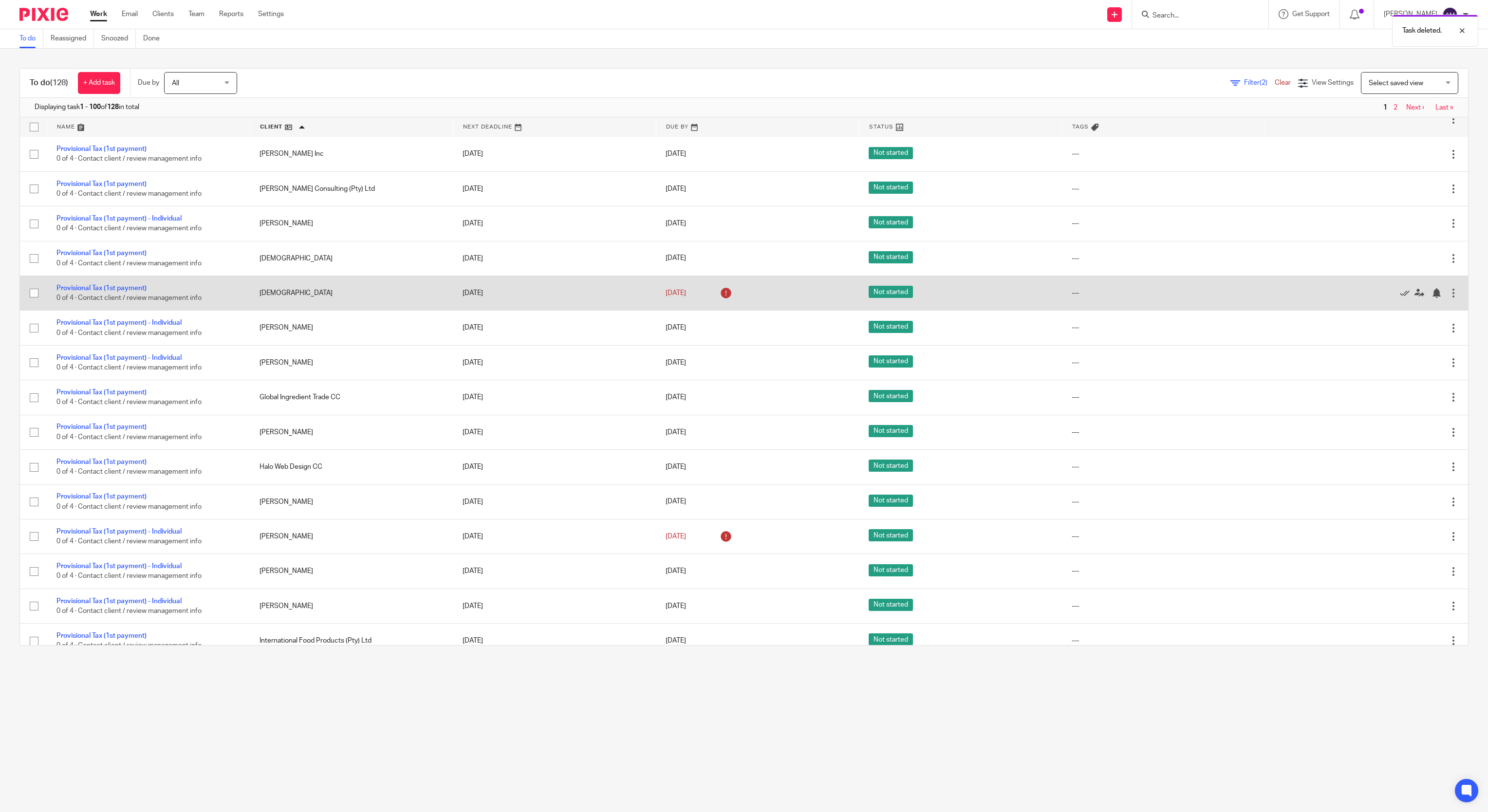
click at [1449, 298] on div at bounding box center [1453, 293] width 10 height 10
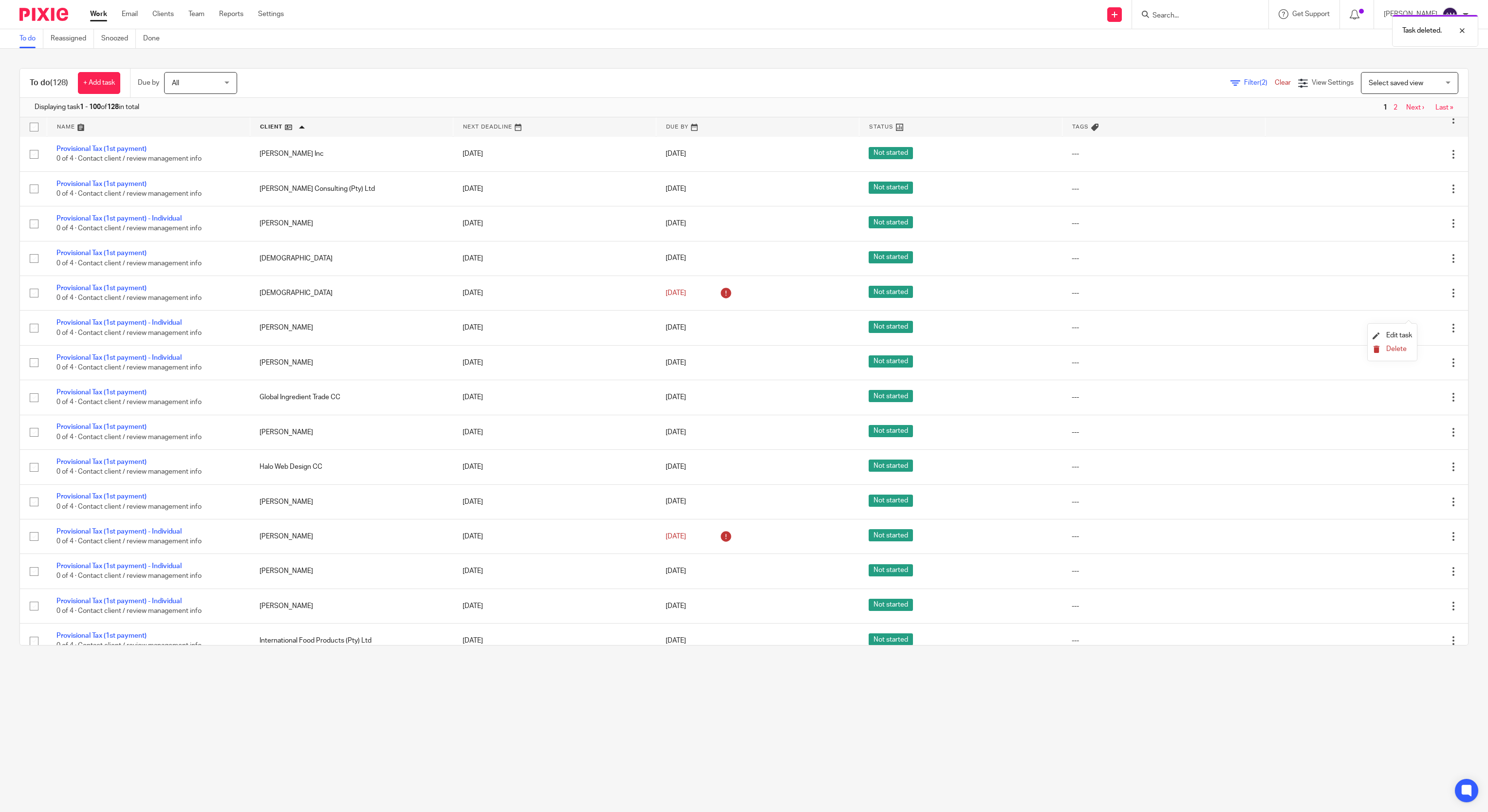
click at [1395, 346] on span "Delete" at bounding box center [1396, 349] width 20 height 7
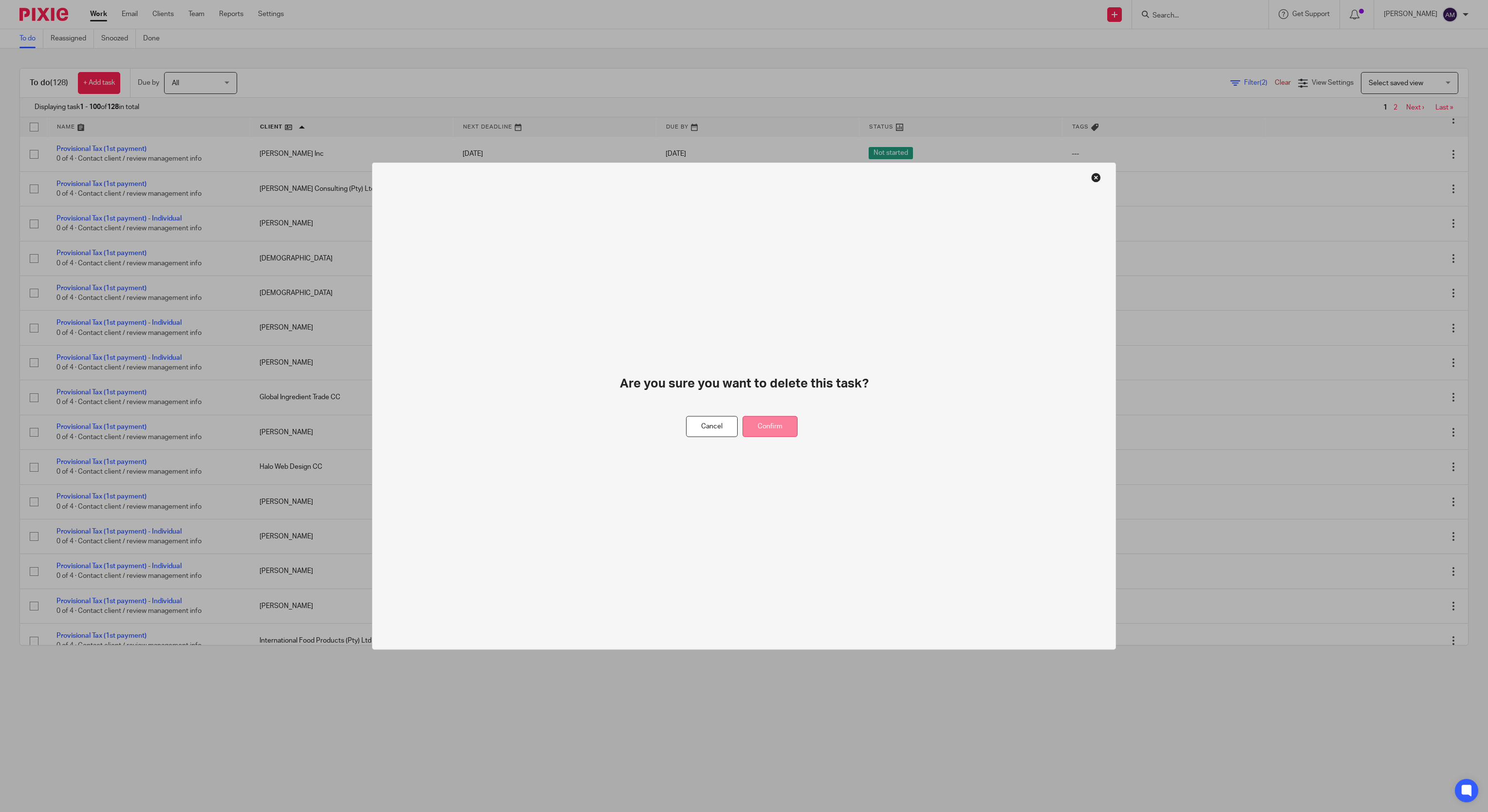
click at [777, 426] on button "Confirm" at bounding box center [770, 426] width 55 height 21
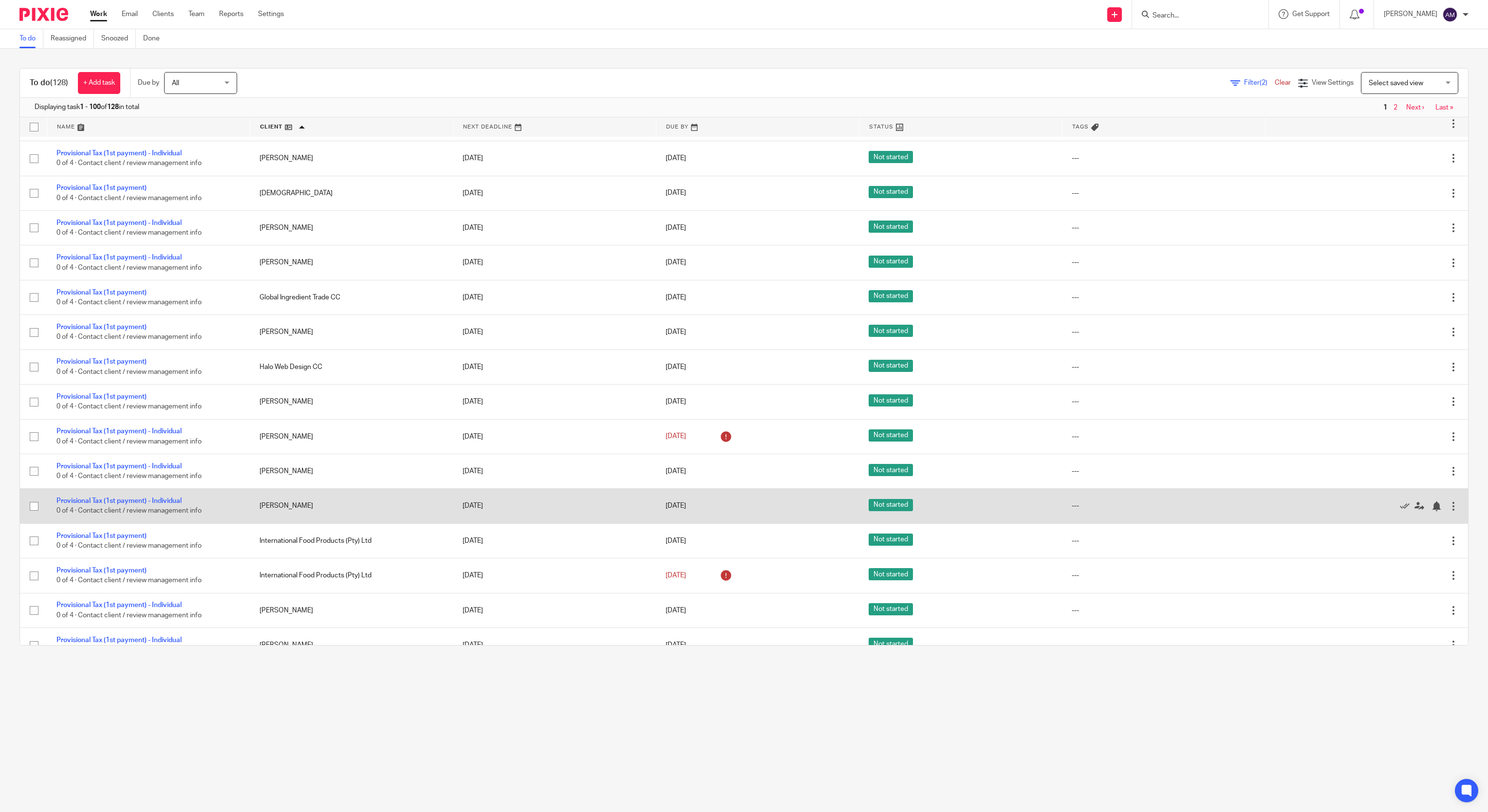
scroll to position [1071, 0]
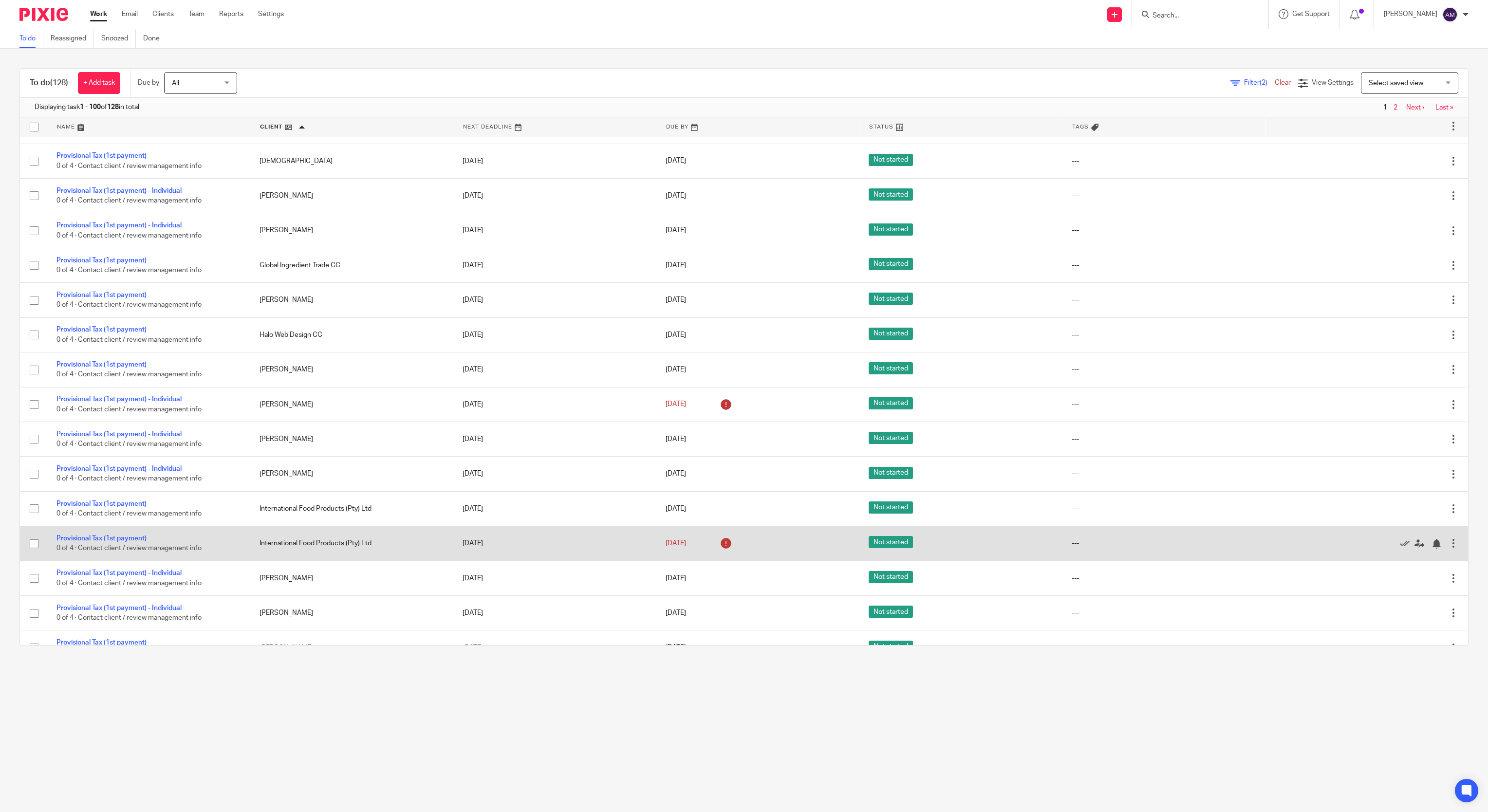
click at [1449, 548] on div at bounding box center [1453, 543] width 10 height 10
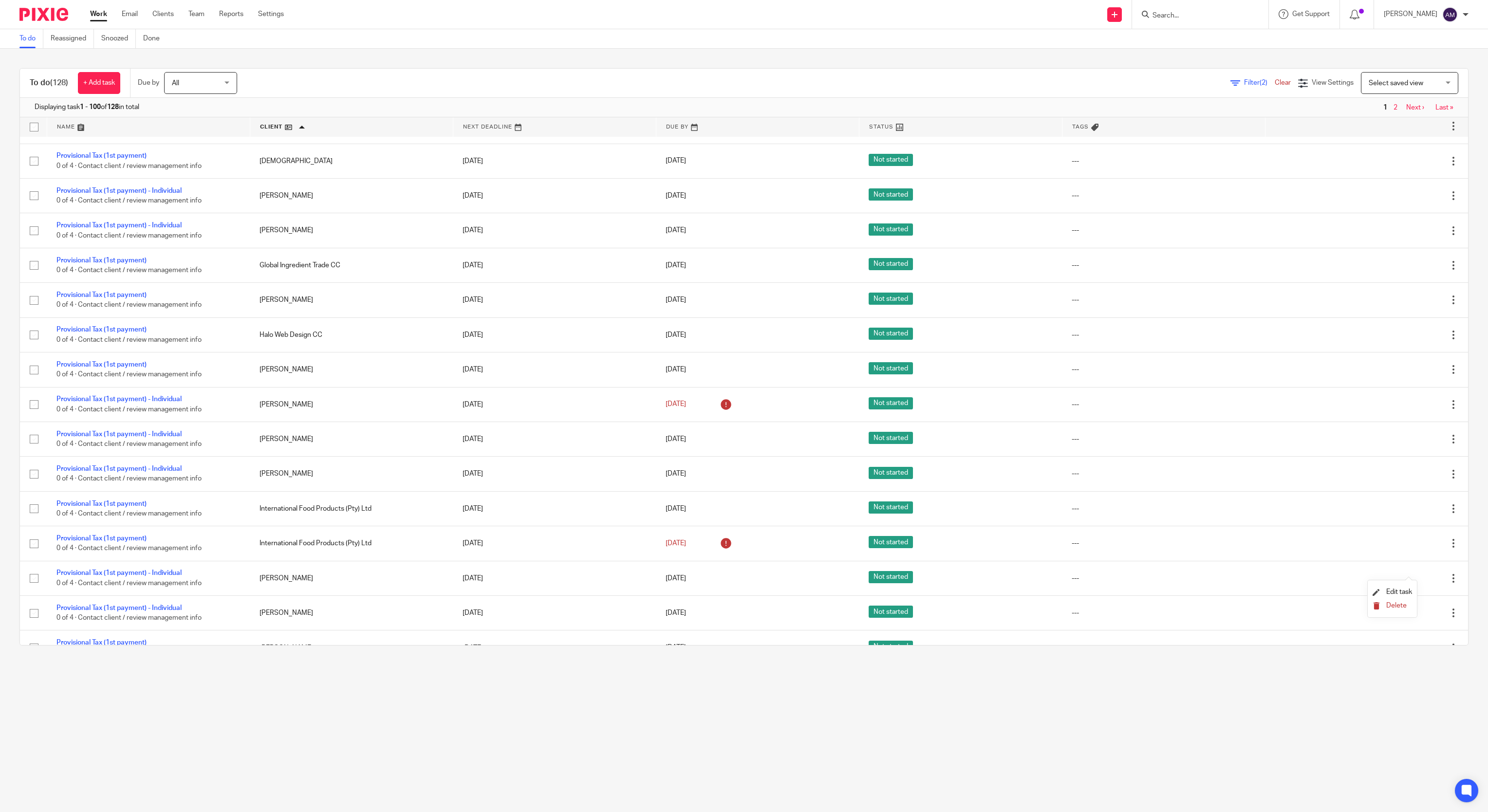
click at [1397, 605] on span "Delete" at bounding box center [1396, 605] width 20 height 7
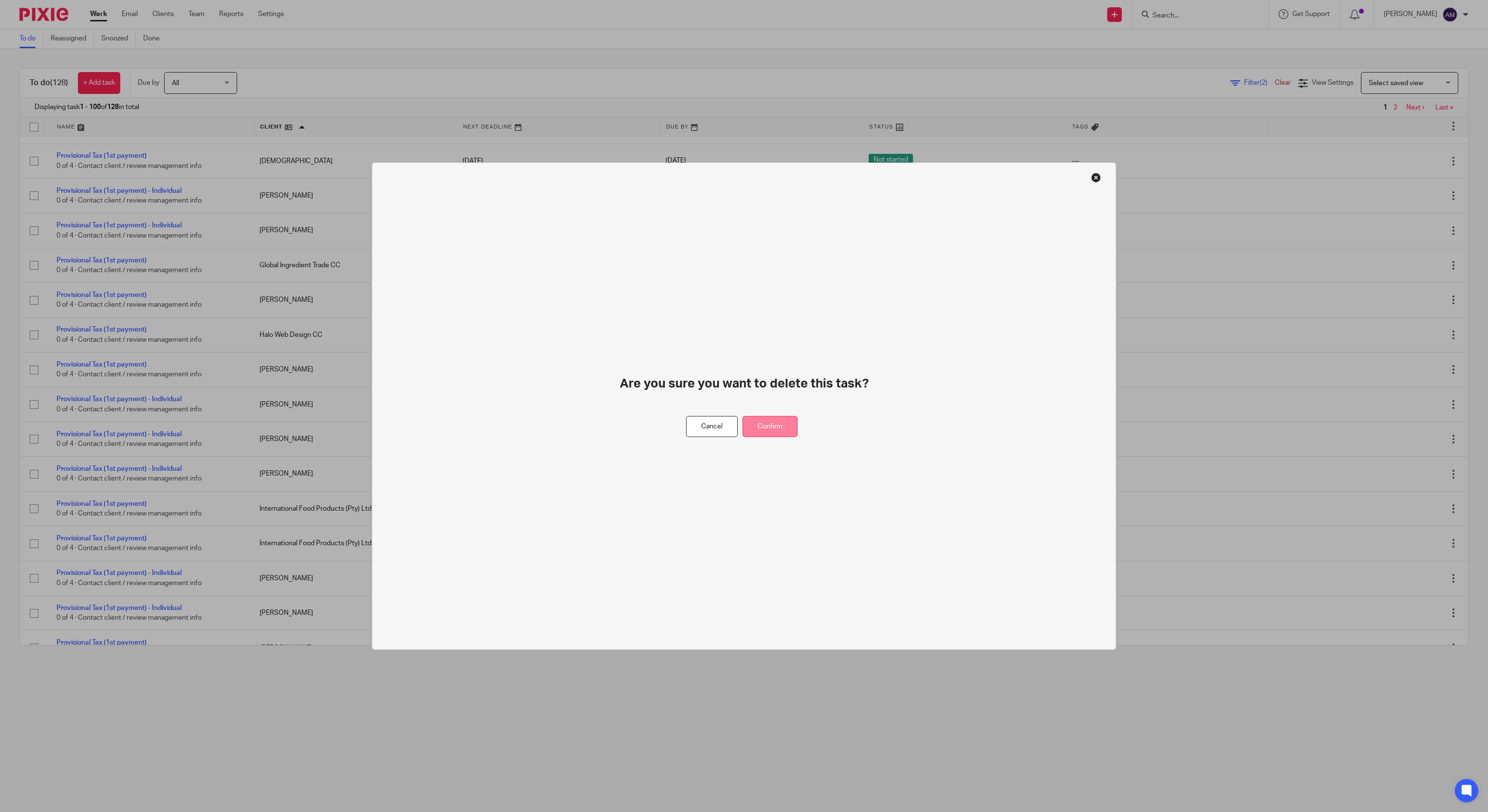
click at [767, 427] on button "Confirm" at bounding box center [770, 426] width 55 height 21
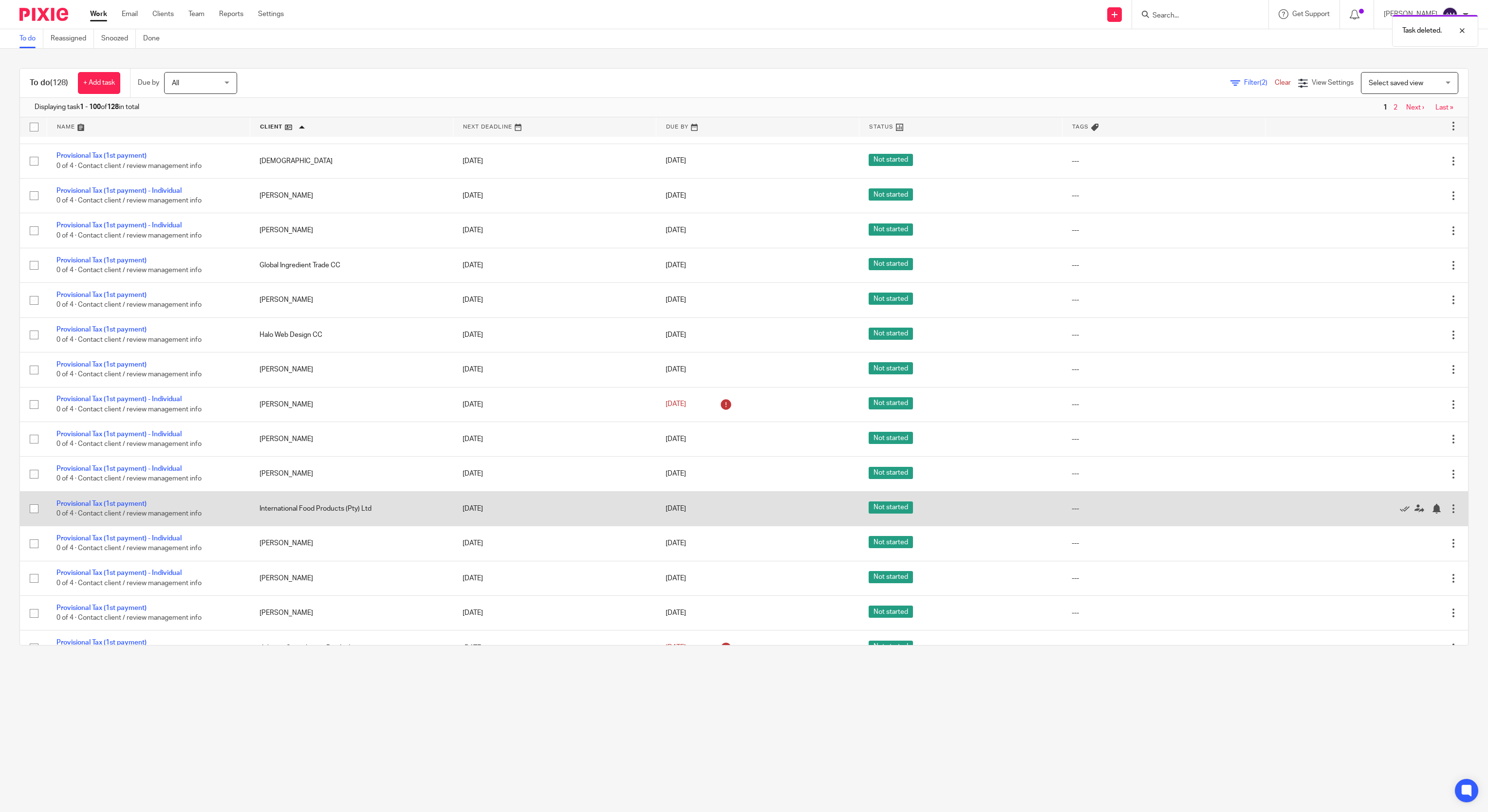
click at [1449, 513] on div at bounding box center [1453, 509] width 10 height 10
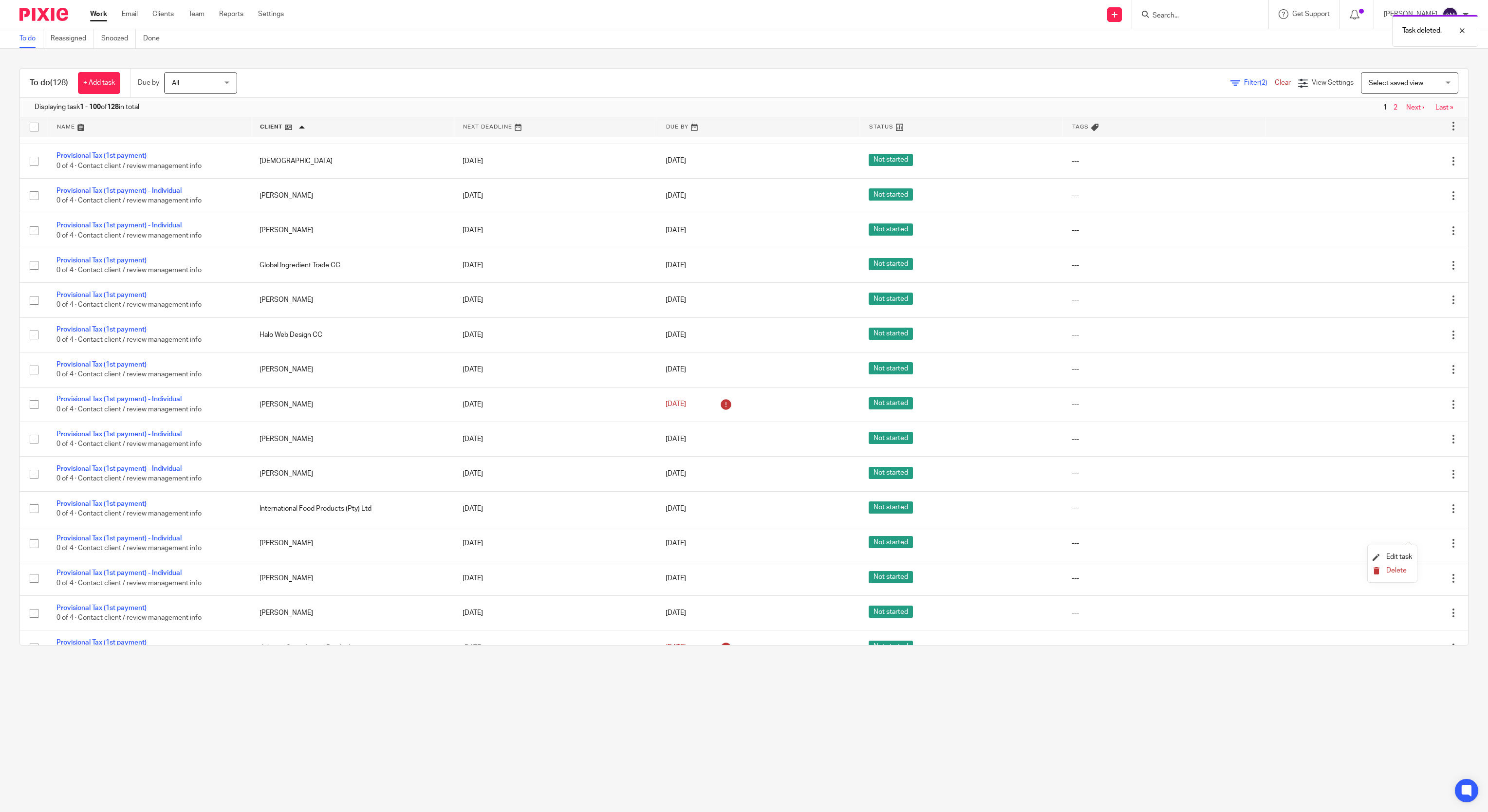
click at [1389, 571] on span "Delete" at bounding box center [1396, 571] width 20 height 7
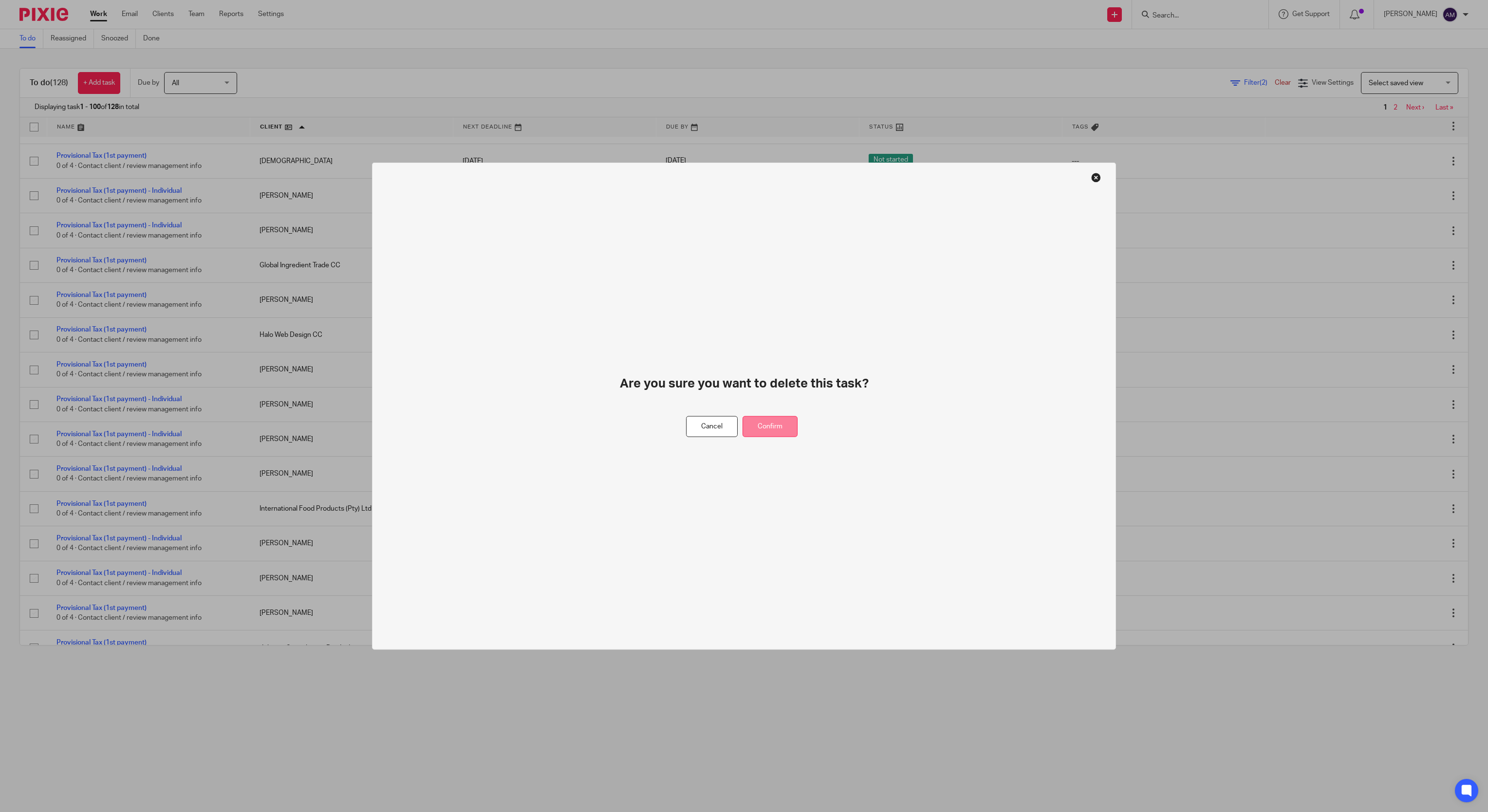
click at [765, 428] on button "Confirm" at bounding box center [770, 426] width 55 height 21
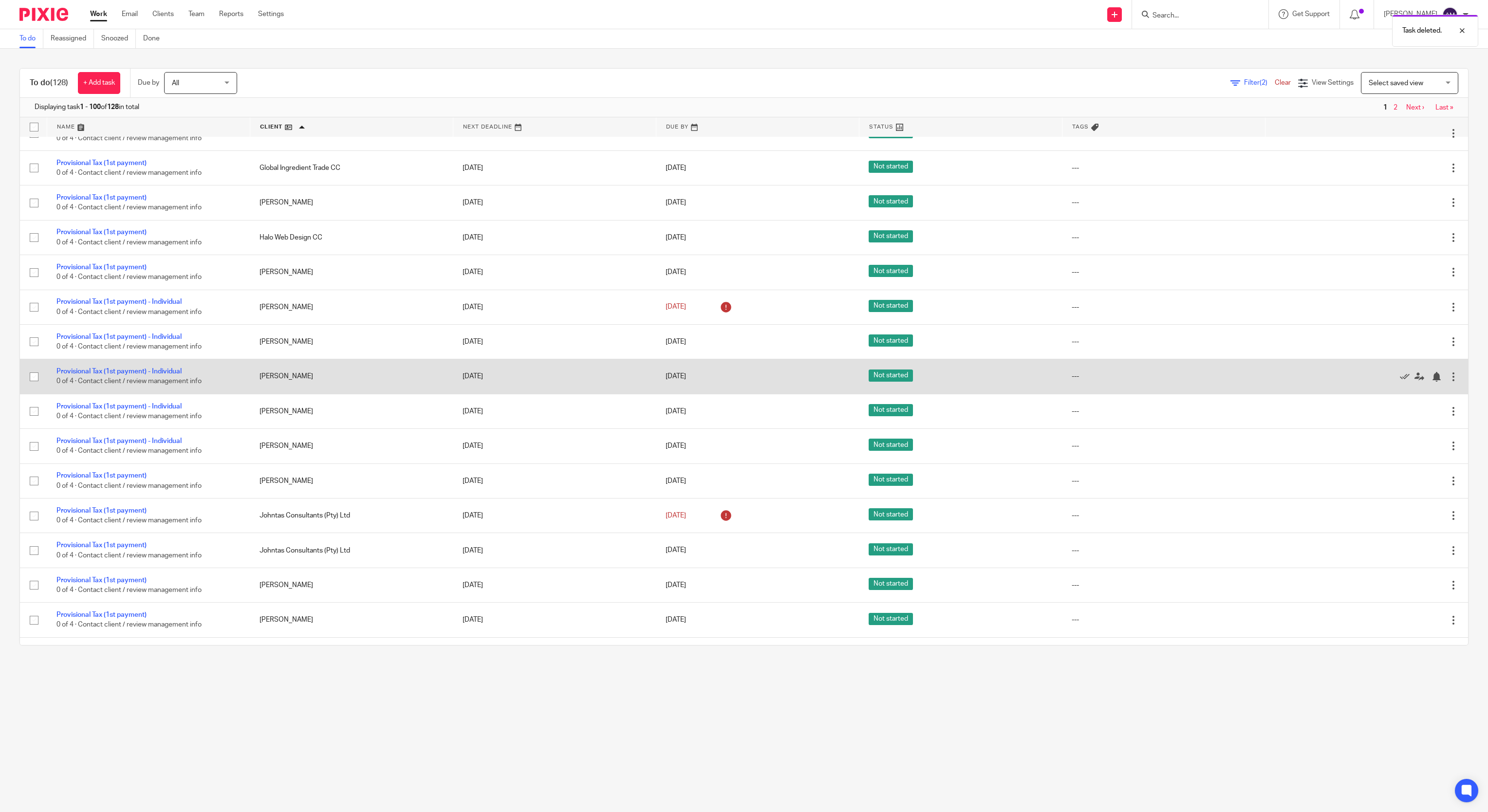
scroll to position [1265, 0]
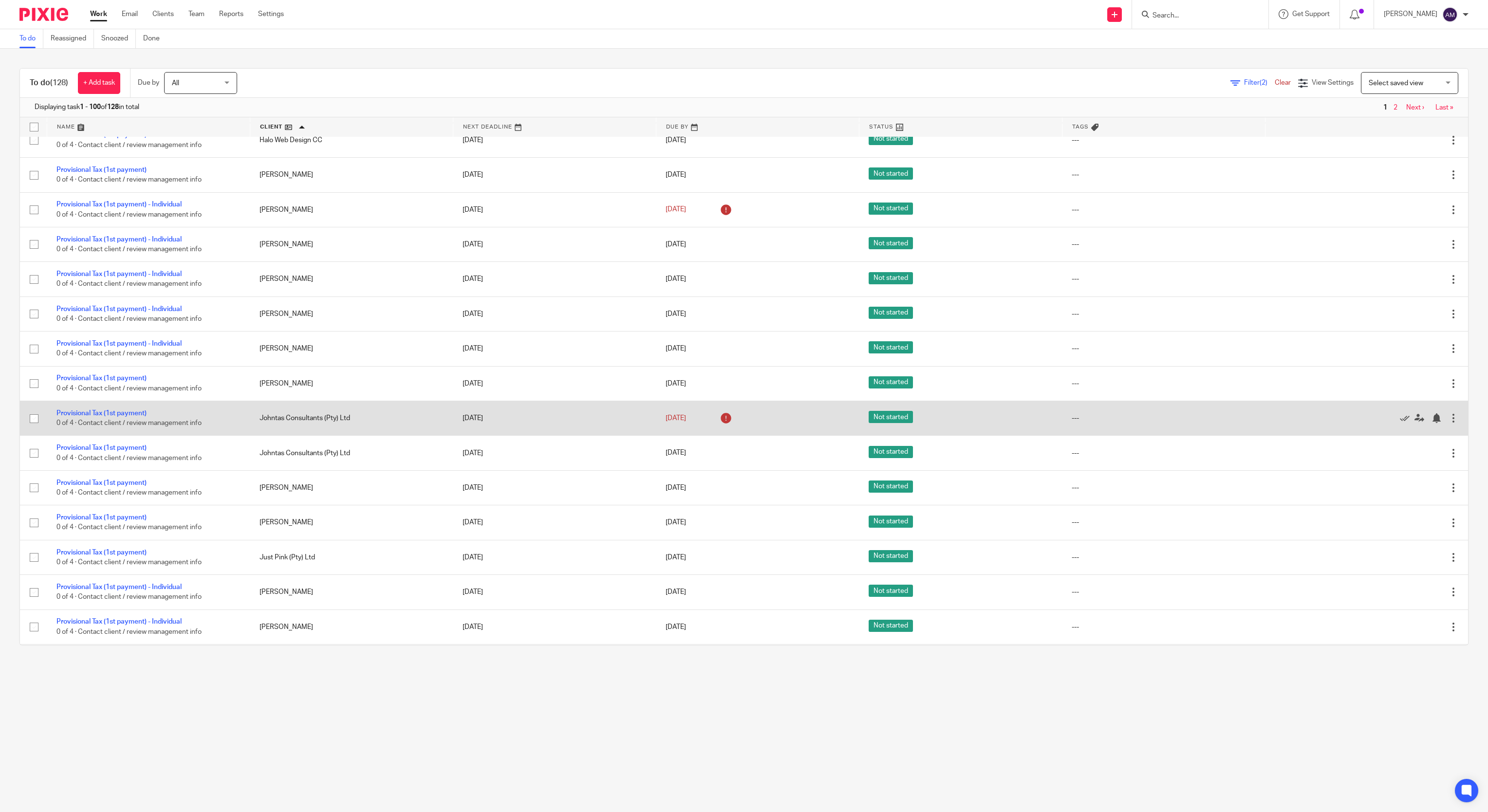
click at [1449, 423] on div at bounding box center [1453, 418] width 10 height 10
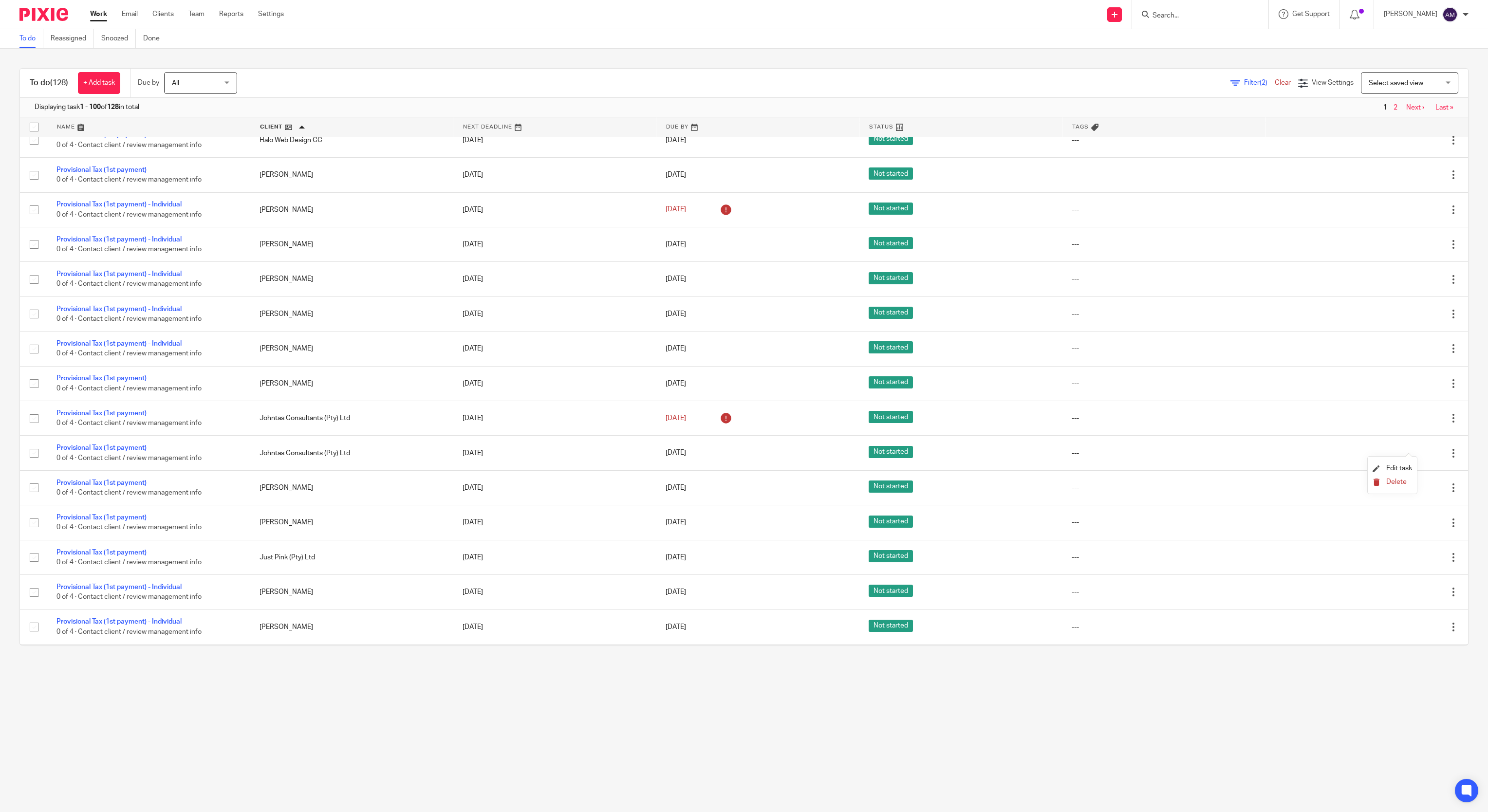
click at [1395, 482] on span "Delete" at bounding box center [1396, 482] width 20 height 7
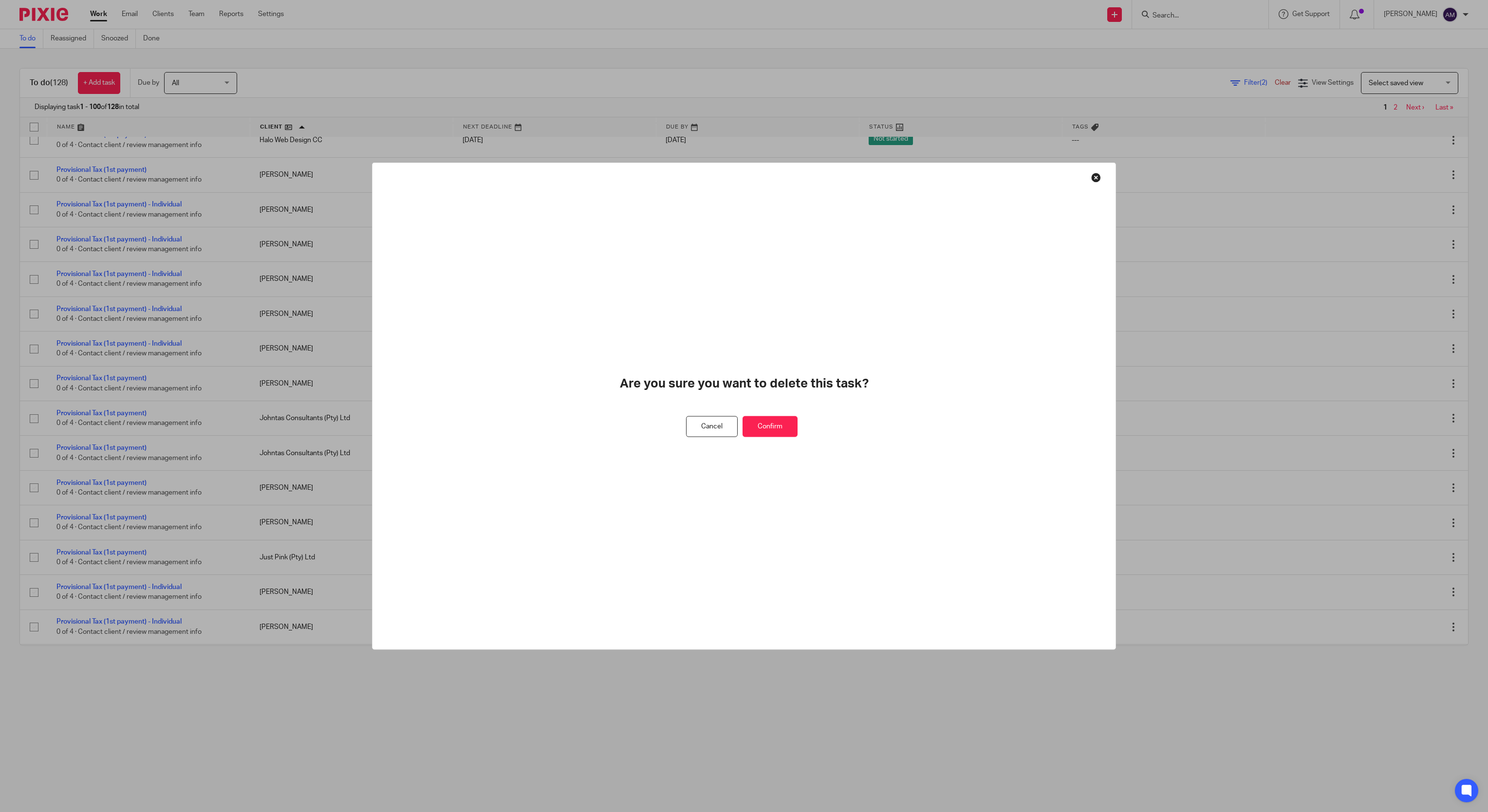
drag, startPoint x: 783, startPoint y: 427, endPoint x: 740, endPoint y: 278, distance: 155.1
click at [778, 425] on button "Confirm" at bounding box center [770, 426] width 55 height 21
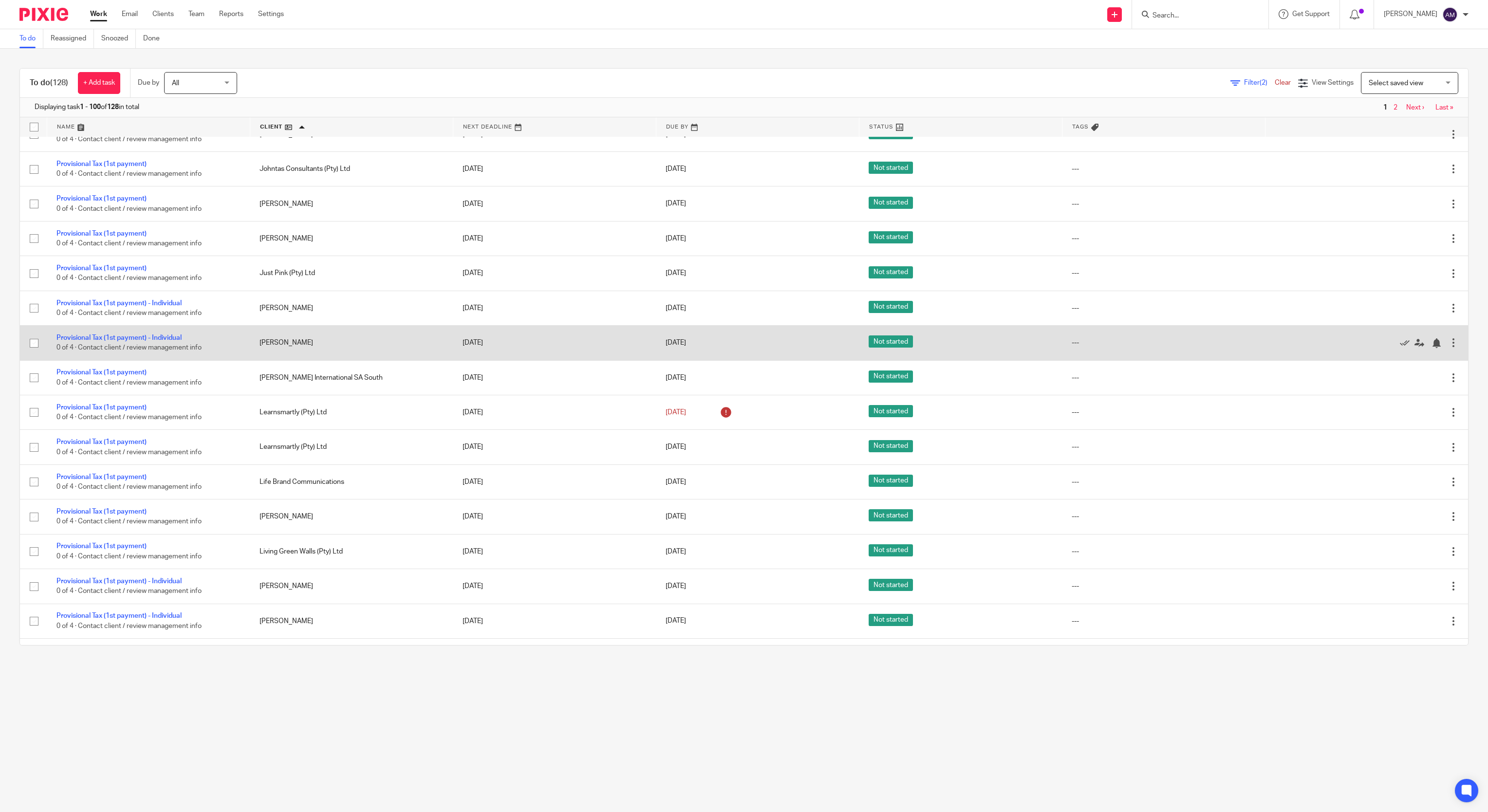
scroll to position [1558, 0]
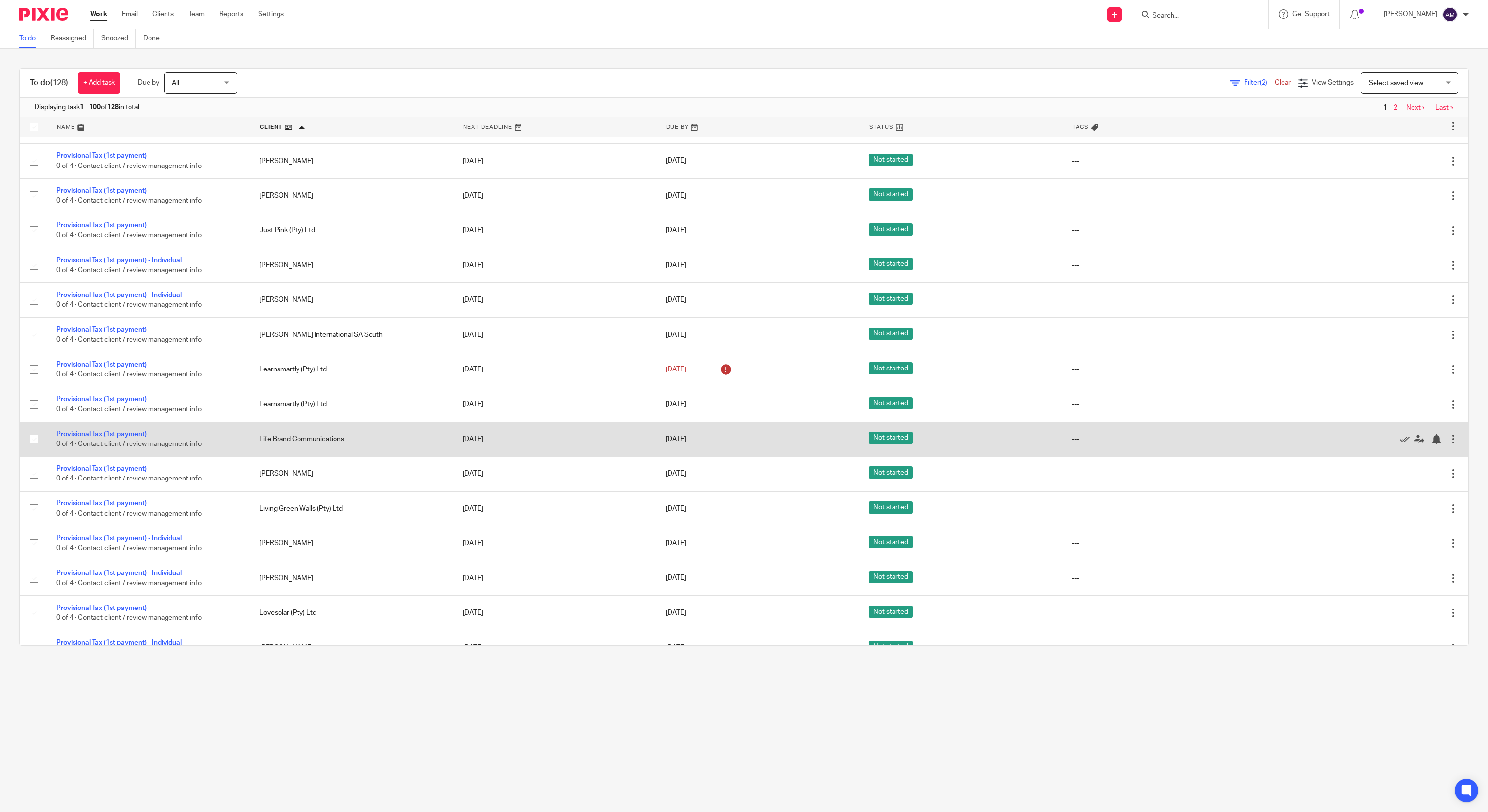
click at [118, 438] on link "Provisional Tax (1st payment)" at bounding box center [101, 434] width 90 height 7
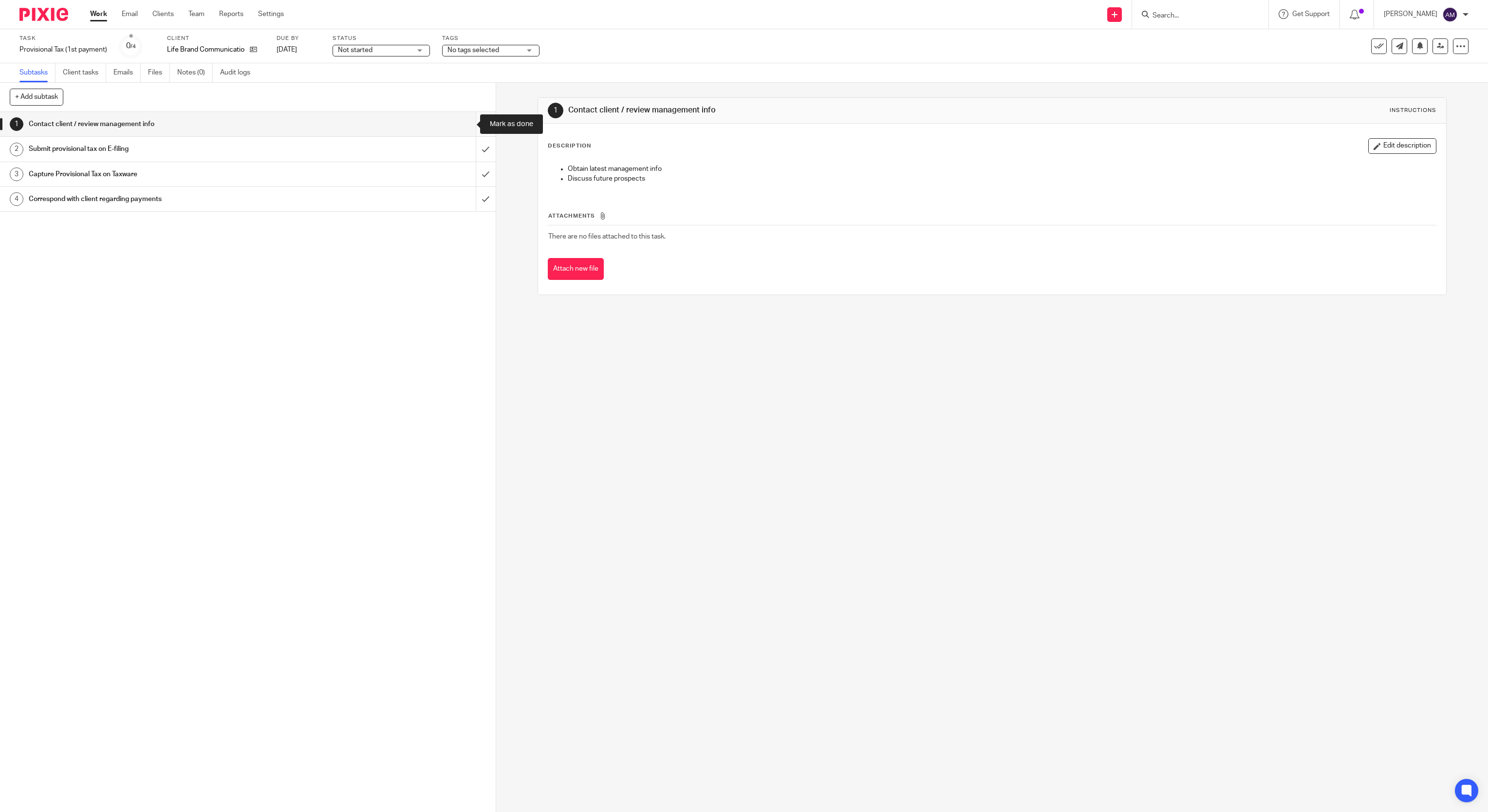
click at [465, 126] on input "submit" at bounding box center [247, 124] width 496 height 24
click at [463, 154] on input "submit" at bounding box center [247, 149] width 496 height 24
click at [463, 170] on input "submit" at bounding box center [247, 174] width 496 height 24
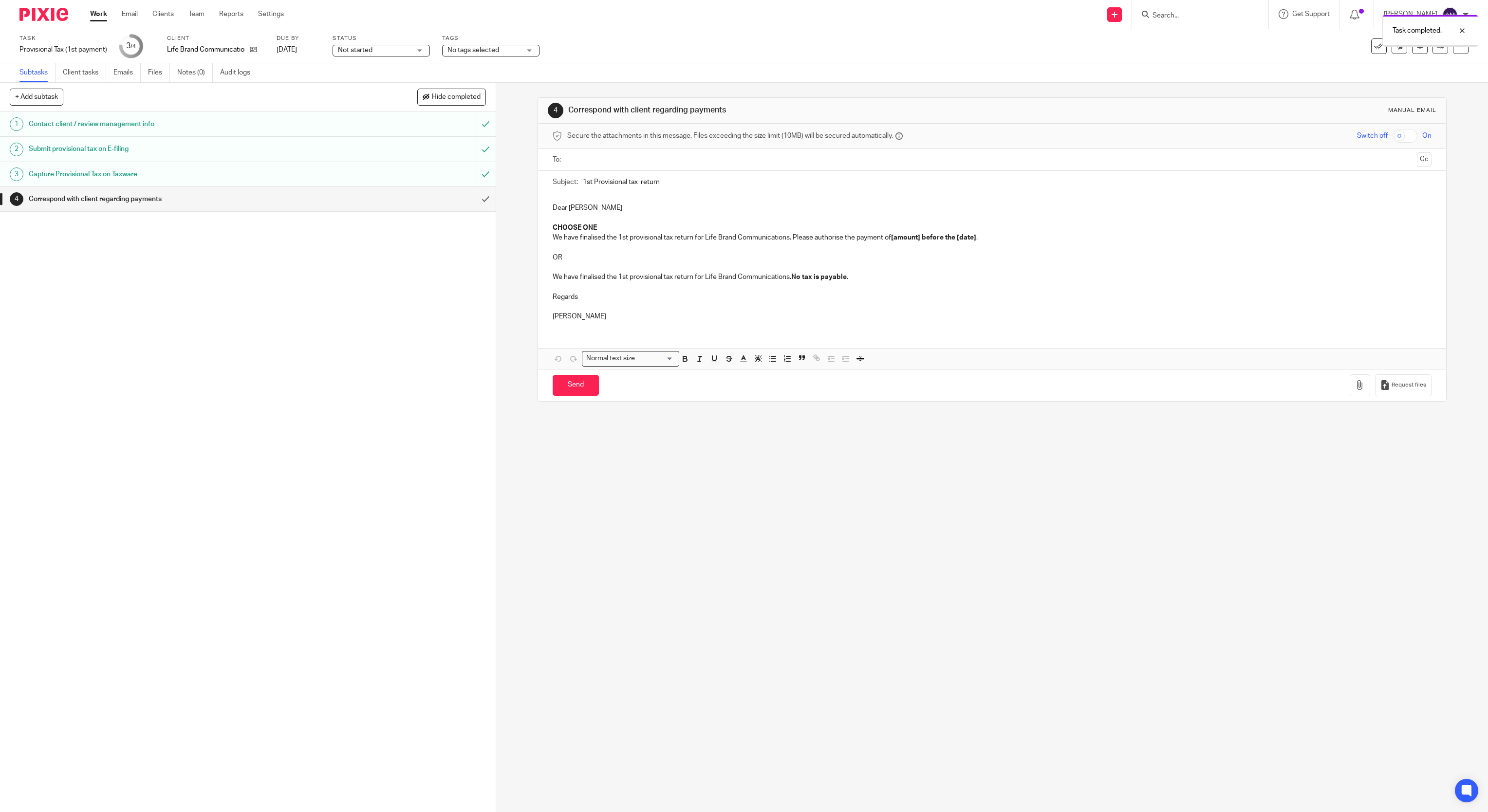
click at [655, 157] on input "text" at bounding box center [992, 159] width 842 height 11
click at [634, 182] on input "1st Provisional tax return" at bounding box center [1007, 184] width 849 height 22
click at [684, 189] on input "1st Provisional tax return" at bounding box center [1007, 184] width 849 height 22
type input "1st Provisional tax return 2026"
drag, startPoint x: 546, startPoint y: 230, endPoint x: 603, endPoint y: 225, distance: 57.2
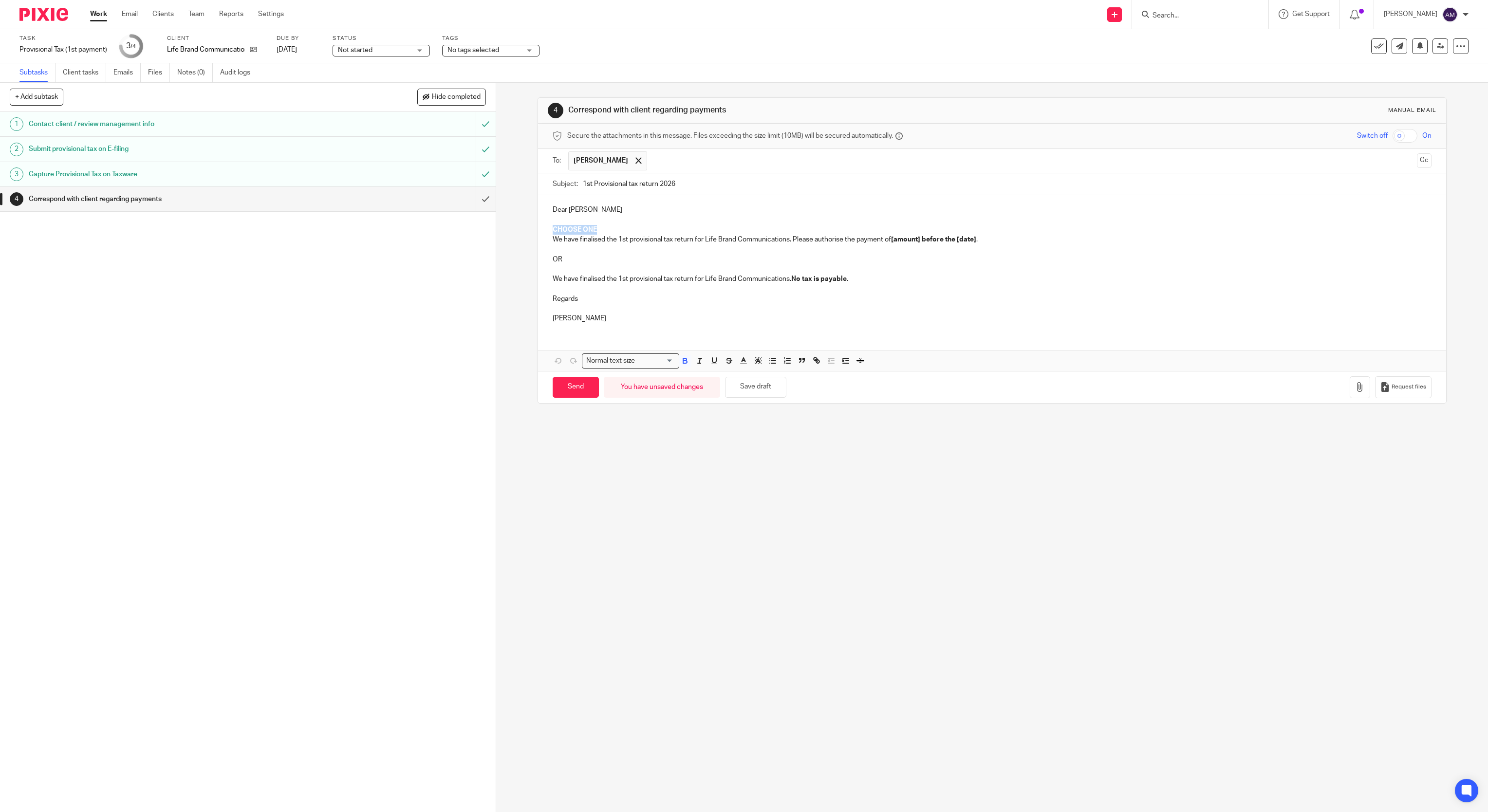
click at [607, 227] on p "CHOOSE ONE" at bounding box center [992, 230] width 879 height 10
drag, startPoint x: 888, startPoint y: 241, endPoint x: 971, endPoint y: 241, distance: 83.0
click at [971, 241] on p "We have finalised the 1st provisional tax return for Life Brand Communications.…" at bounding box center [992, 240] width 879 height 10
drag, startPoint x: 547, startPoint y: 248, endPoint x: 936, endPoint y: 288, distance: 391.1
click at [936, 288] on div "Dear [PERSON_NAME] We have finalised the 1st provisional tax return for Life Br…" at bounding box center [992, 263] width 908 height 136
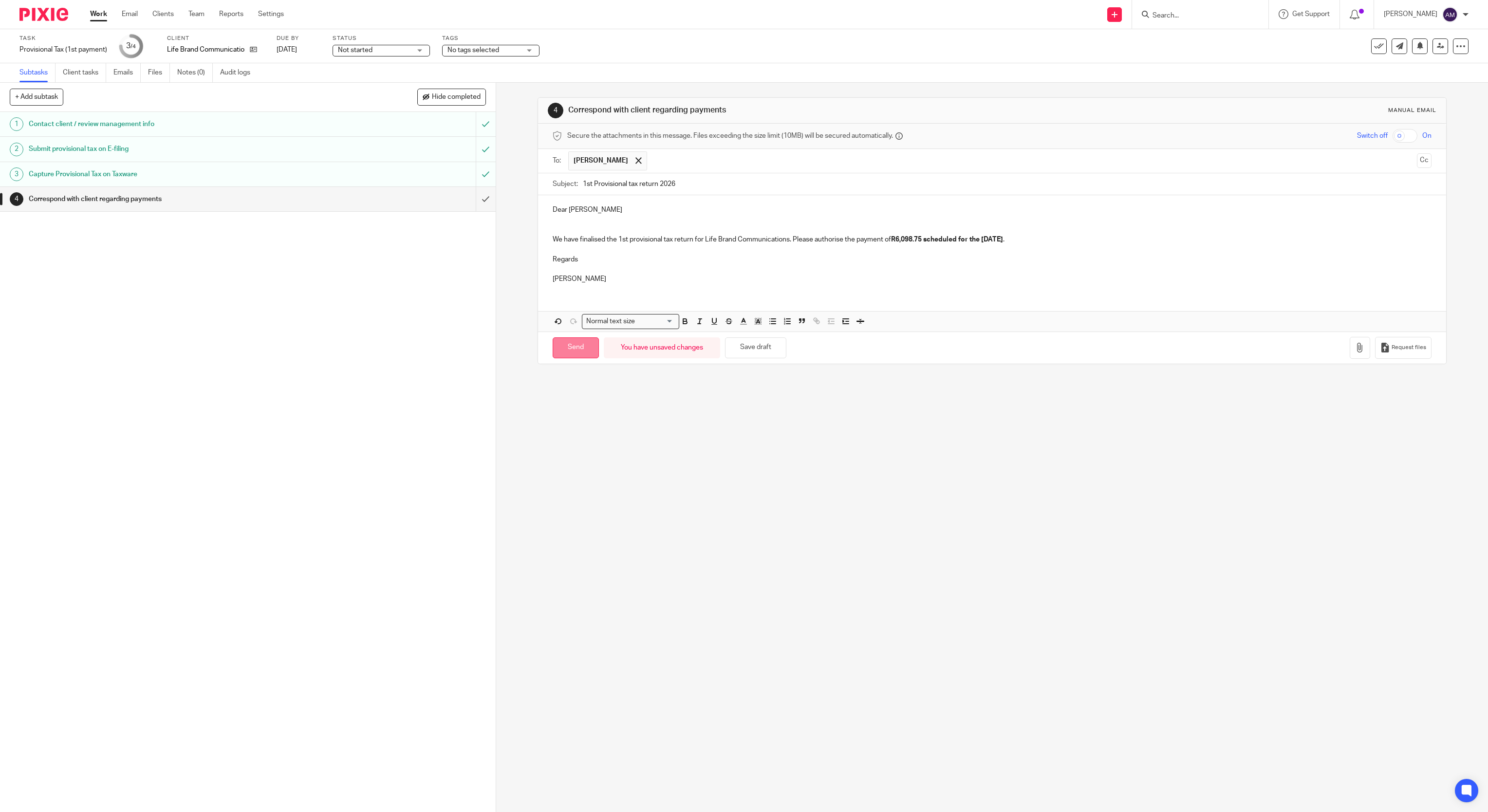
click at [582, 347] on input "Send" at bounding box center [576, 348] width 46 height 21
type input "Sent"
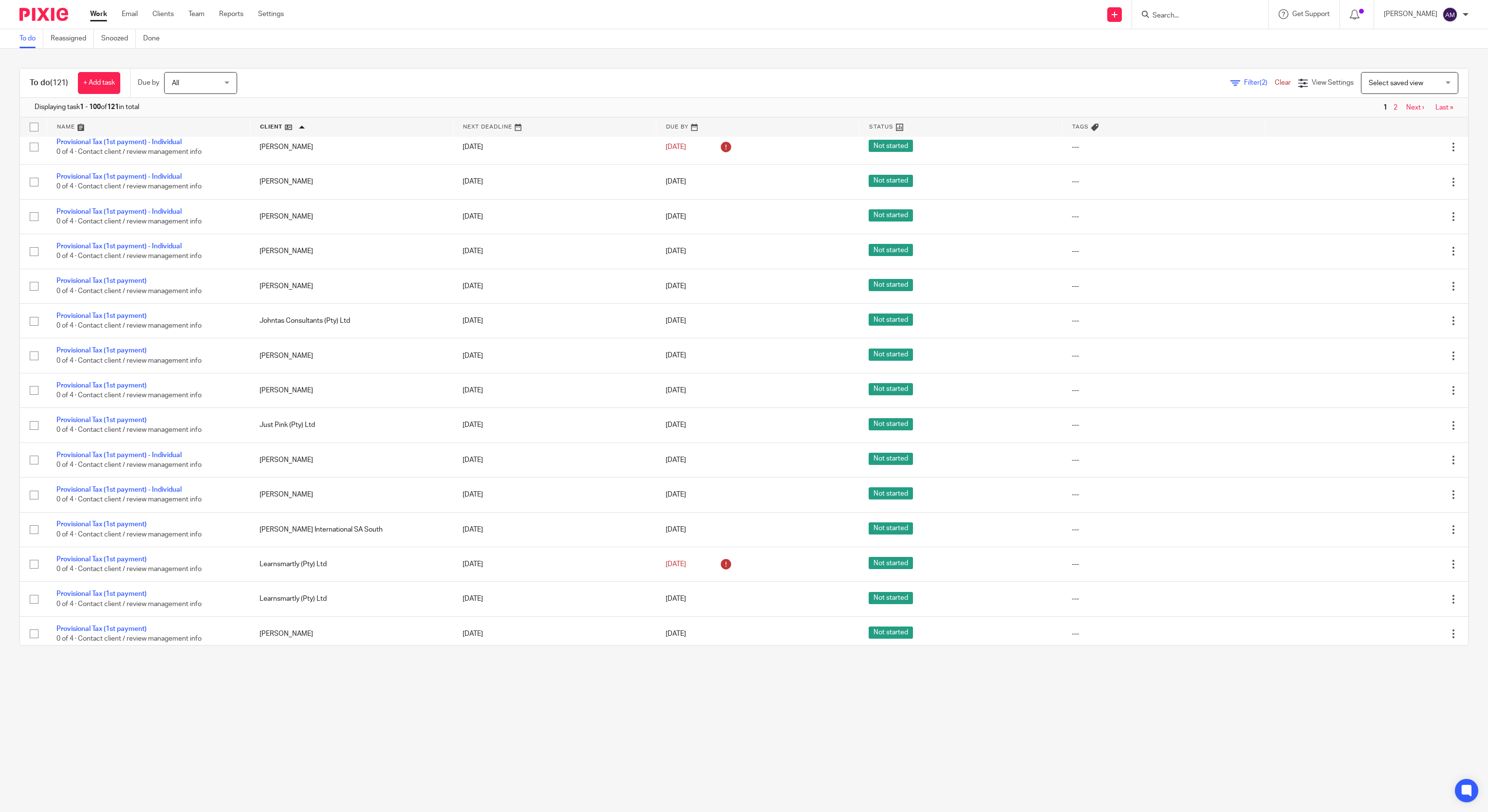
scroll to position [1460, 0]
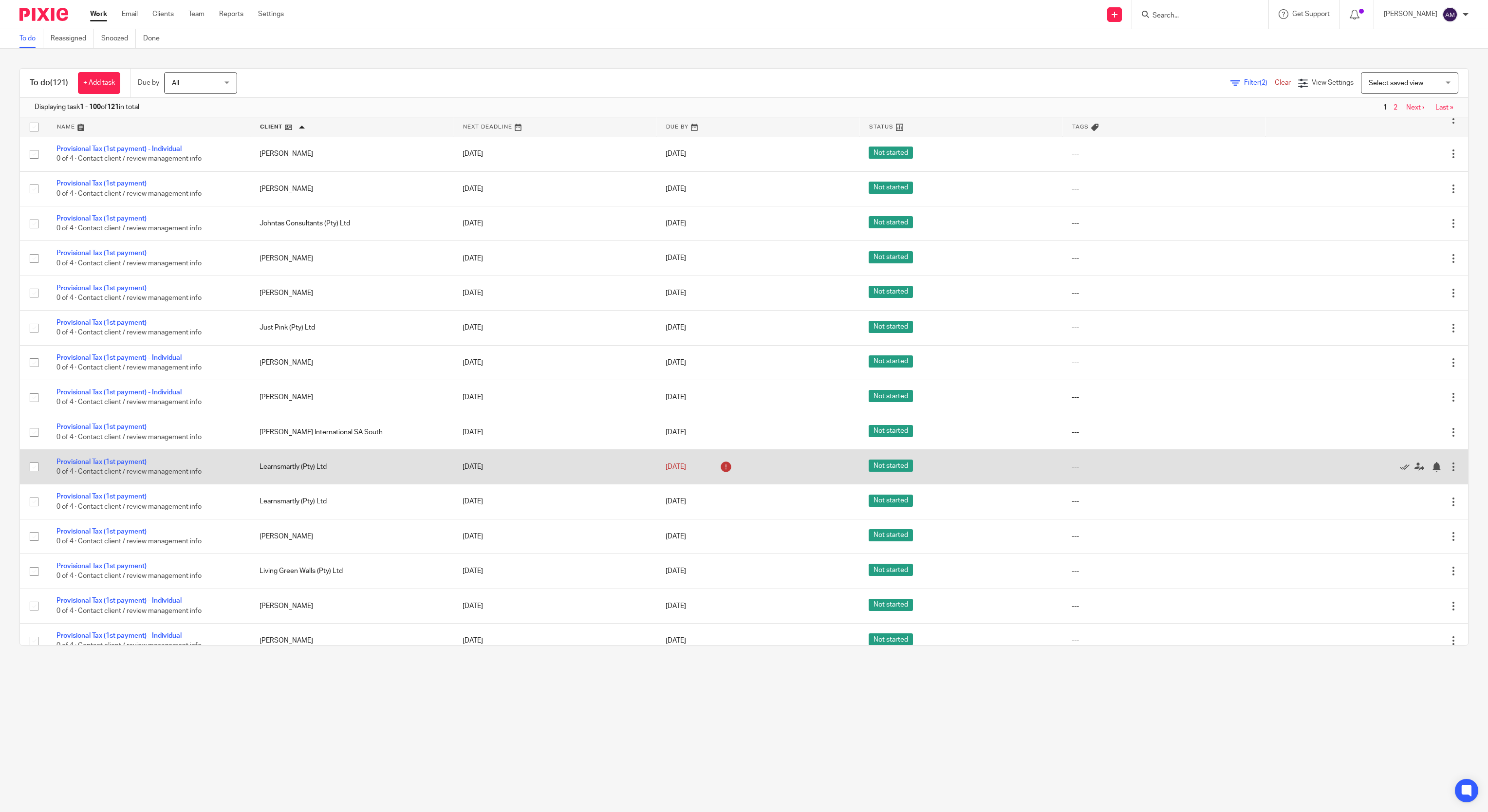
click at [1449, 472] on div at bounding box center [1453, 467] width 10 height 10
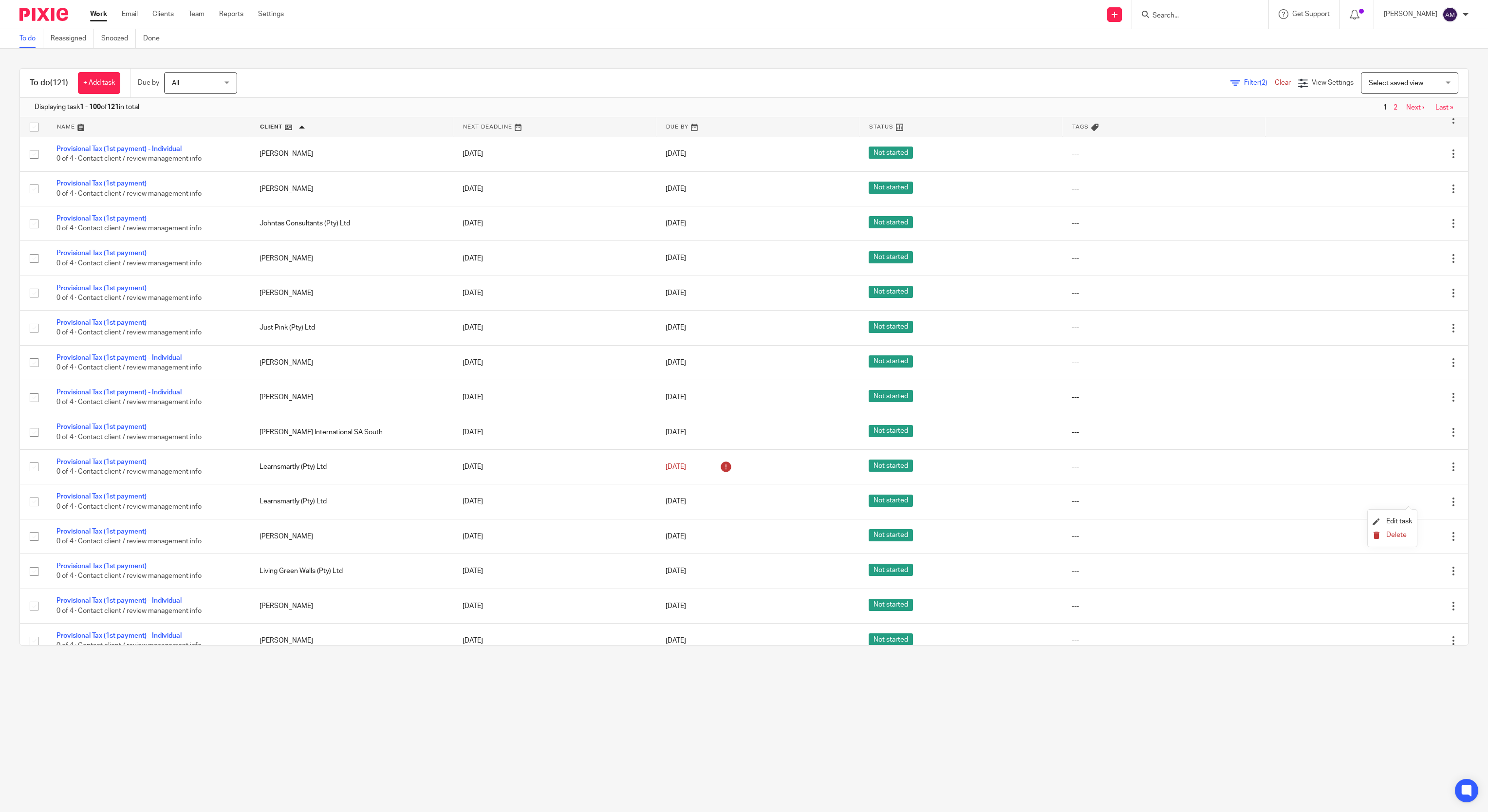
click at [1395, 536] on span "Delete" at bounding box center [1396, 535] width 20 height 7
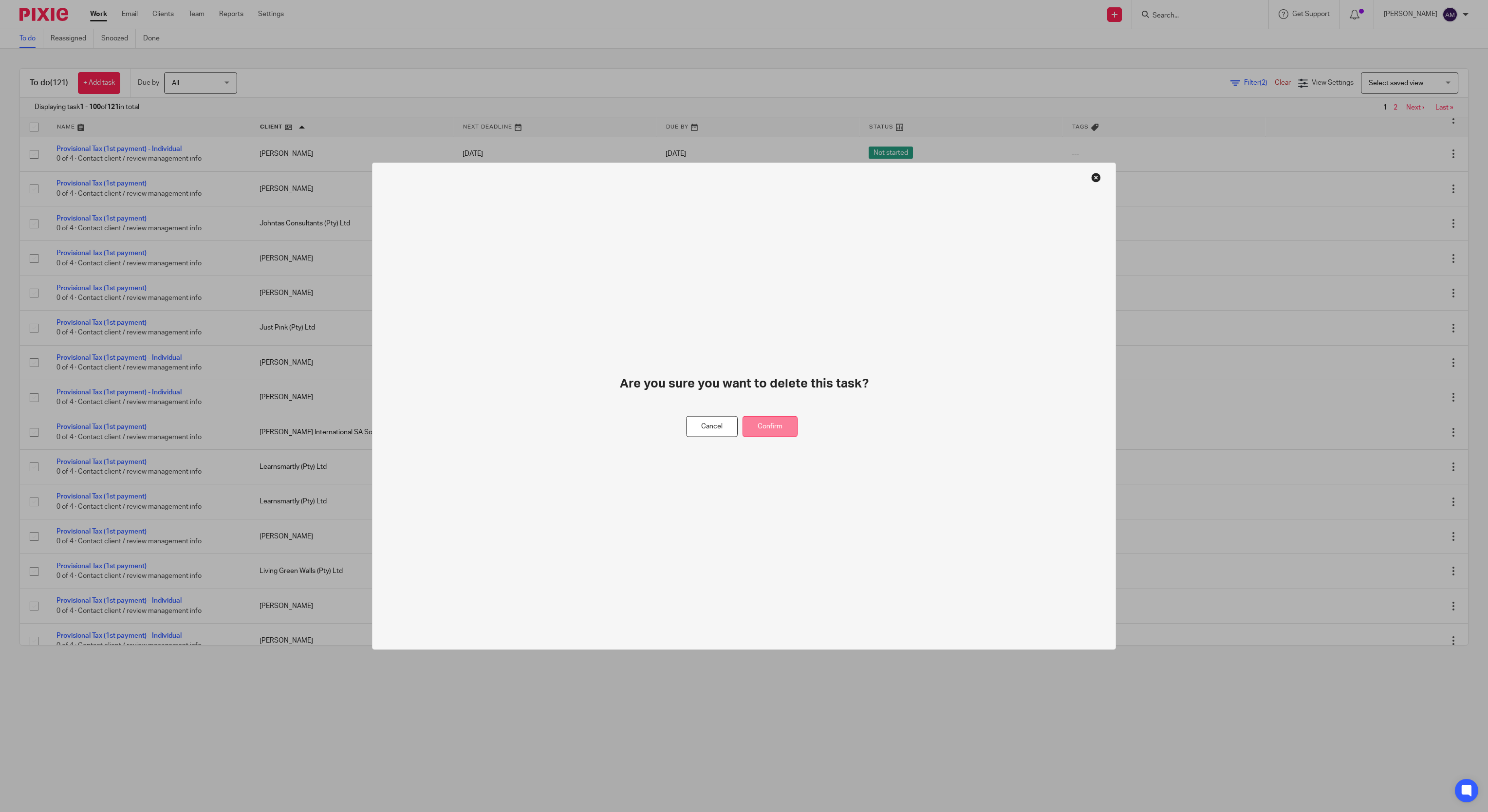
click at [782, 422] on button "Confirm" at bounding box center [770, 426] width 55 height 21
